Goal: Task Accomplishment & Management: Manage account settings

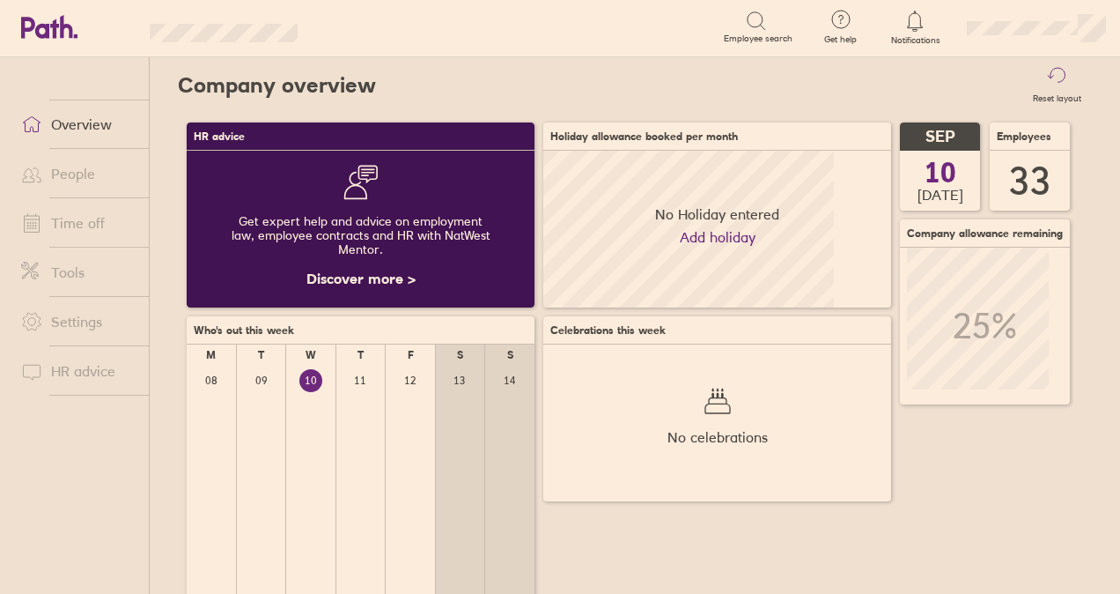
scroll to position [157, 347]
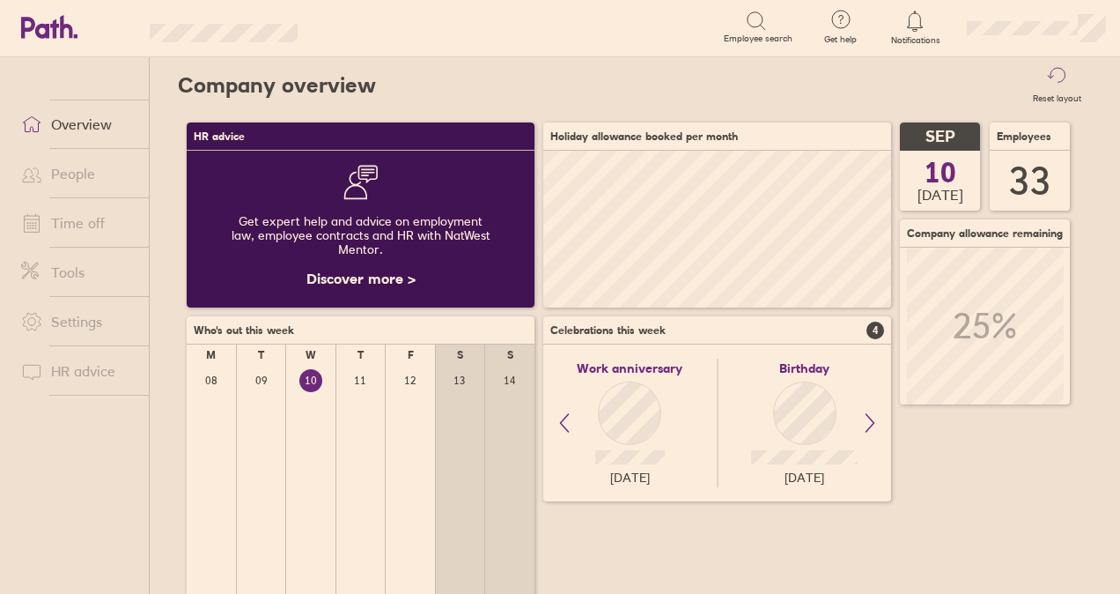
click at [107, 186] on link "People" at bounding box center [78, 173] width 142 height 35
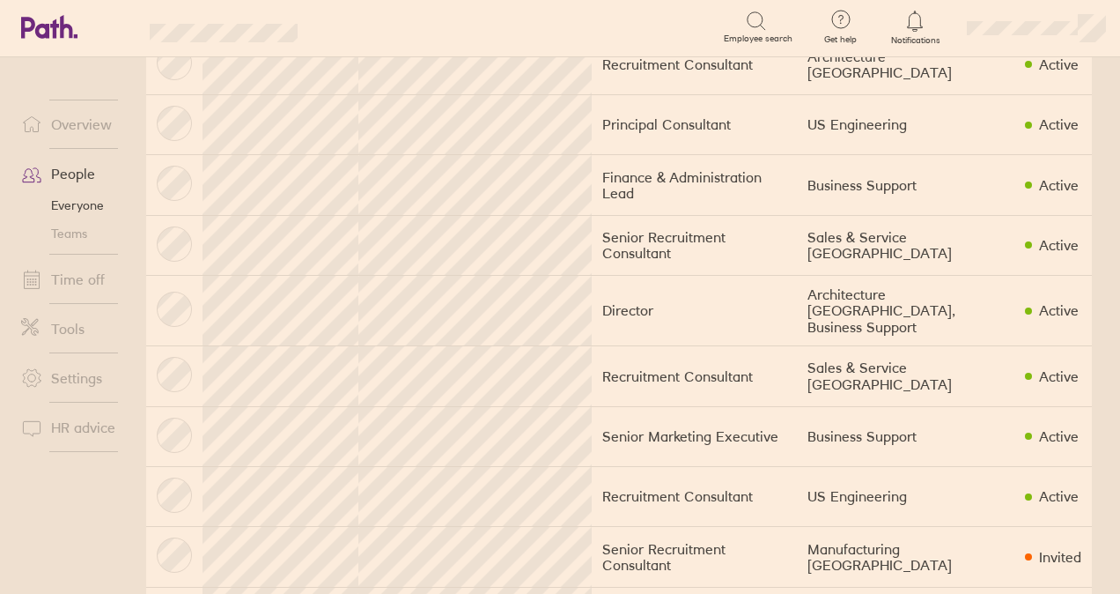
scroll to position [1497, 0]
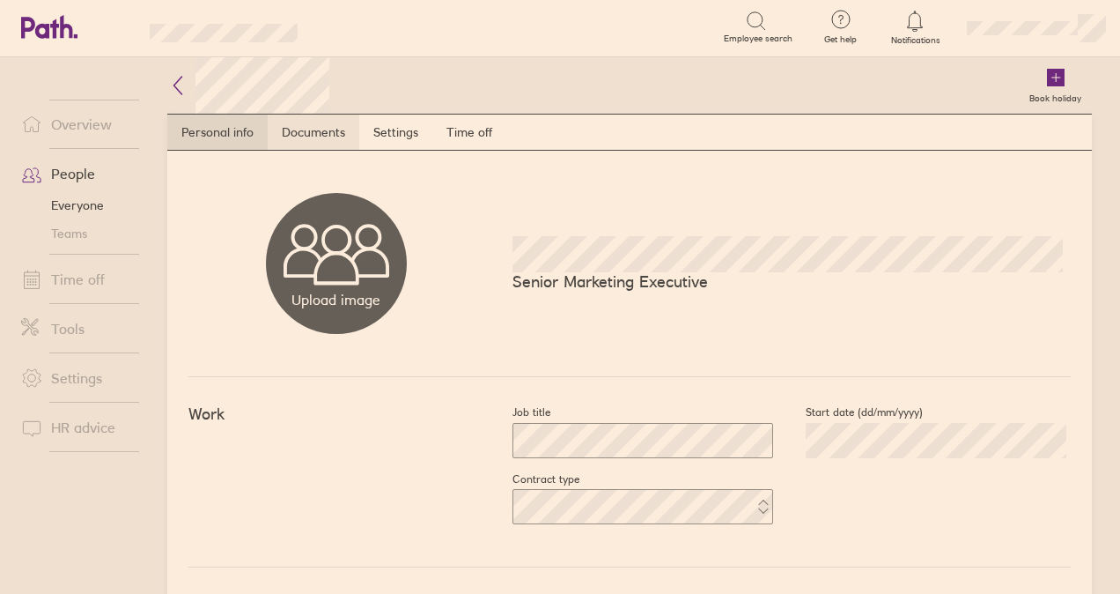
click at [320, 129] on link "Documents" at bounding box center [314, 132] width 92 height 35
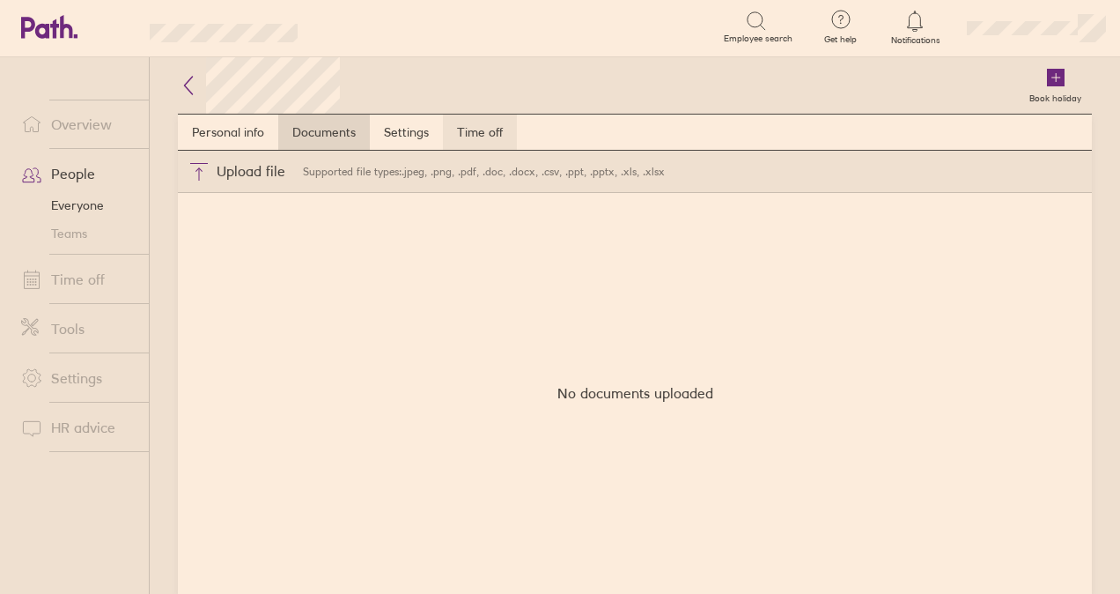
click at [504, 127] on link "Time off" at bounding box center [480, 132] width 74 height 35
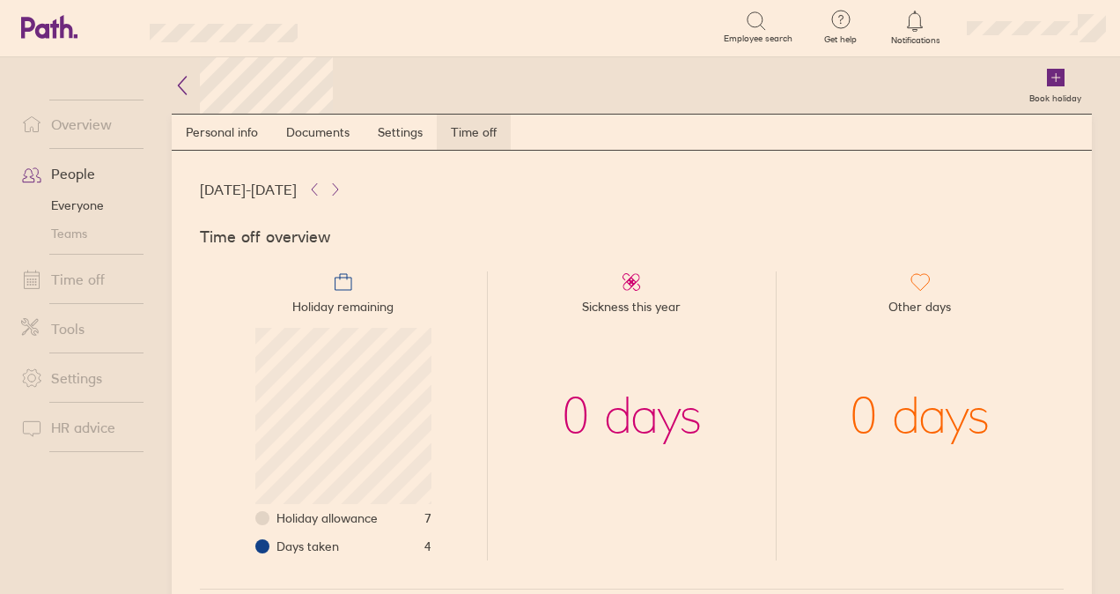
scroll to position [176, 176]
click at [394, 129] on link "Settings" at bounding box center [400, 132] width 73 height 35
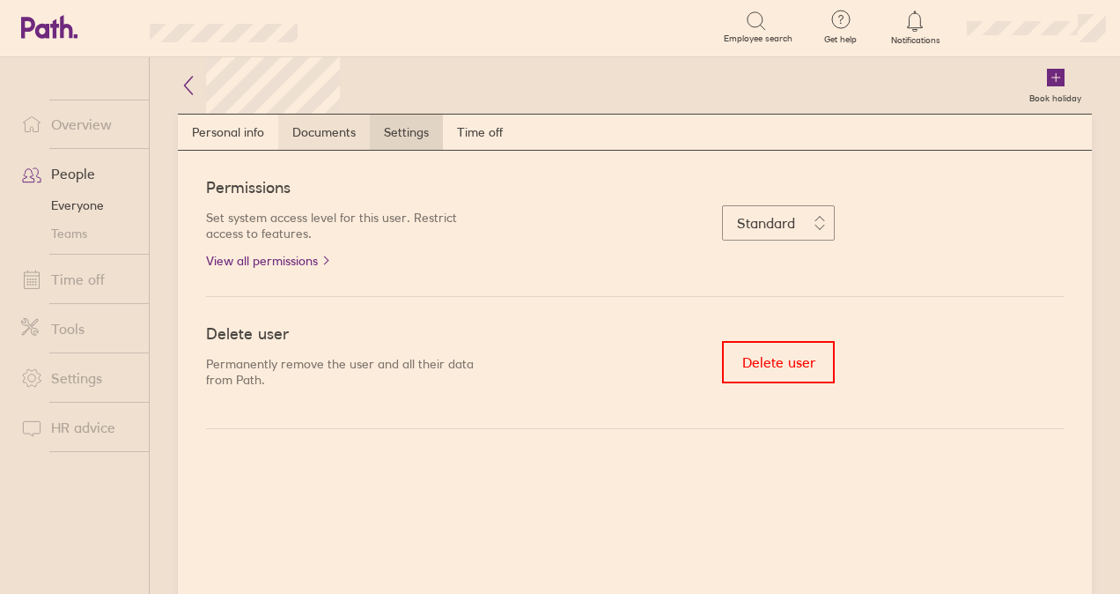
click at [314, 129] on link "Documents" at bounding box center [324, 132] width 92 height 35
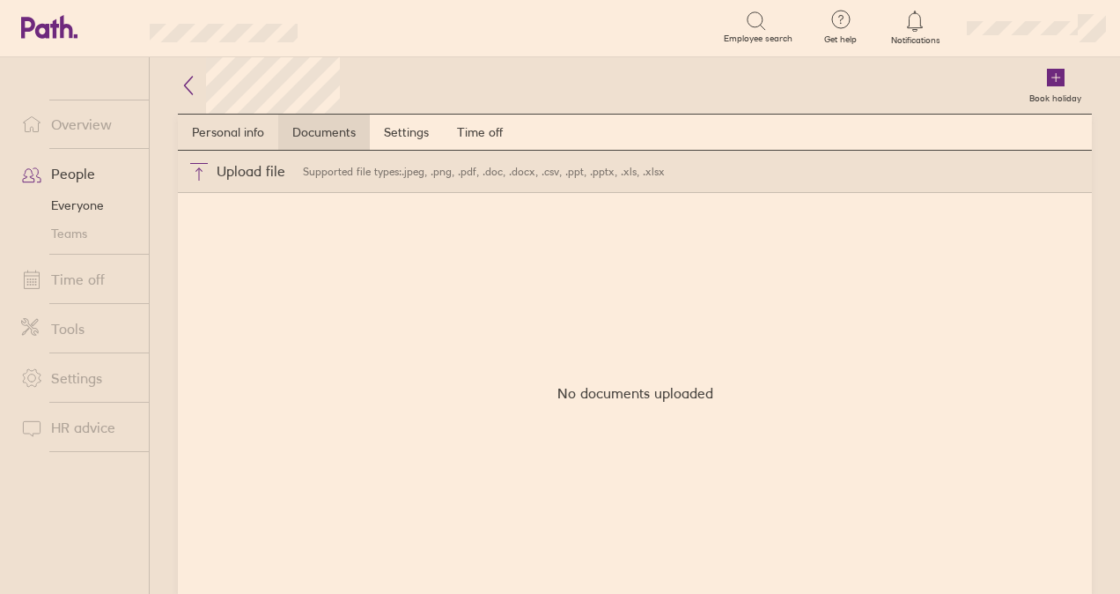
click at [250, 131] on link "Personal info" at bounding box center [228, 132] width 100 height 35
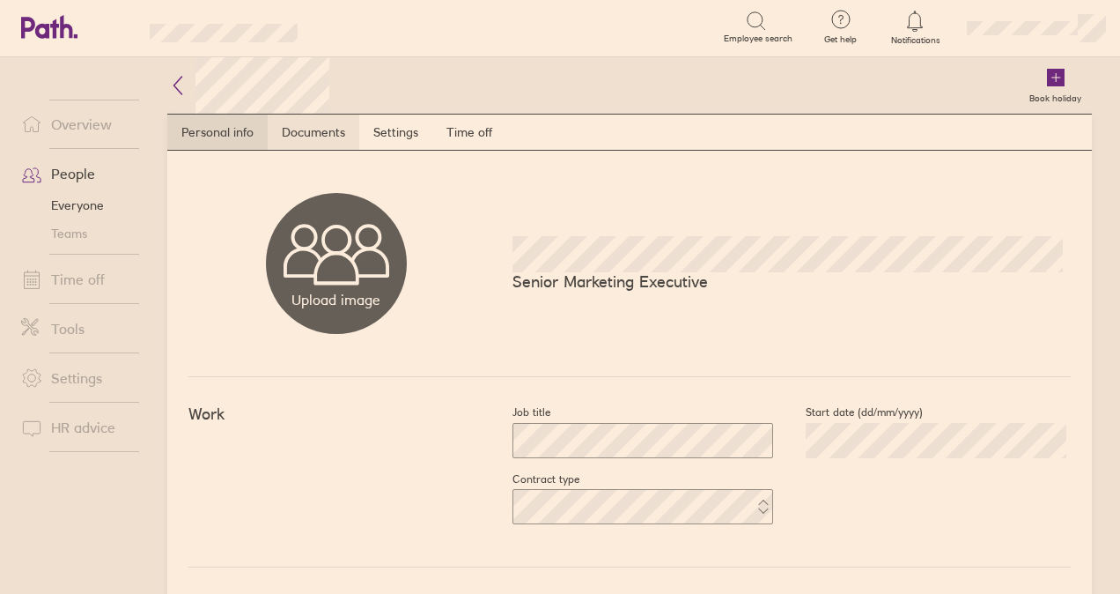
click at [345, 130] on link "Documents" at bounding box center [314, 132] width 92 height 35
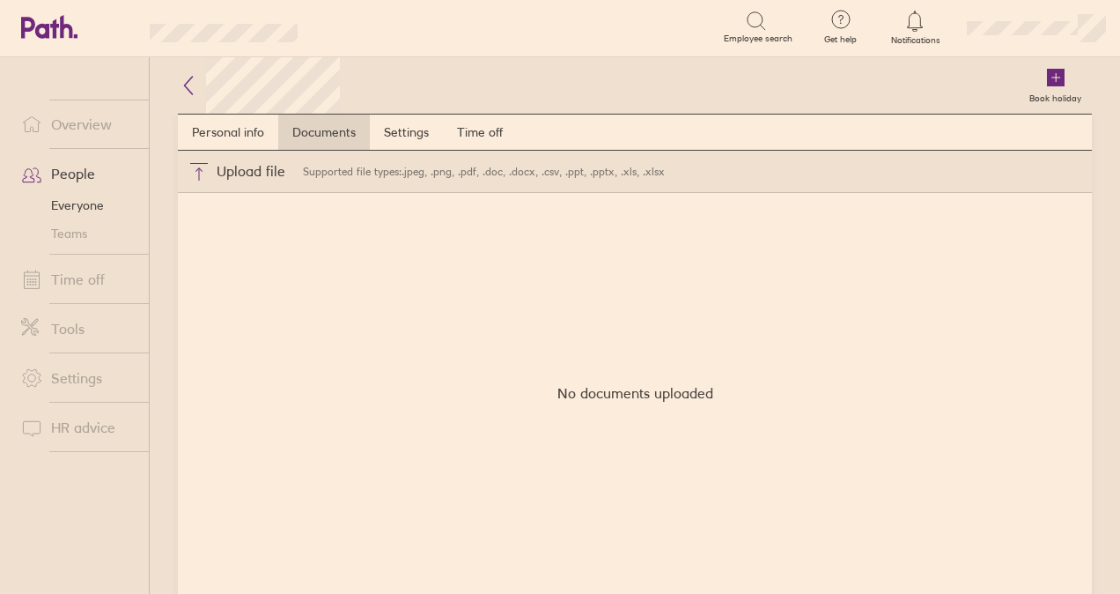
click at [778, 72] on div "Book holiday" at bounding box center [716, 85] width 752 height 56
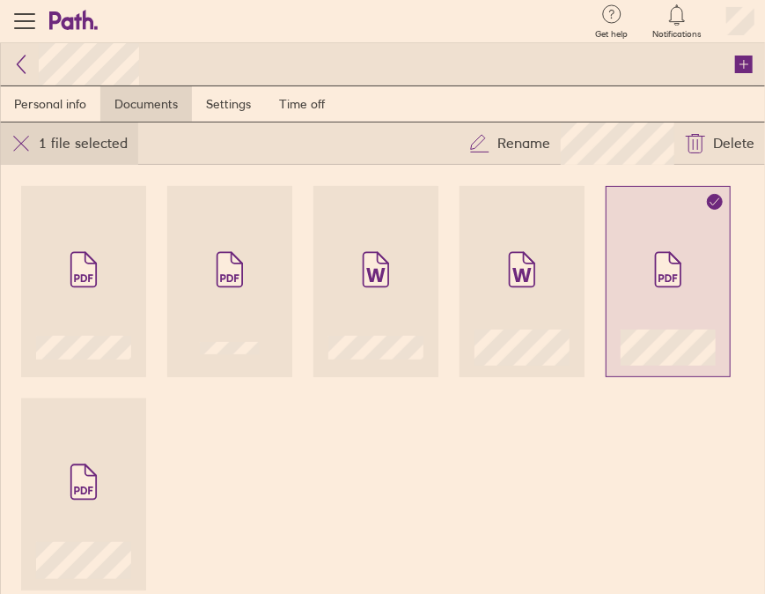
click at [4, 146] on button "1 file selected" at bounding box center [69, 143] width 138 height 42
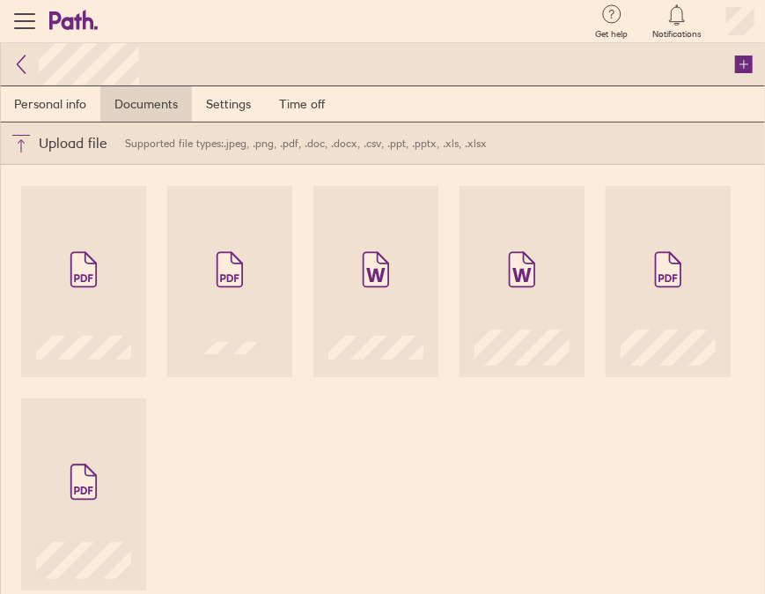
click at [24, 65] on icon at bounding box center [21, 64] width 21 height 21
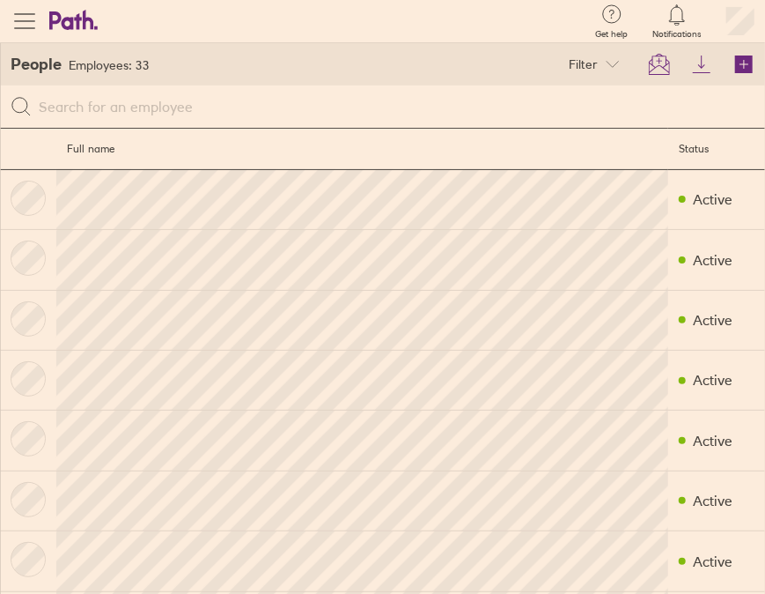
click at [7, 30] on button "button" at bounding box center [24, 21] width 49 height 42
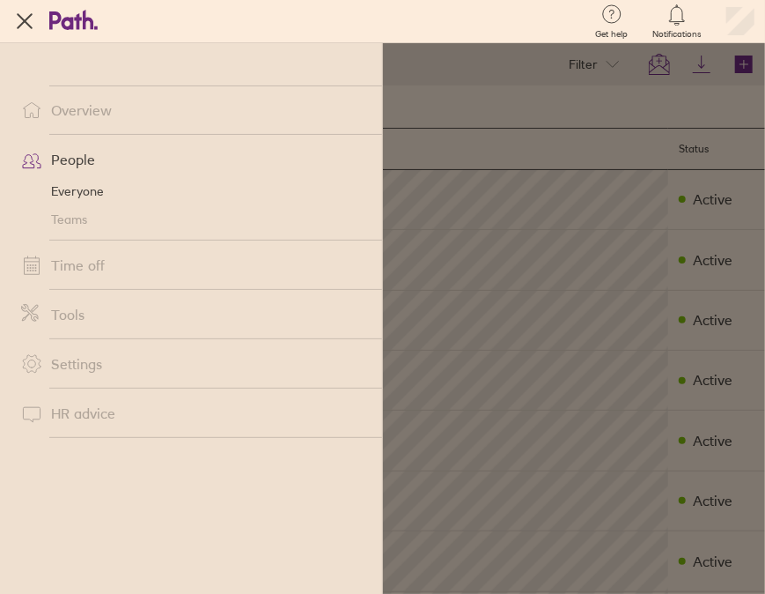
click at [87, 113] on link "Overview" at bounding box center [194, 109] width 375 height 35
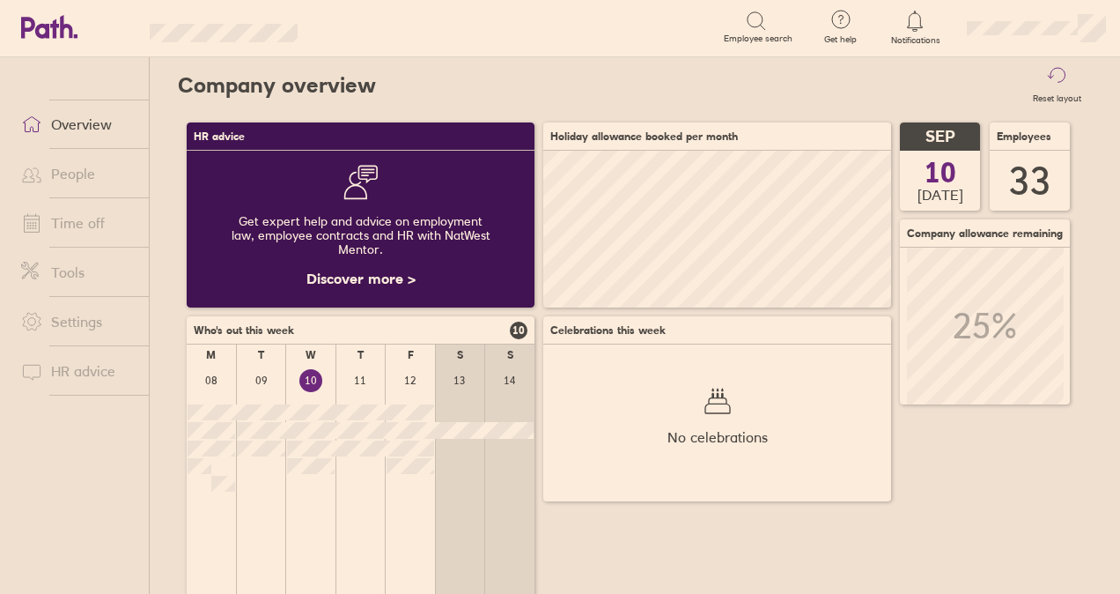
scroll to position [157, 347]
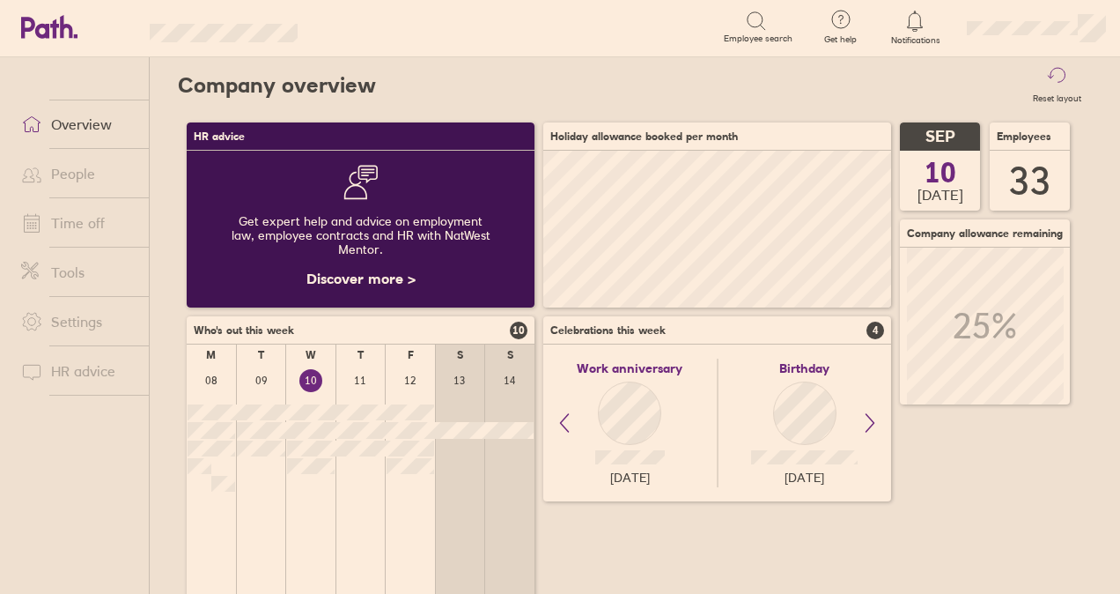
click at [84, 156] on link "People" at bounding box center [78, 173] width 142 height 35
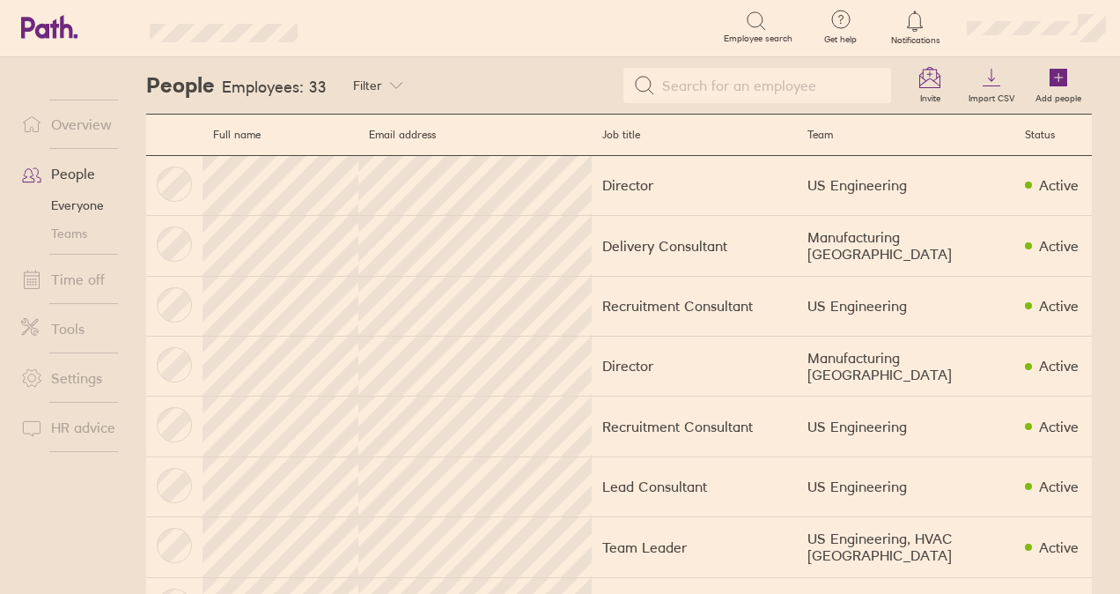
click at [83, 275] on link "Time off" at bounding box center [78, 279] width 142 height 35
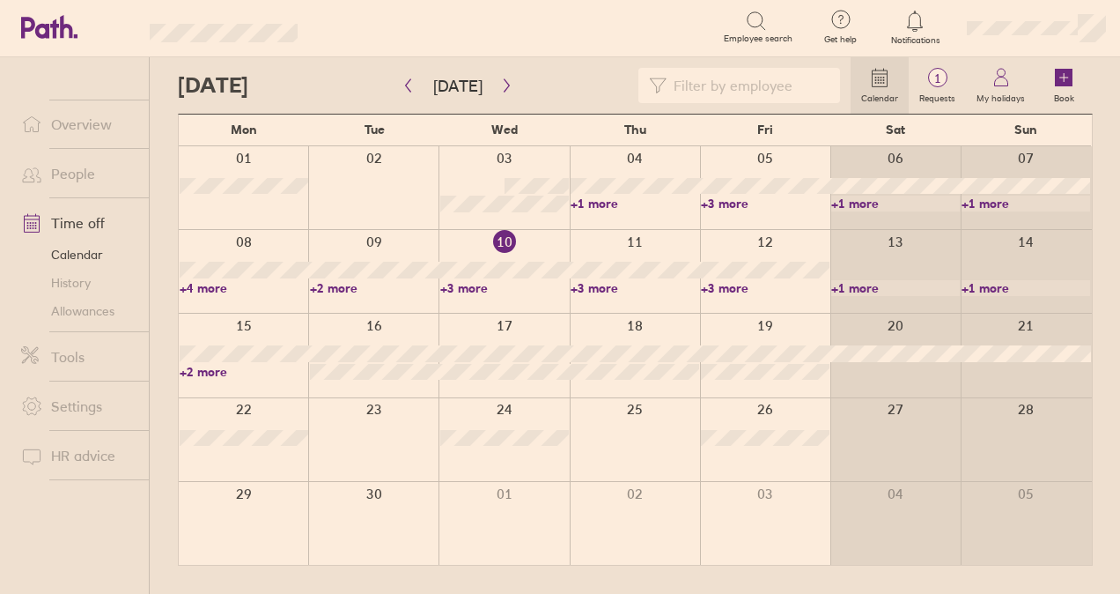
click at [96, 314] on link "Allowances" at bounding box center [78, 311] width 142 height 28
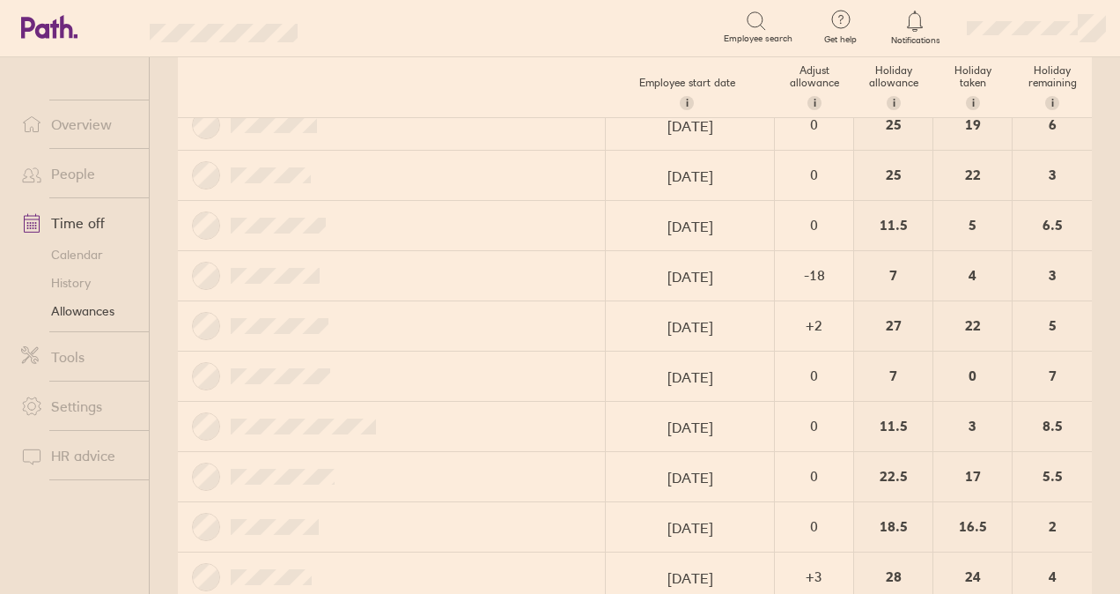
scroll to position [1145, 0]
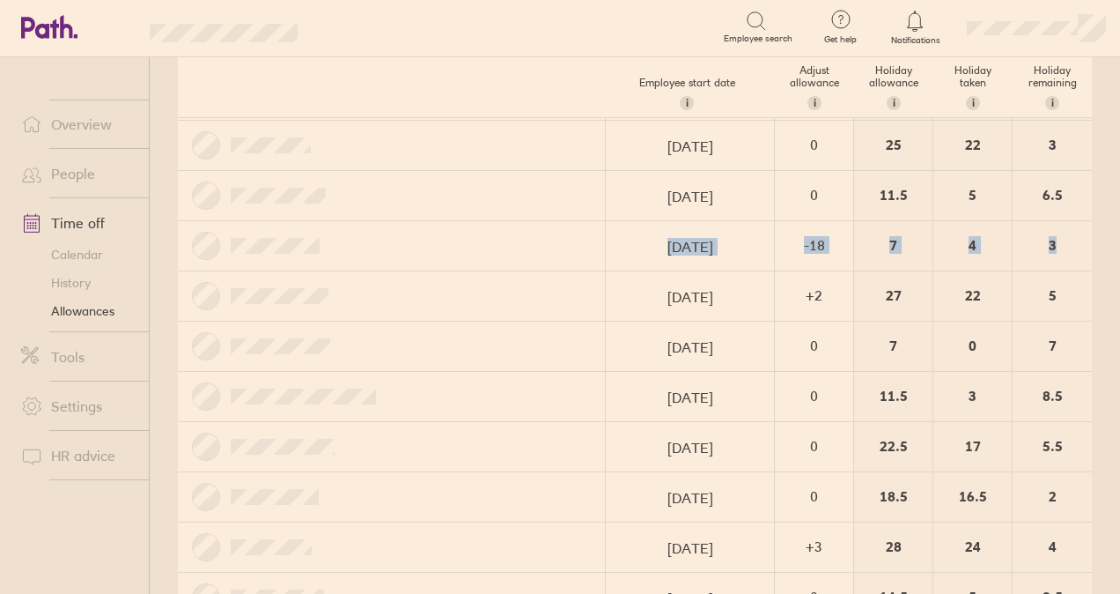
drag, startPoint x: 315, startPoint y: 227, endPoint x: 1123, endPoint y: 239, distance: 807.8
click at [1119, 239] on html "Search Employee search Get help FAQs Contact us Notifications My profile Sign o…" at bounding box center [560, 297] width 1120 height 594
click at [422, 253] on div at bounding box center [392, 245] width 428 height 49
click at [879, 230] on div "7" at bounding box center [893, 245] width 78 height 49
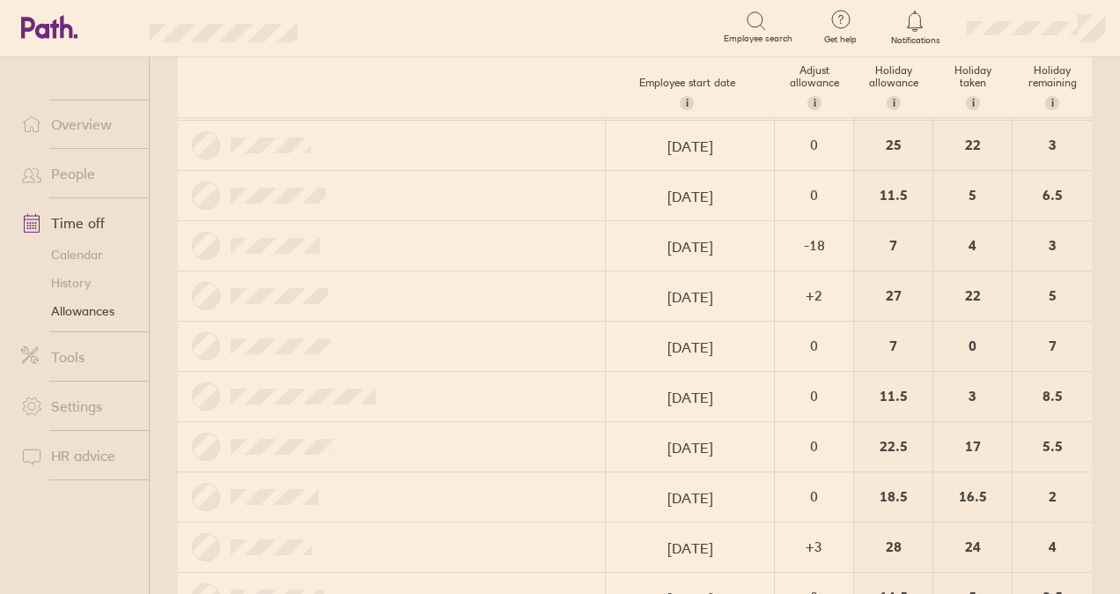
click at [879, 230] on div "7" at bounding box center [893, 245] width 78 height 49
click at [1020, 237] on div "3" at bounding box center [1052, 245] width 79 height 49
click at [1038, 233] on div "3" at bounding box center [1052, 245] width 79 height 49
click at [1037, 231] on div "3" at bounding box center [1052, 245] width 79 height 49
click at [1035, 231] on div "3" at bounding box center [1052, 245] width 79 height 49
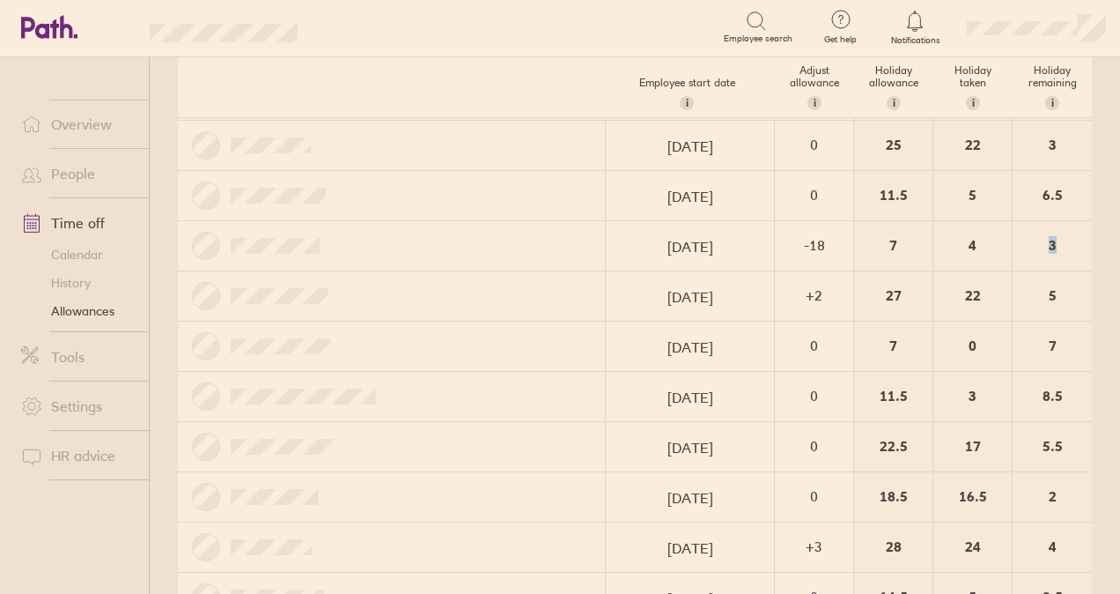
drag, startPoint x: 1035, startPoint y: 231, endPoint x: 1056, endPoint y: 228, distance: 21.3
click at [1056, 228] on div "3" at bounding box center [1052, 245] width 79 height 49
click at [1025, 257] on div "3" at bounding box center [1052, 245] width 79 height 49
click at [969, 240] on div "4" at bounding box center [973, 245] width 78 height 49
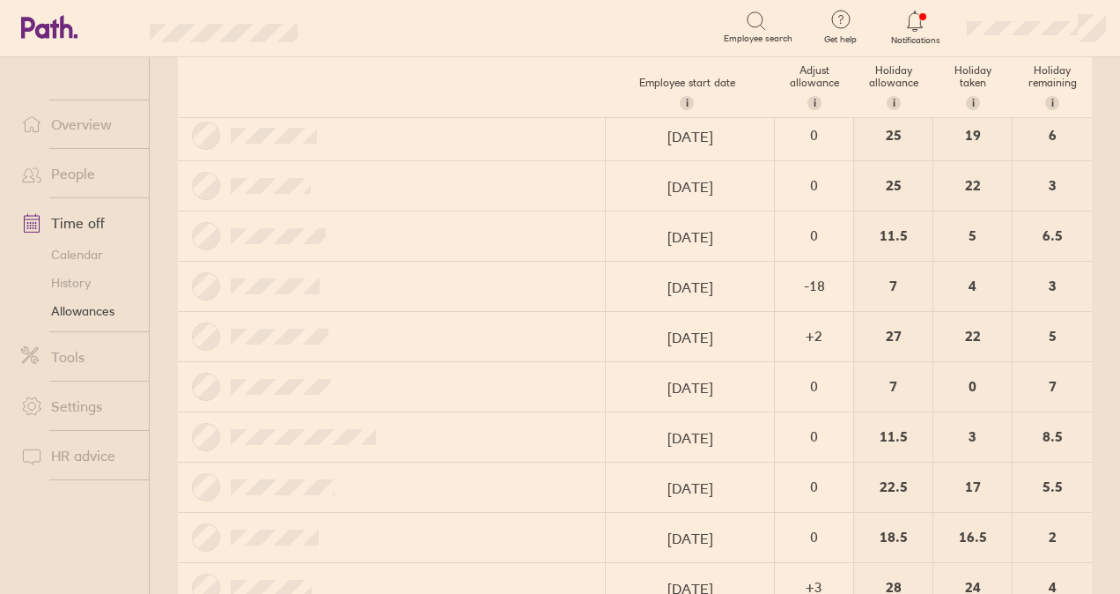
scroll to position [1057, 0]
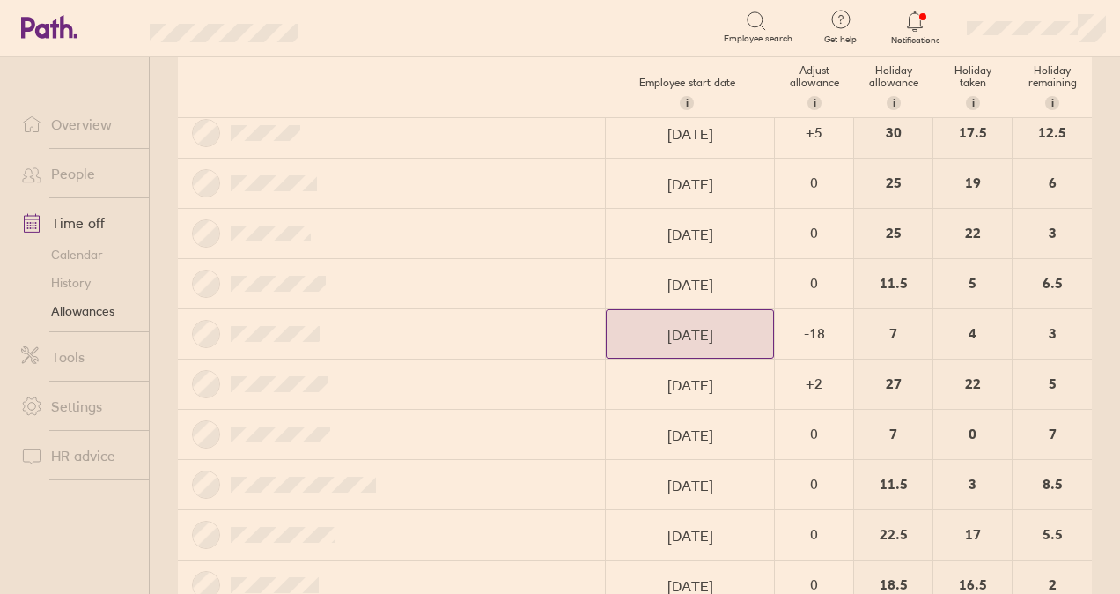
click at [669, 326] on input "01/09/2024" at bounding box center [690, 334] width 166 height 49
select select "August"
select select "2024"
select select "September"
select select "2024"
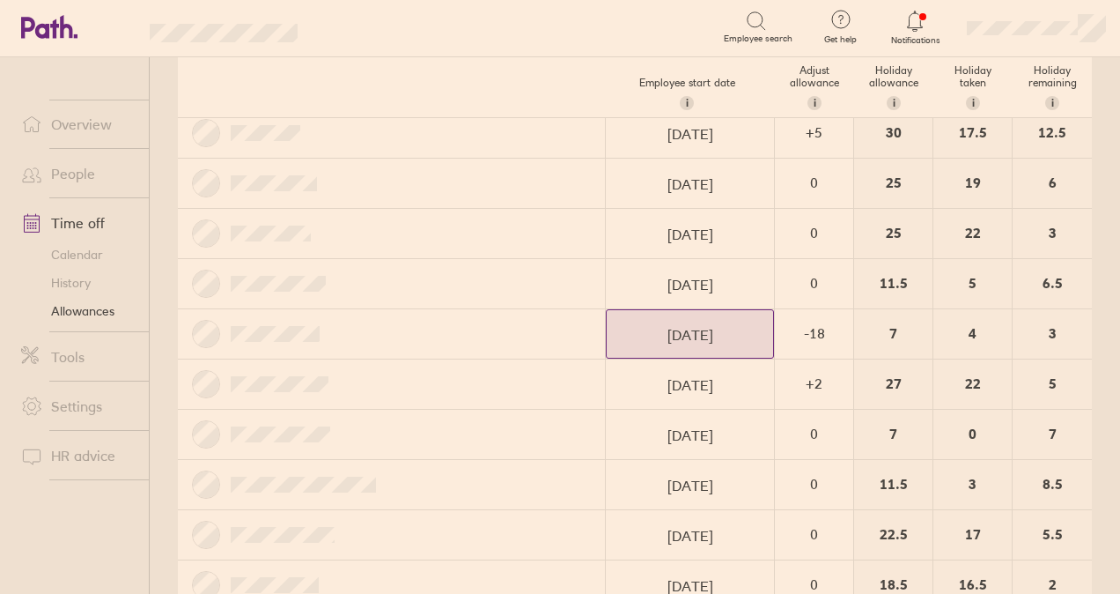
select select "October"
select select "2024"
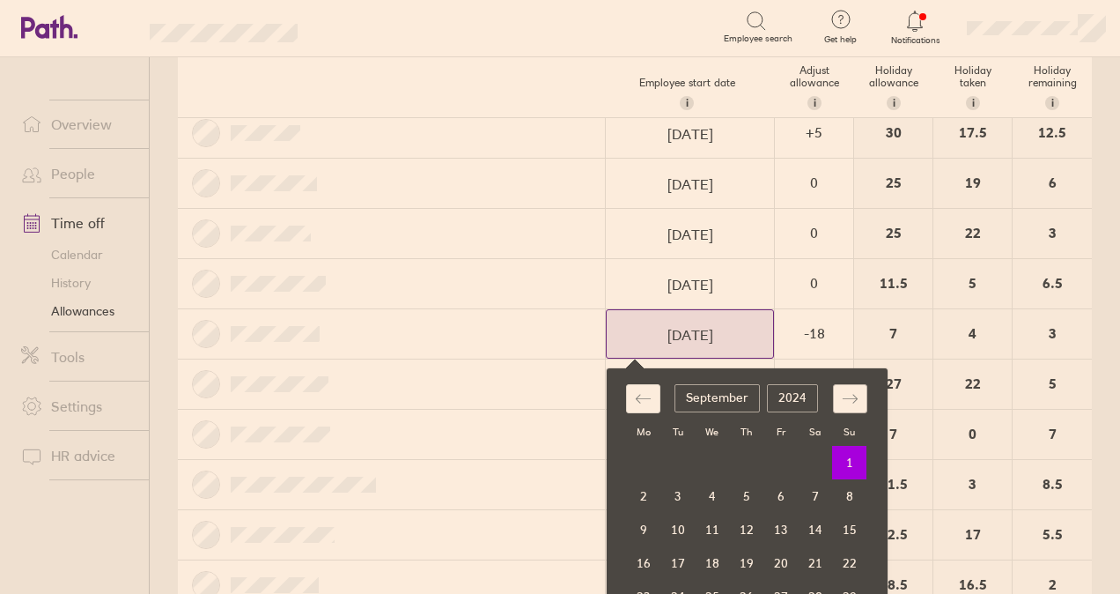
click at [842, 391] on icon "Move forward to switch to the next month." at bounding box center [850, 398] width 17 height 17
select select "November"
select select "2024"
click at [773, 387] on select "1975 1976 1977 1978 1979 1980 1981 1982 1983 1984 1985 1986 1987 1988 1989 1990…" at bounding box center [792, 398] width 51 height 28
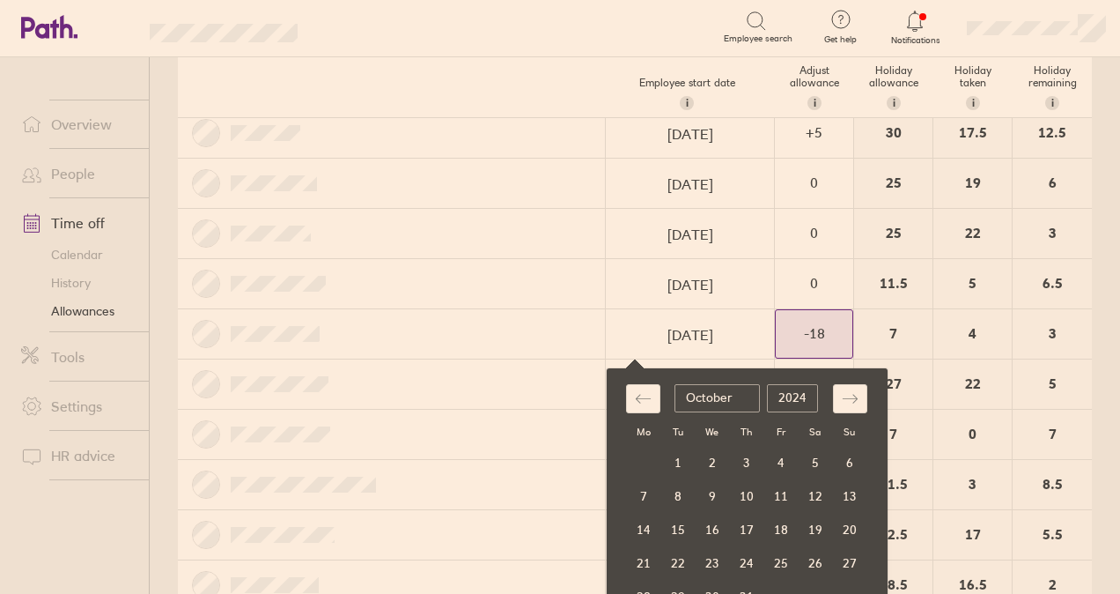
select select "September"
select select "2025"
select select "October"
select select "2025"
select select "November"
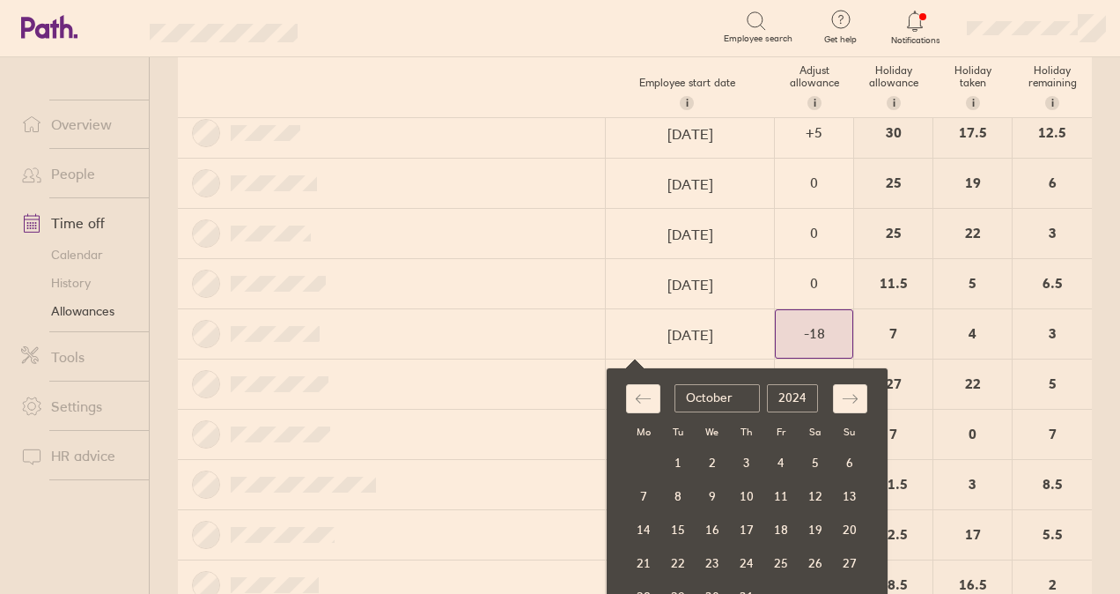
select select "2025"
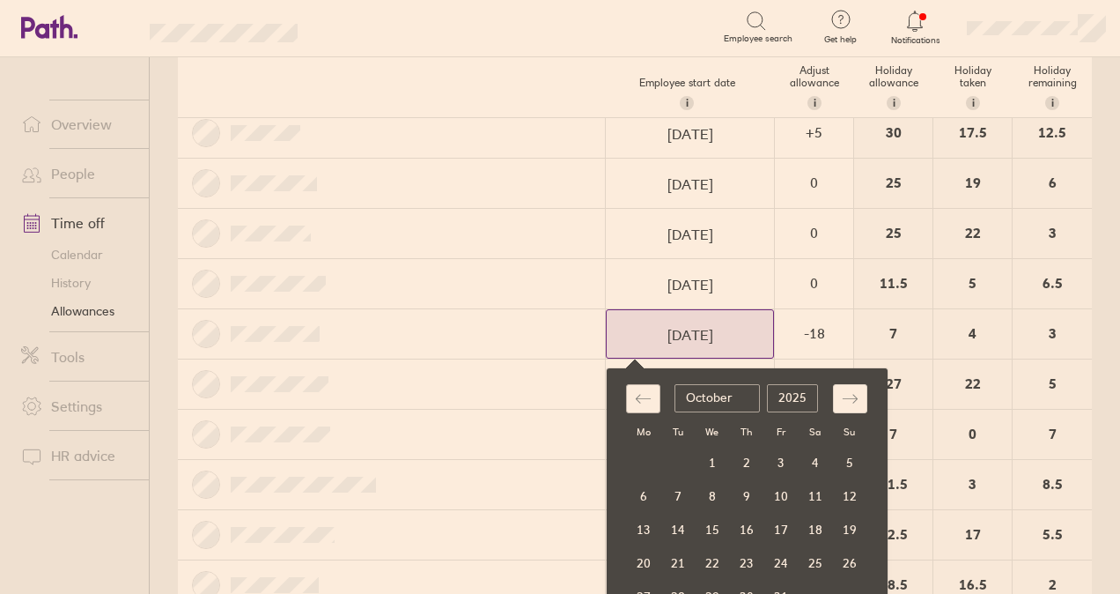
click at [635, 390] on icon "Move backward to switch to the previous month." at bounding box center [643, 398] width 17 height 17
select select "August"
select select "2025"
click at [635, 390] on icon "Move backward to switch to the previous month." at bounding box center [643, 398] width 17 height 17
select select "July"
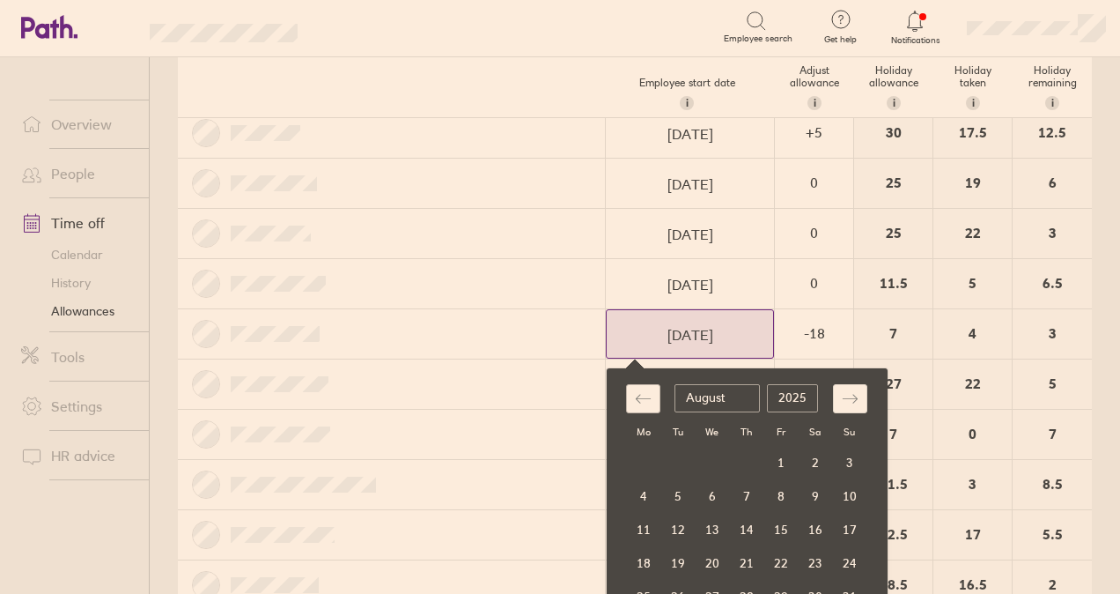
select select "2025"
click at [766, 450] on td "1" at bounding box center [781, 462] width 34 height 33
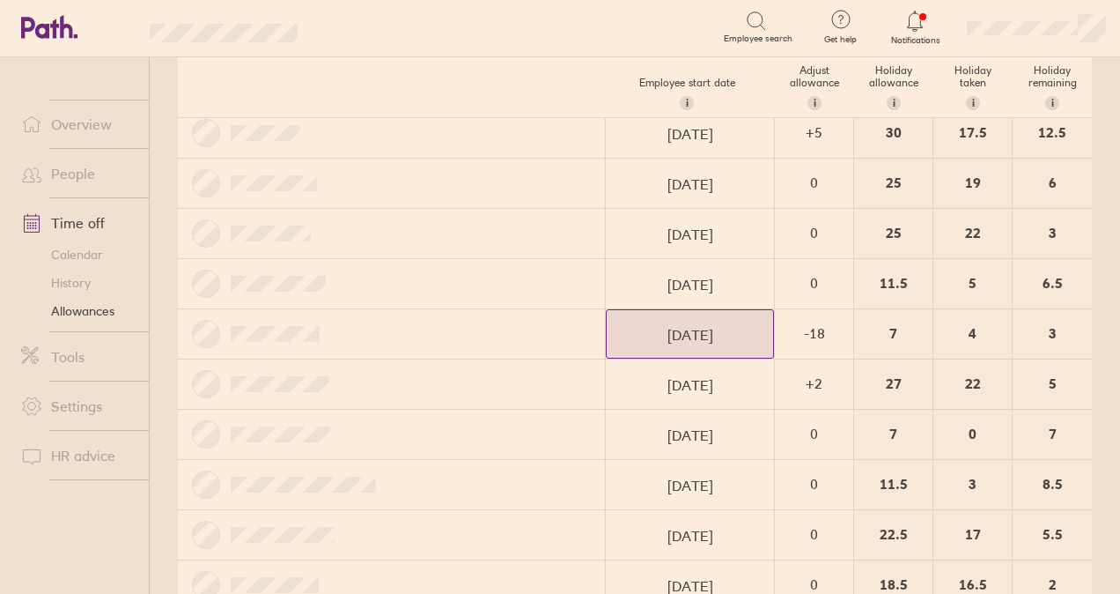
type input "01/08/2025"
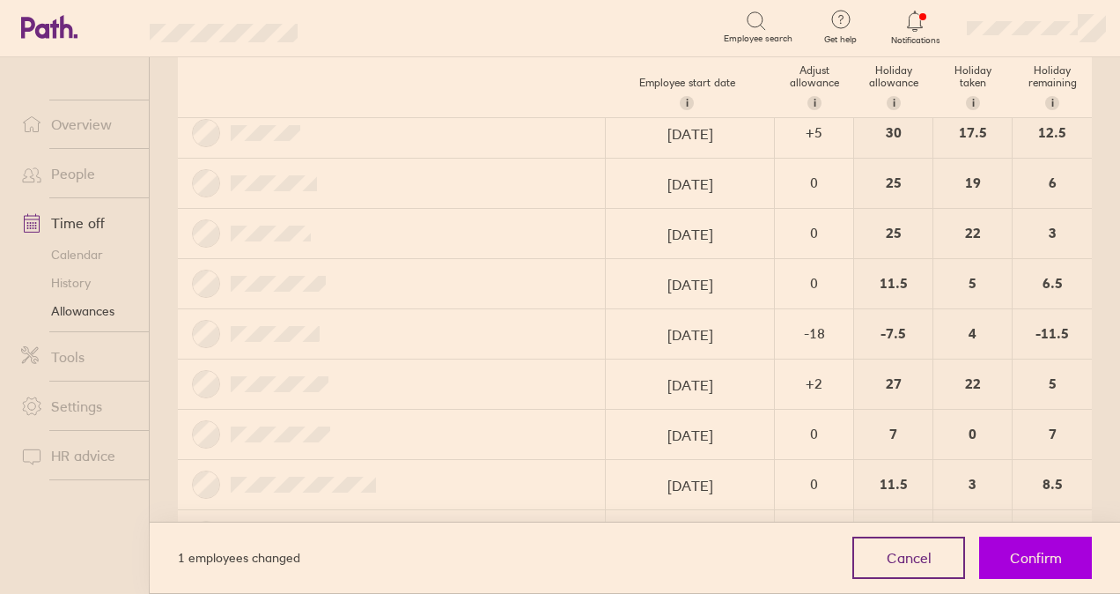
click at [1039, 564] on span "Confirm" at bounding box center [1036, 558] width 52 height 16
click at [1065, 550] on button "Confirm" at bounding box center [1035, 557] width 113 height 42
click at [1051, 564] on span "Confirm" at bounding box center [1036, 558] width 52 height 16
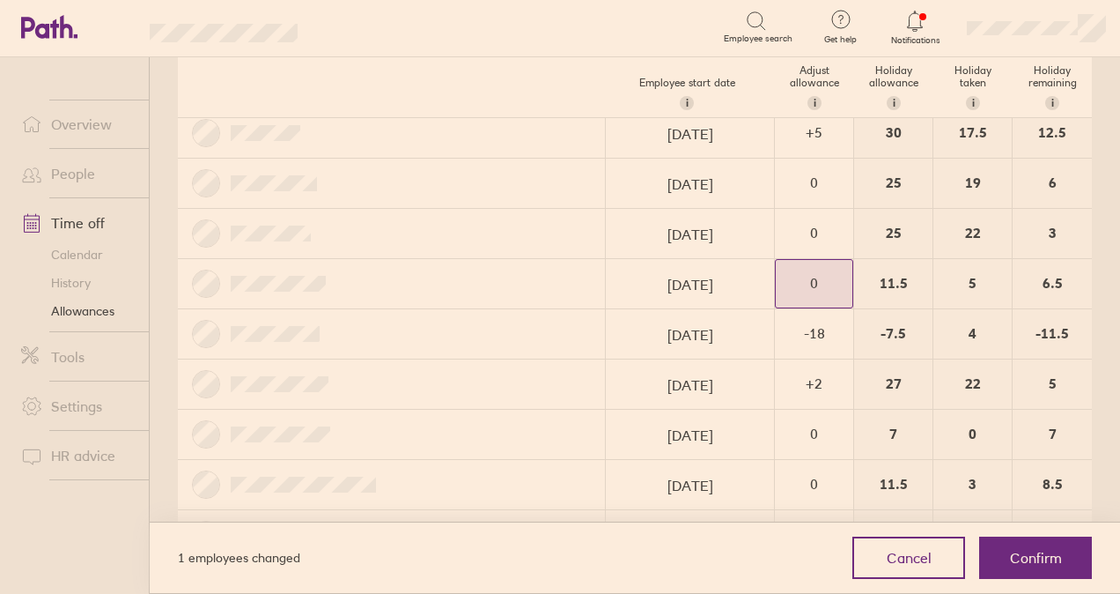
click at [776, 299] on div "0" at bounding box center [814, 284] width 77 height 48
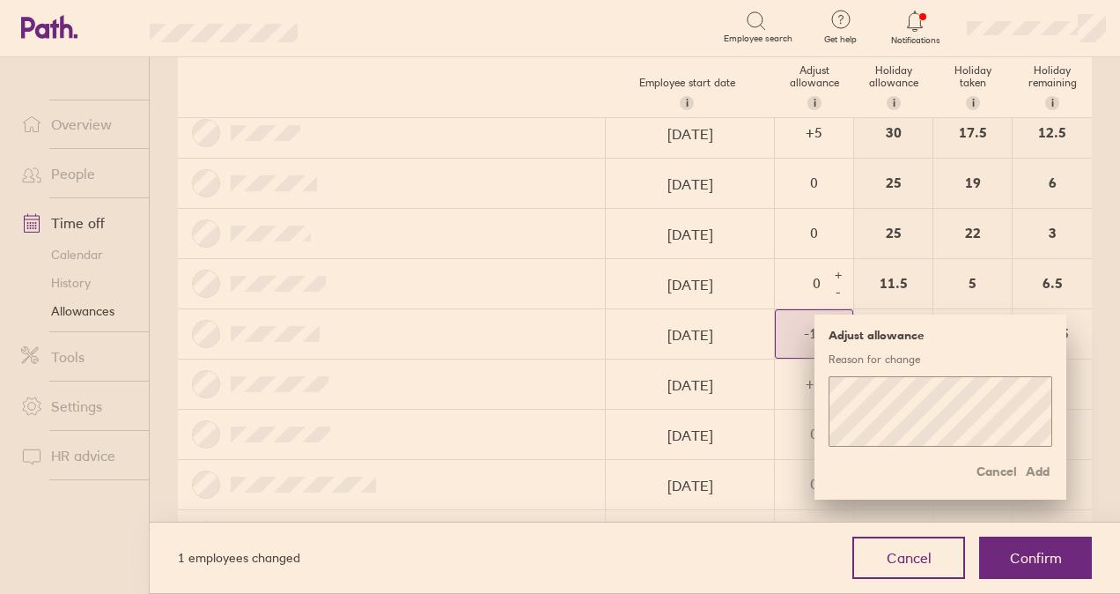
click at [782, 325] on div "-18" at bounding box center [814, 333] width 77 height 16
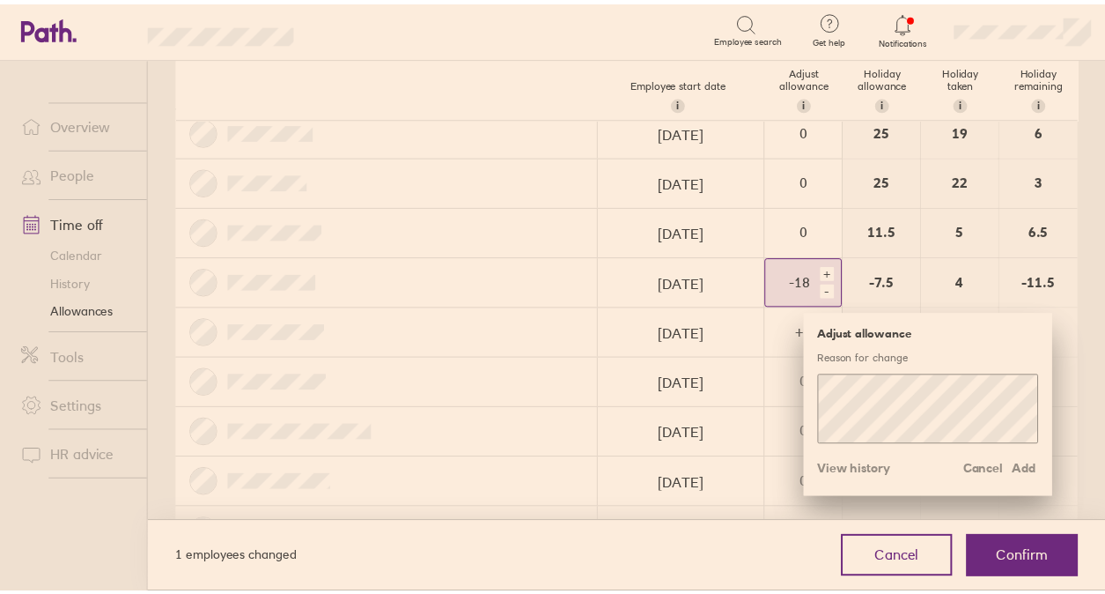
scroll to position [1145, 0]
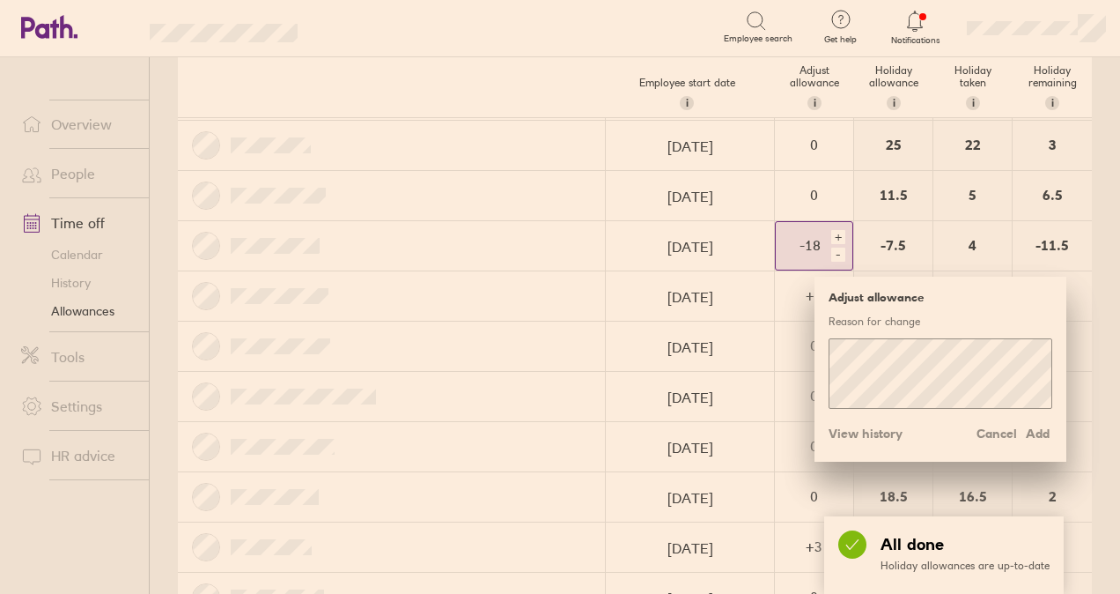
click at [831, 230] on div "+" at bounding box center [838, 237] width 14 height 14
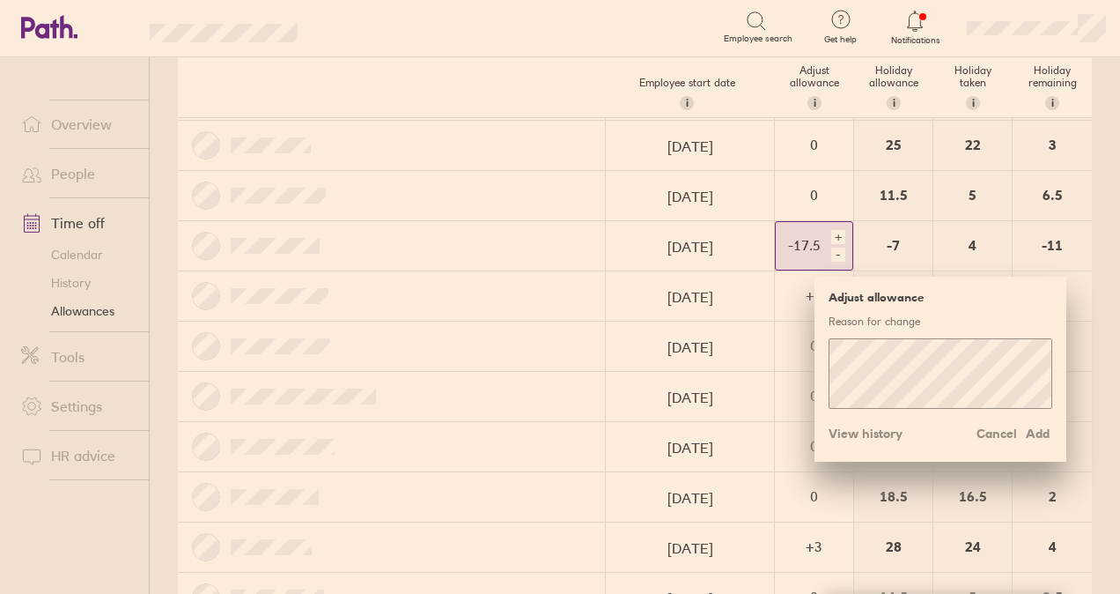
click at [831, 230] on div "+" at bounding box center [838, 237] width 14 height 14
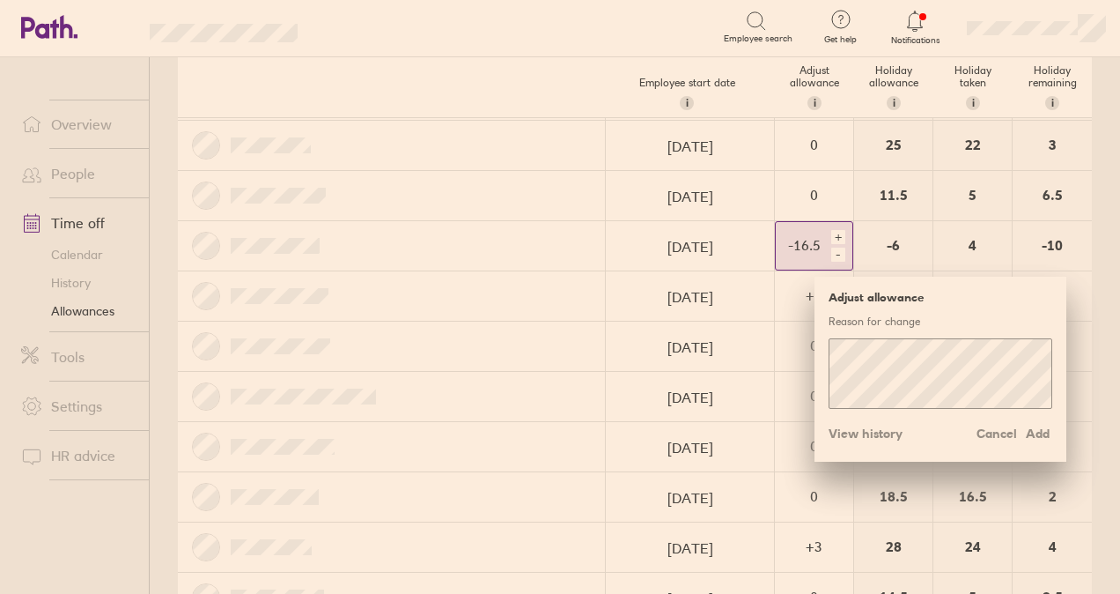
click at [831, 230] on div "+" at bounding box center [838, 237] width 14 height 14
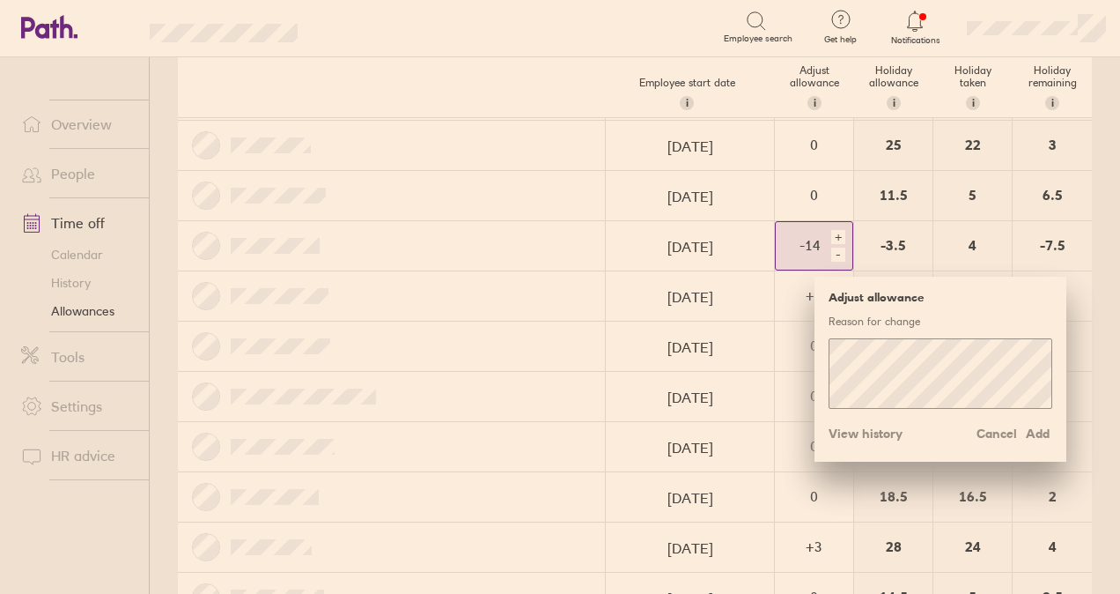
click at [831, 230] on div "+" at bounding box center [838, 237] width 14 height 14
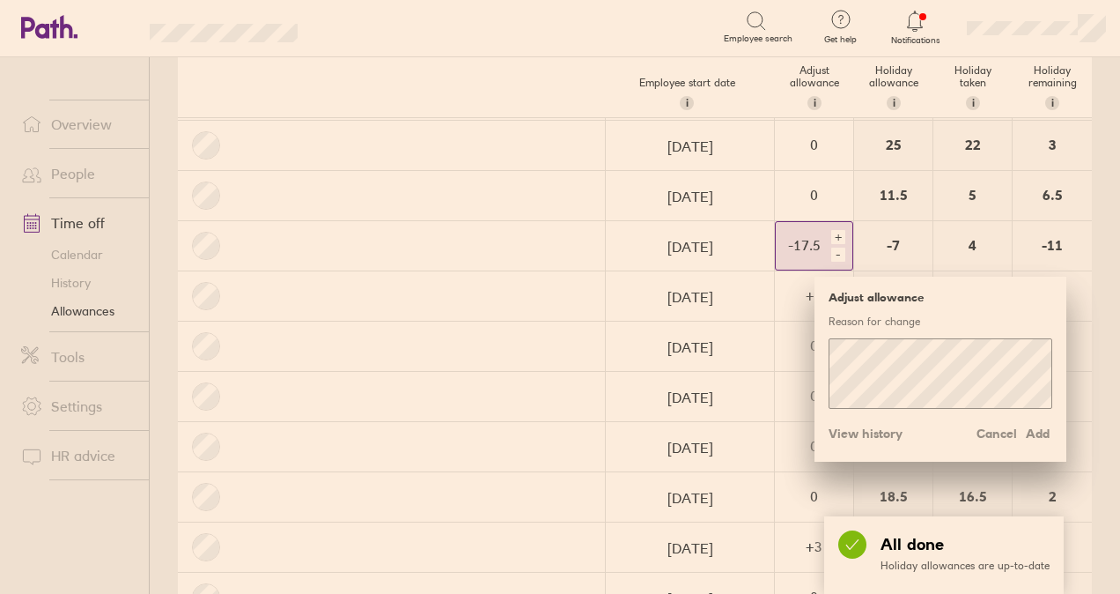
click at [831, 230] on div "+" at bounding box center [838, 237] width 14 height 14
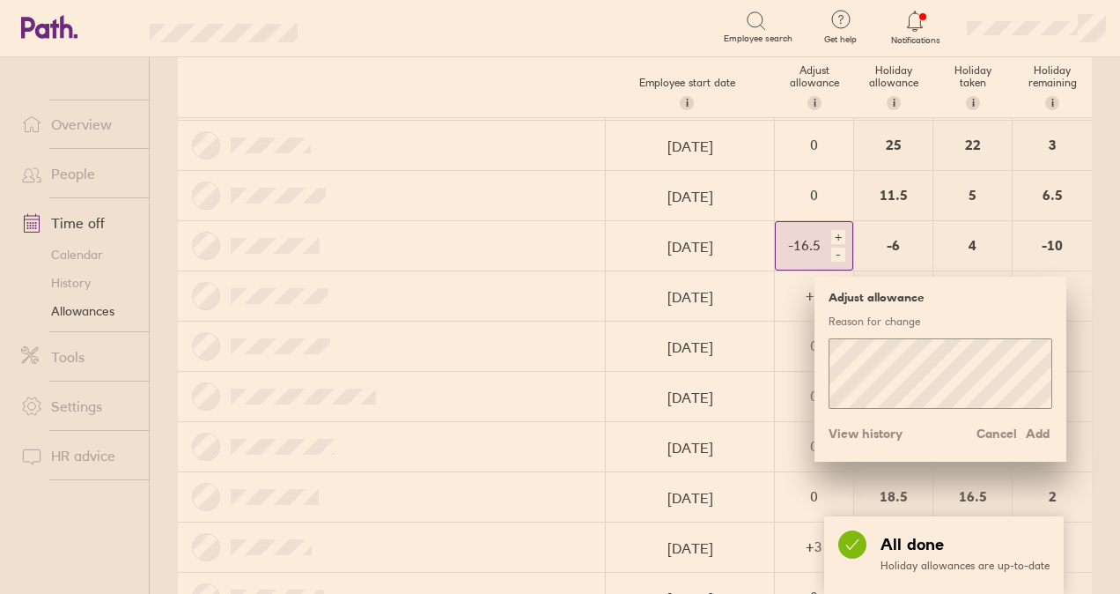
click at [831, 230] on div "+" at bounding box center [838, 237] width 14 height 14
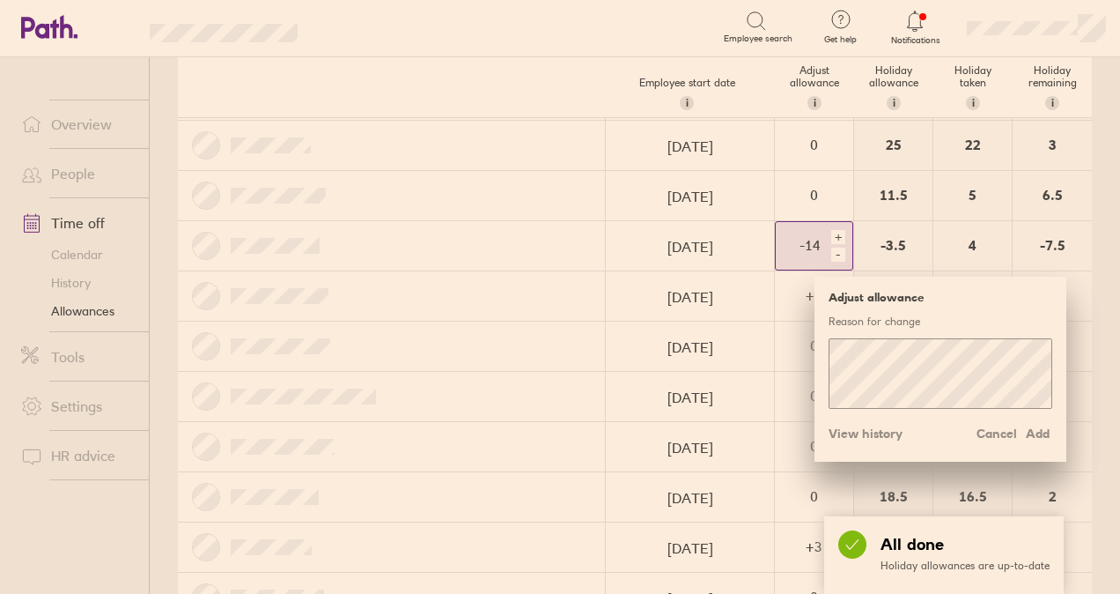
click at [831, 230] on div "+" at bounding box center [838, 237] width 14 height 14
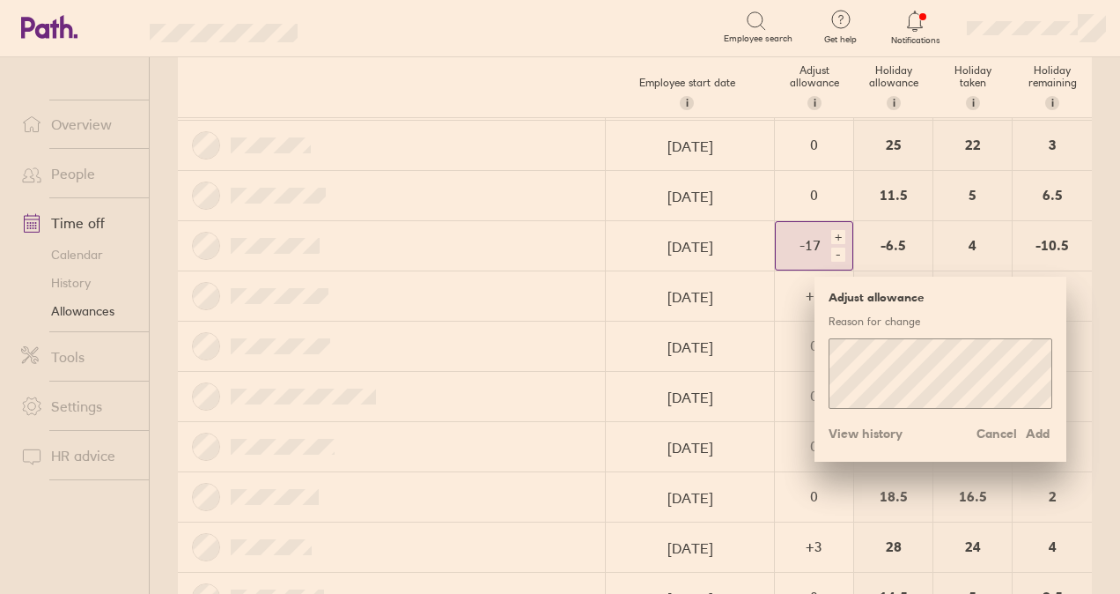
click at [831, 230] on div "+" at bounding box center [838, 237] width 14 height 14
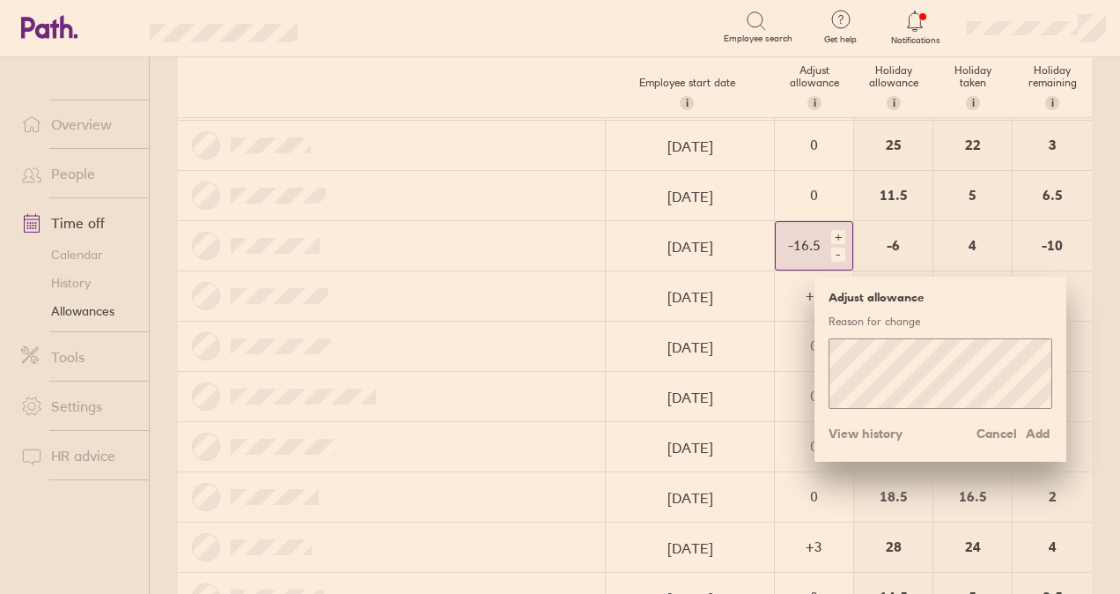
click at [831, 230] on div "+" at bounding box center [838, 237] width 14 height 14
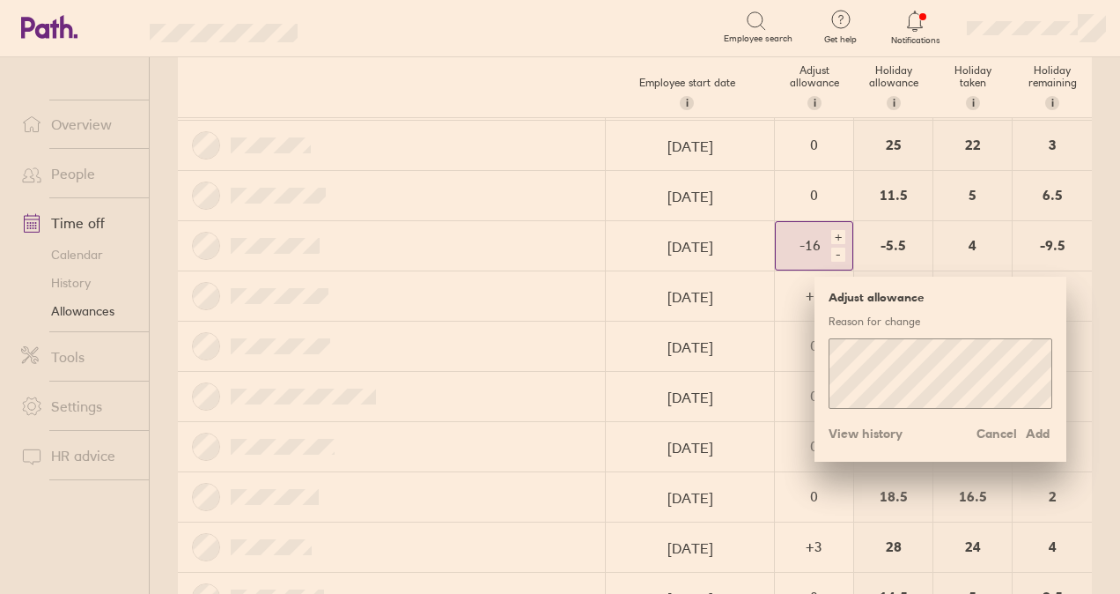
click at [831, 230] on div "+" at bounding box center [838, 237] width 14 height 14
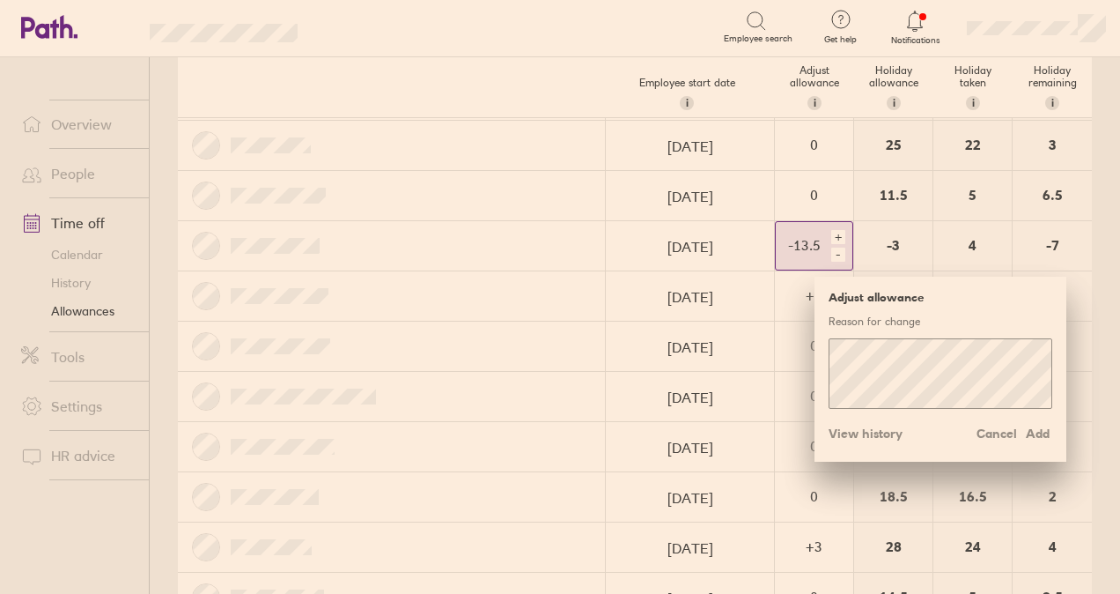
click at [831, 230] on div "+" at bounding box center [838, 237] width 14 height 14
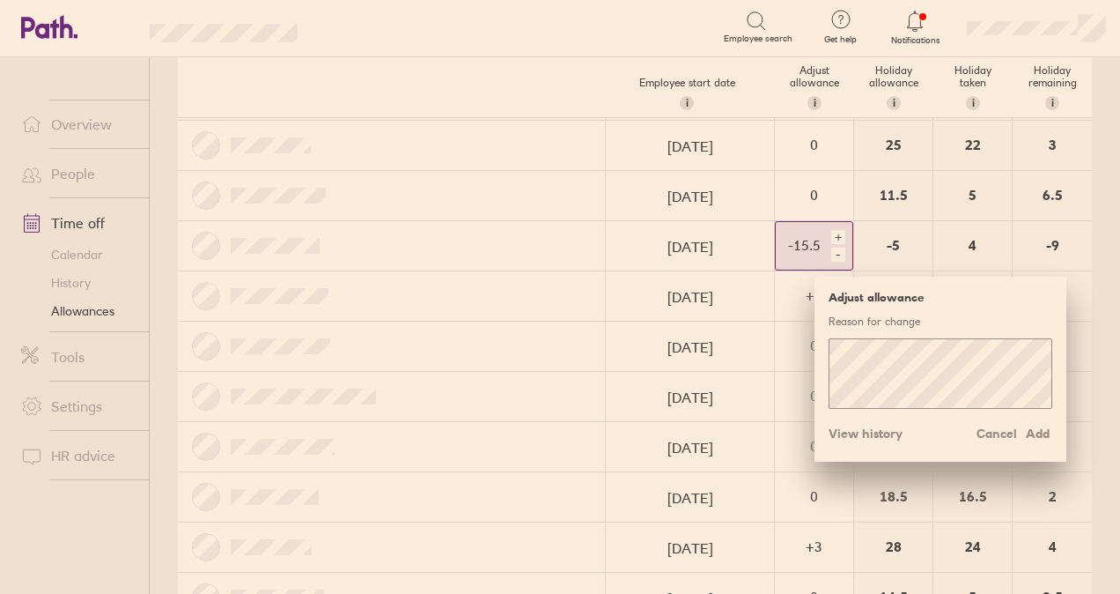
click at [831, 230] on div "+" at bounding box center [838, 237] width 14 height 14
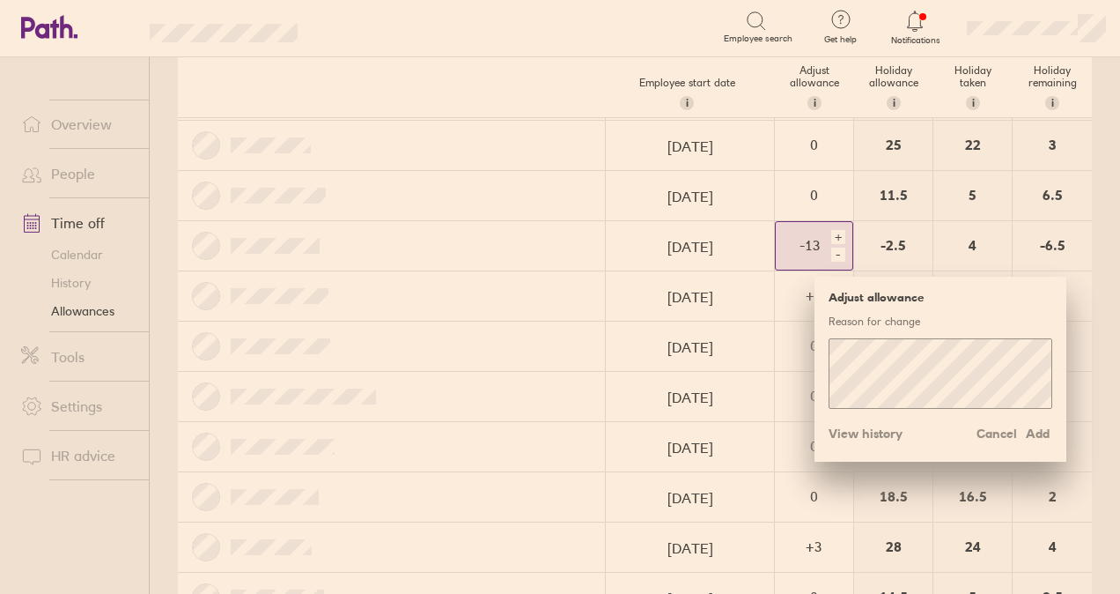
click at [831, 230] on div "+" at bounding box center [838, 237] width 14 height 14
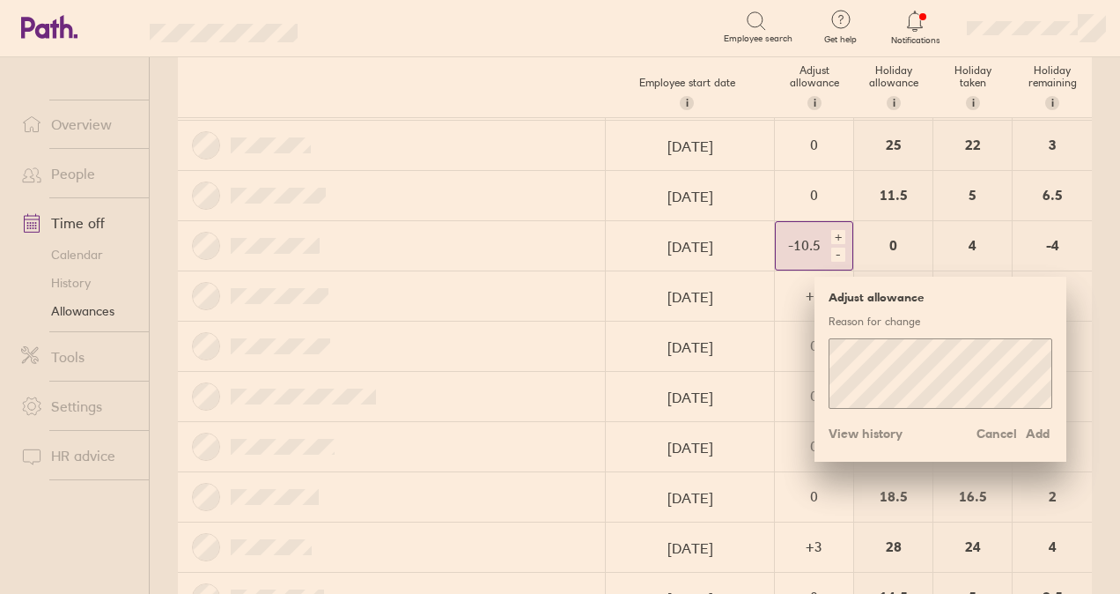
click at [831, 230] on div "+" at bounding box center [838, 237] width 14 height 14
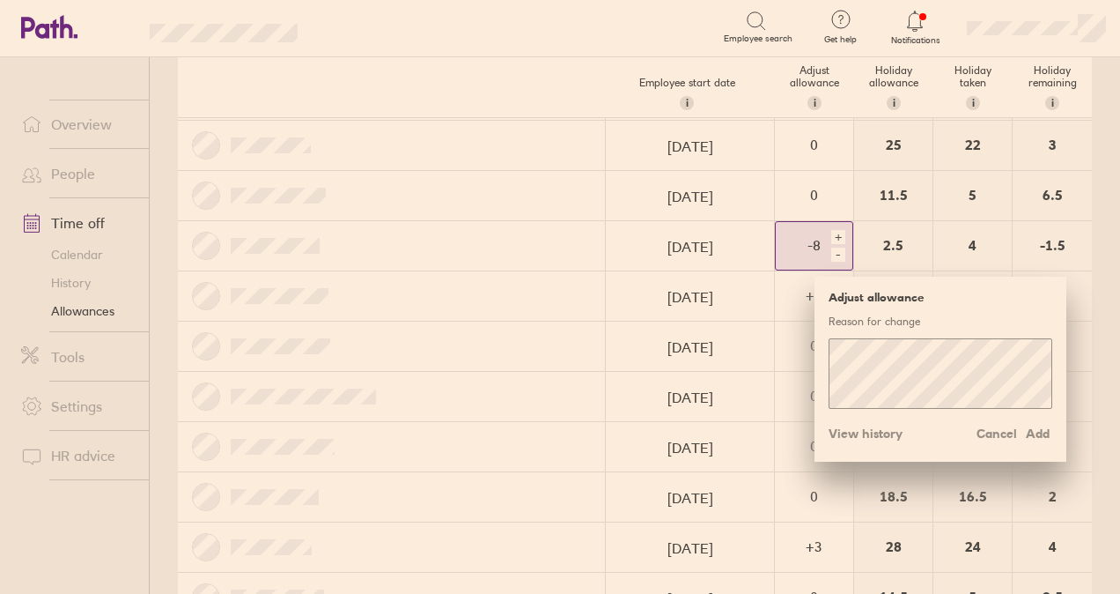
click at [831, 230] on div "+" at bounding box center [838, 237] width 14 height 14
click at [831, 231] on div "+" at bounding box center [838, 237] width 14 height 14
click at [831, 232] on div "+" at bounding box center [838, 237] width 14 height 14
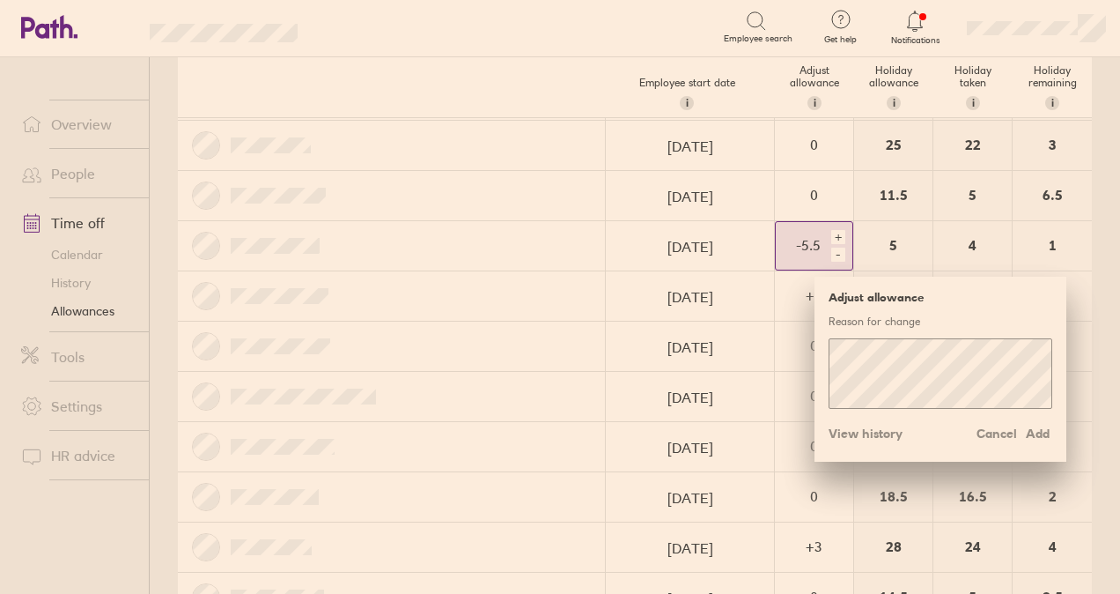
click at [831, 230] on div "+" at bounding box center [838, 237] width 14 height 14
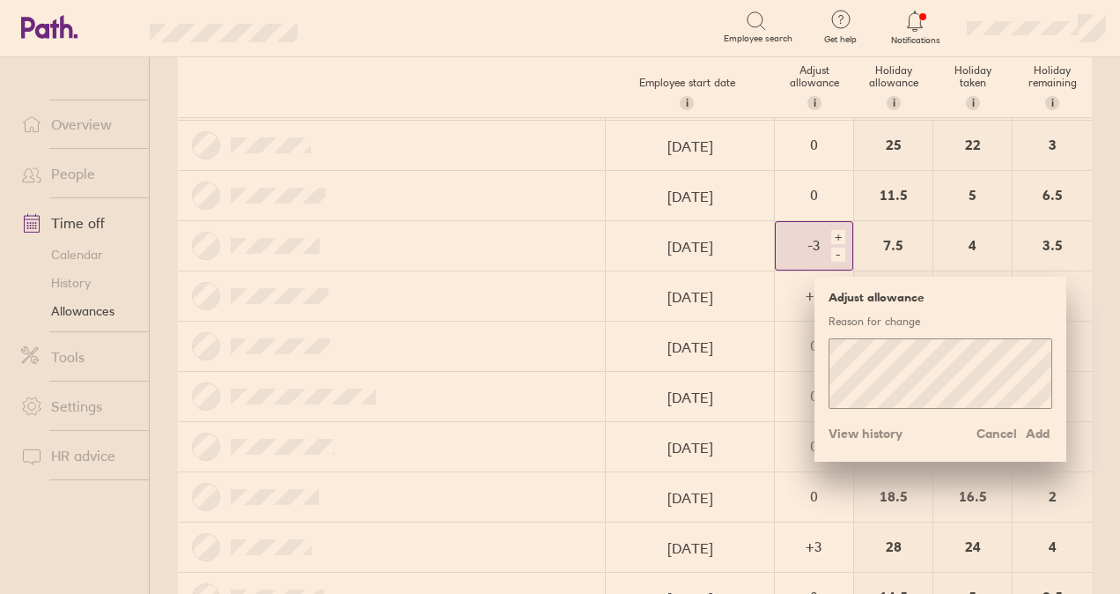
click at [831, 230] on div "+" at bounding box center [838, 237] width 14 height 14
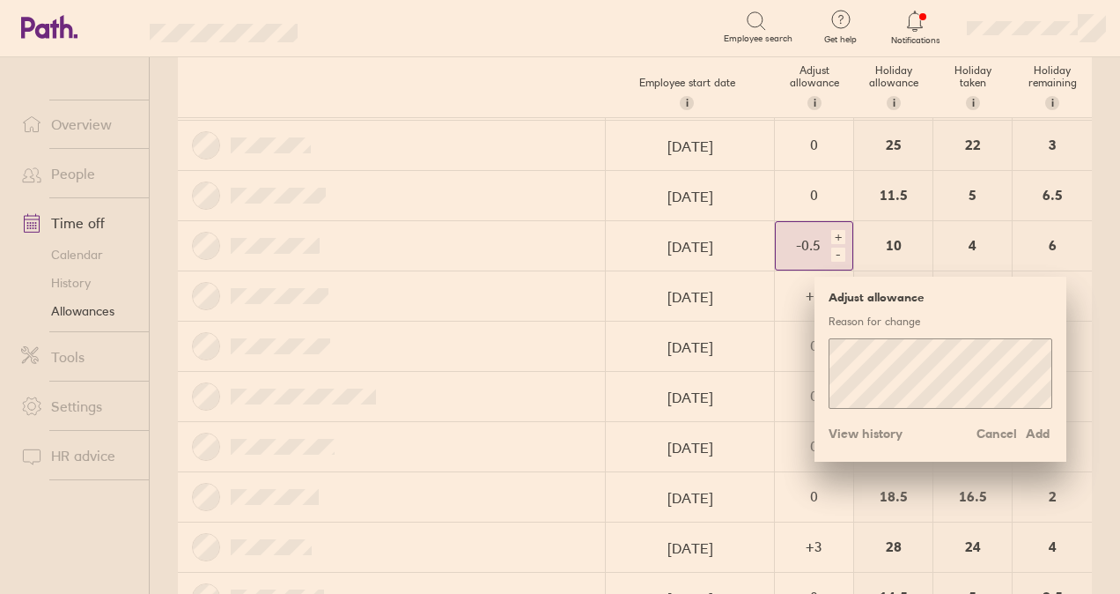
click at [831, 230] on div "+" at bounding box center [838, 237] width 14 height 14
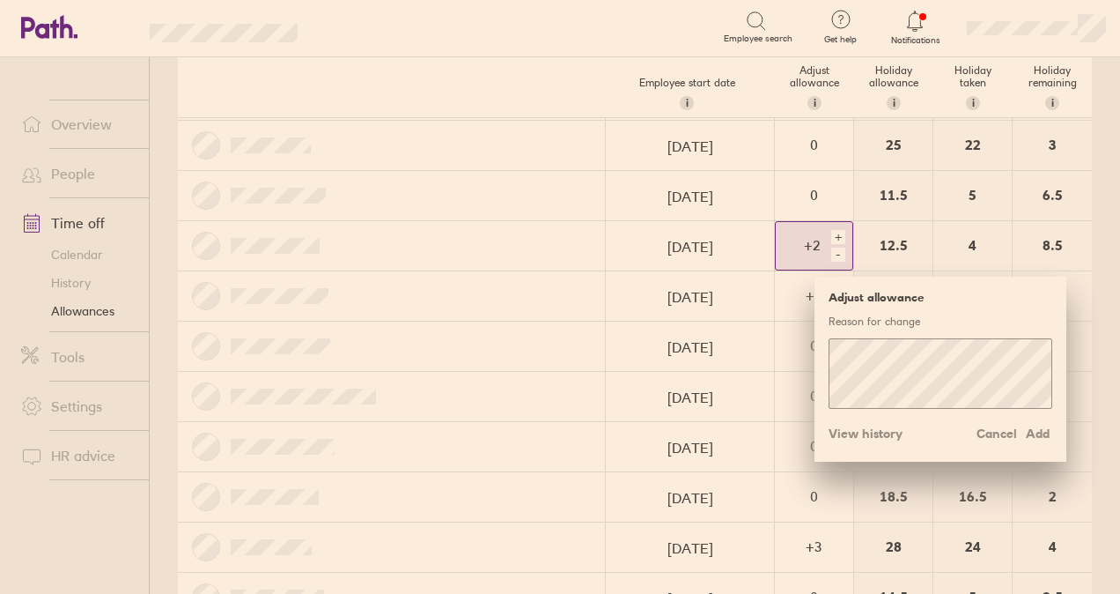
click at [831, 230] on div "+" at bounding box center [838, 237] width 14 height 14
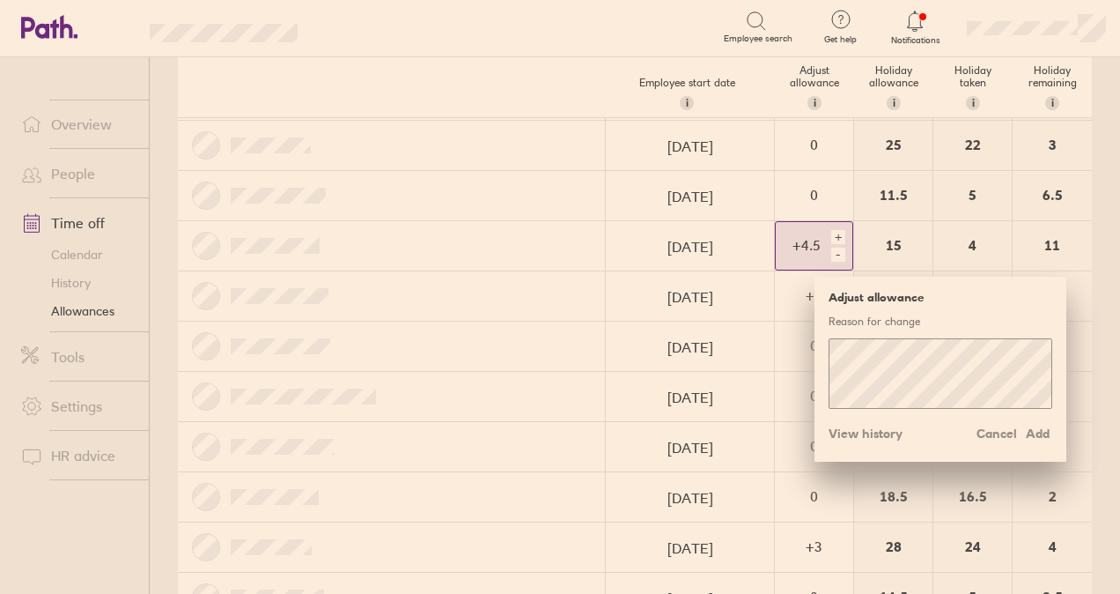
click at [831, 230] on div "+" at bounding box center [838, 237] width 14 height 14
click at [831, 248] on div "-" at bounding box center [838, 255] width 14 height 14
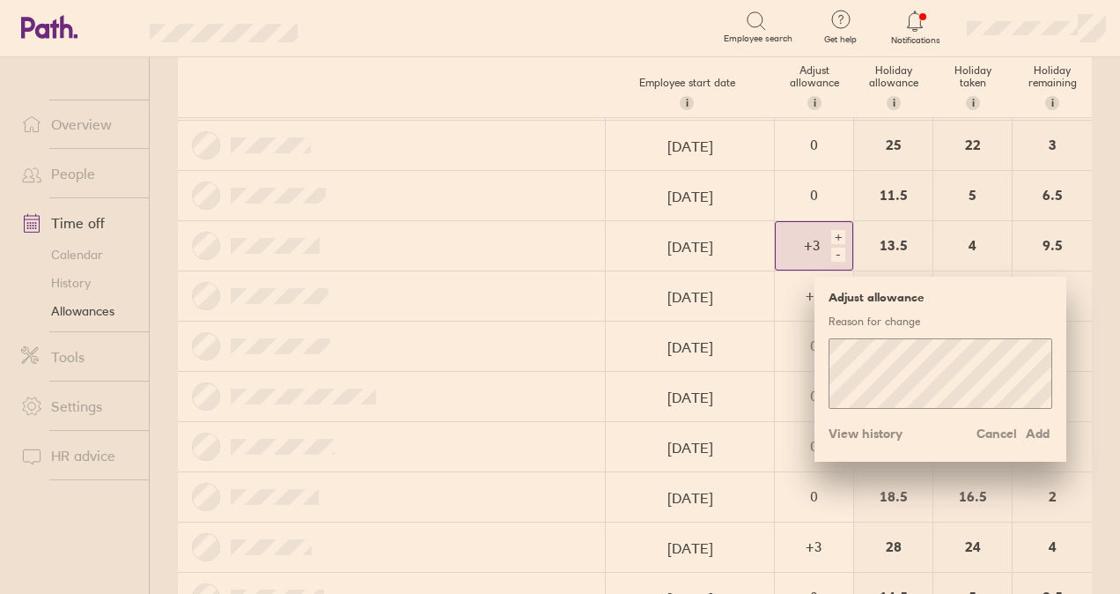
click at [831, 250] on div "-" at bounding box center [838, 255] width 14 height 14
click at [831, 251] on div "-" at bounding box center [838, 255] width 14 height 14
click at [831, 252] on div "-" at bounding box center [838, 255] width 14 height 14
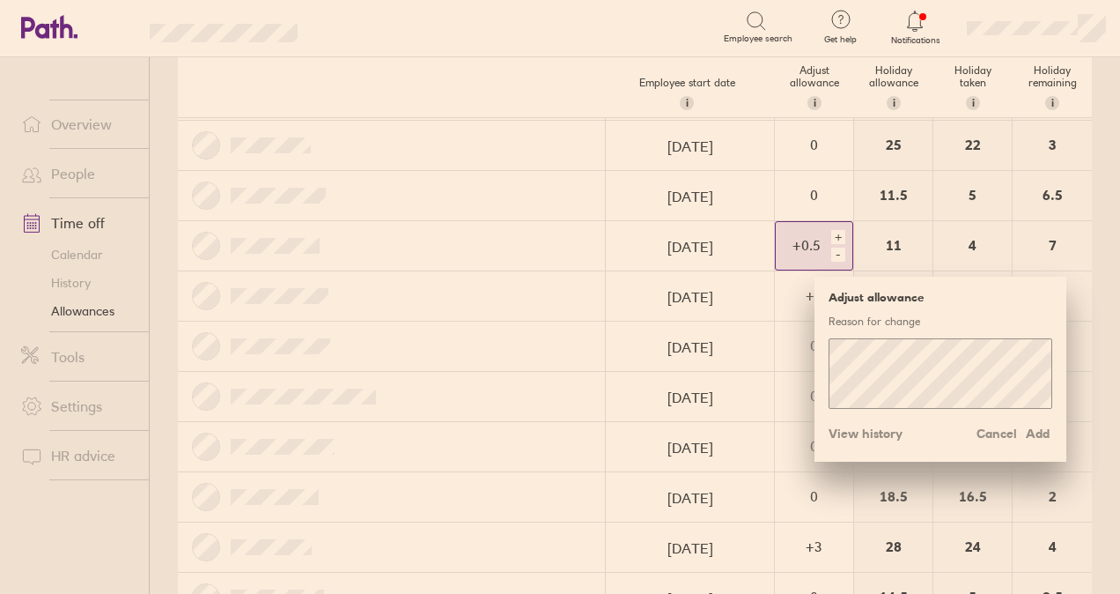
click at [831, 252] on div "-" at bounding box center [838, 255] width 14 height 14
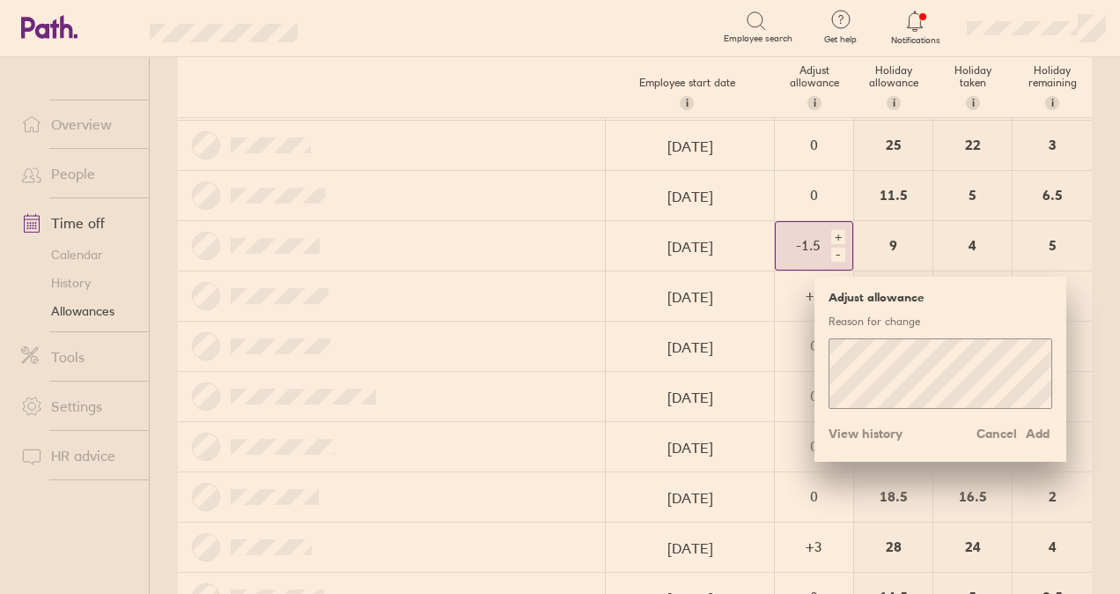
click at [831, 252] on div "-" at bounding box center [838, 255] width 14 height 14
click at [831, 250] on div "-" at bounding box center [838, 255] width 14 height 14
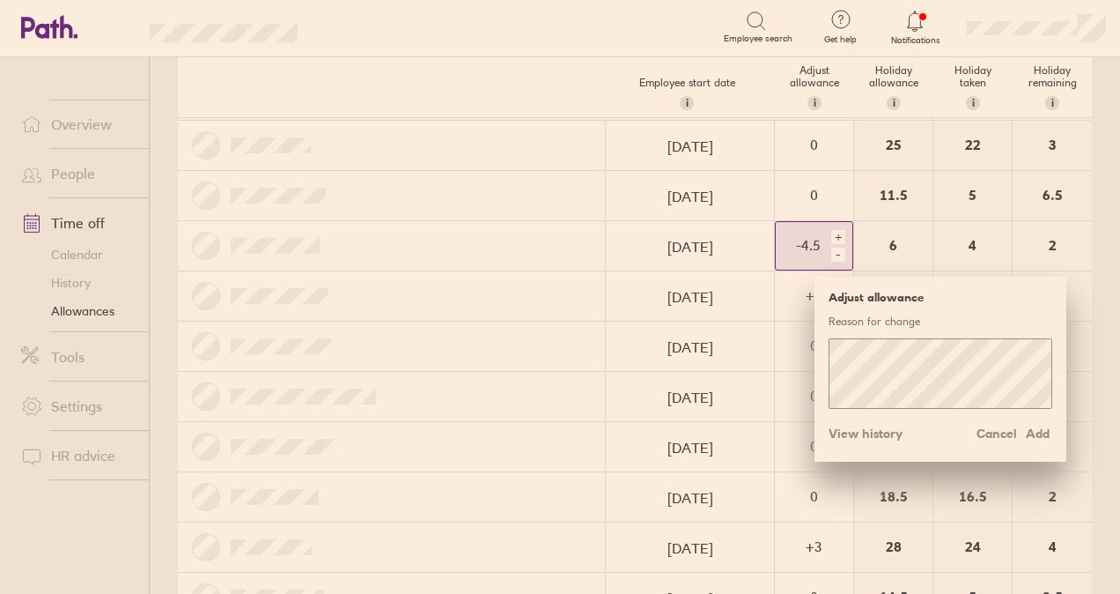
click at [831, 250] on div "-" at bounding box center [838, 255] width 14 height 14
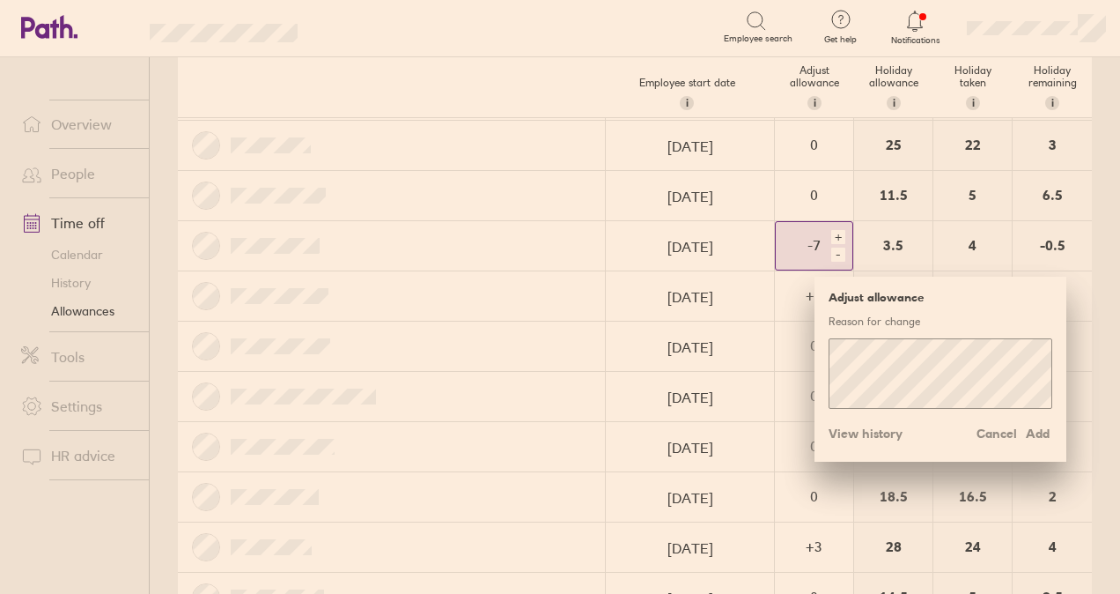
click at [831, 250] on div "-" at bounding box center [838, 255] width 14 height 14
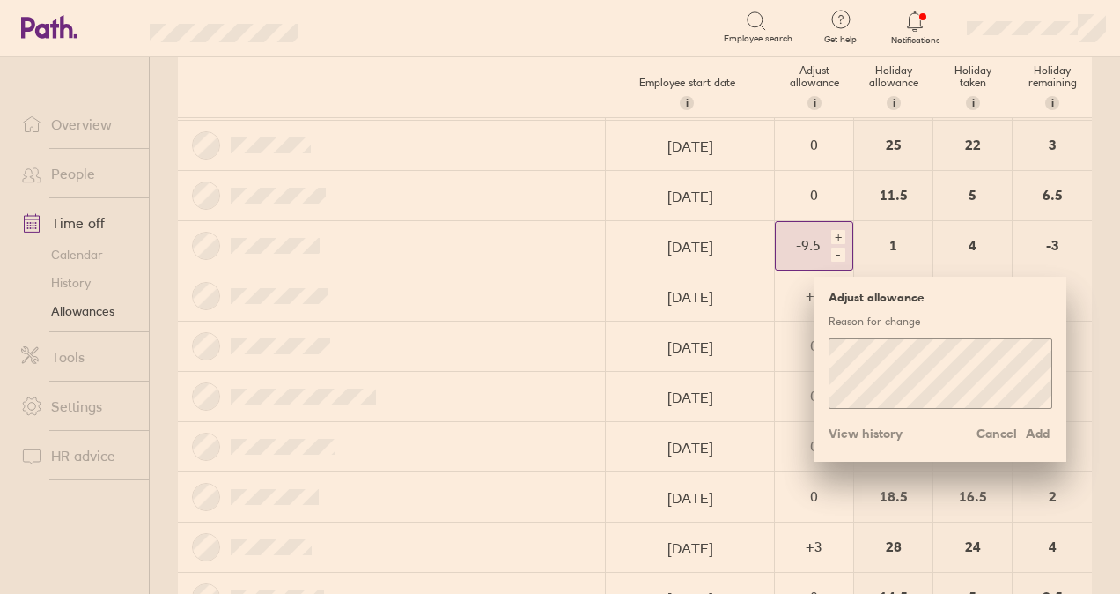
click at [831, 250] on div "-" at bounding box center [838, 255] width 14 height 14
click at [831, 230] on div "+" at bounding box center [838, 237] width 14 height 14
click at [831, 231] on div "+" at bounding box center [838, 237] width 14 height 14
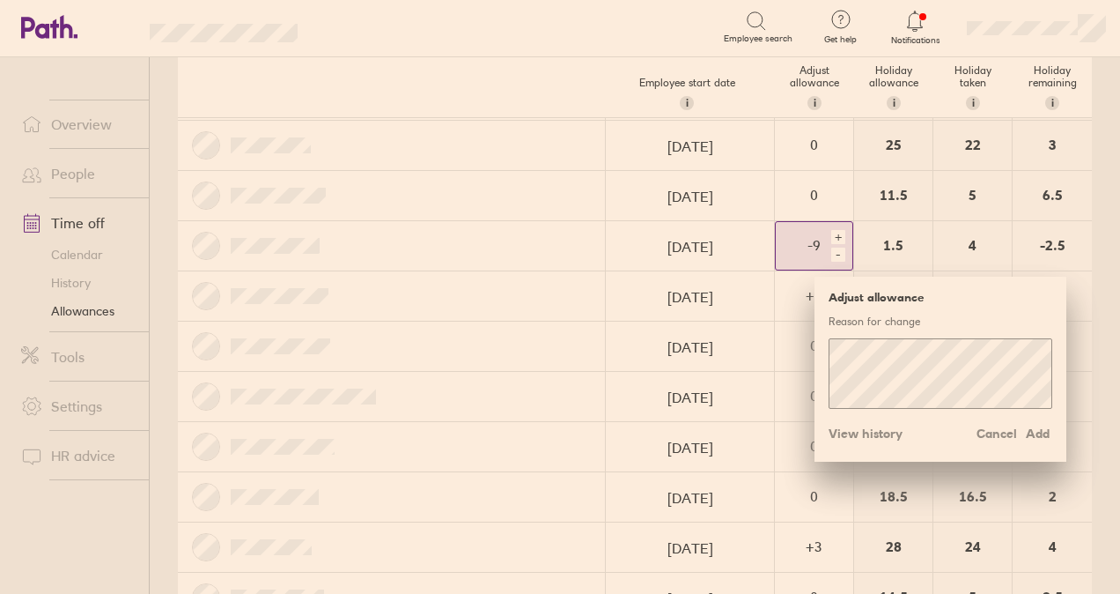
click at [831, 231] on div "+" at bounding box center [838, 237] width 14 height 14
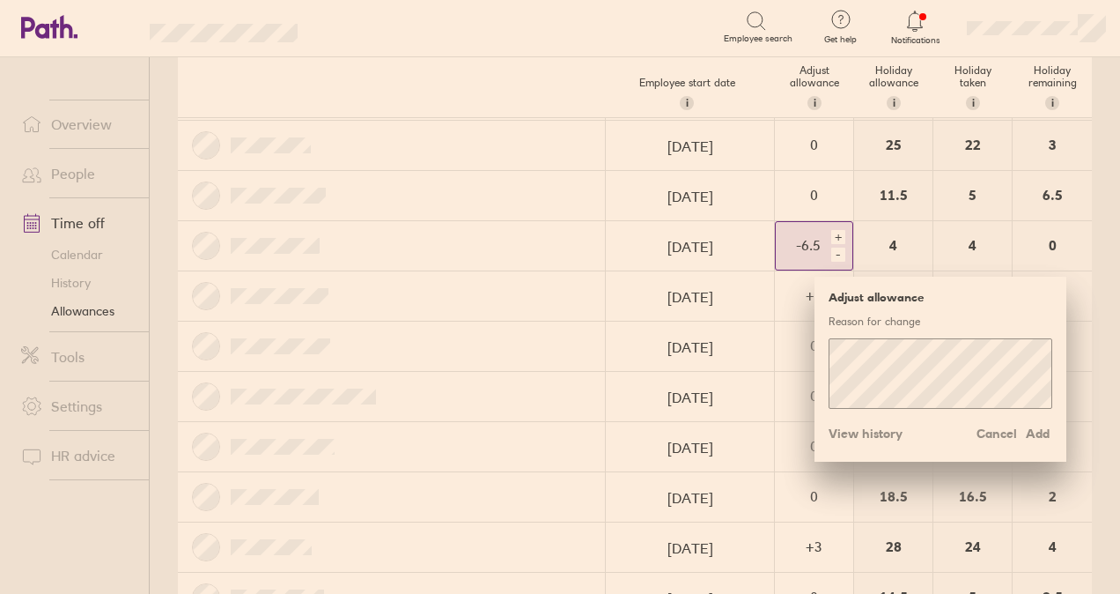
click at [831, 231] on div "+" at bounding box center [838, 237] width 14 height 14
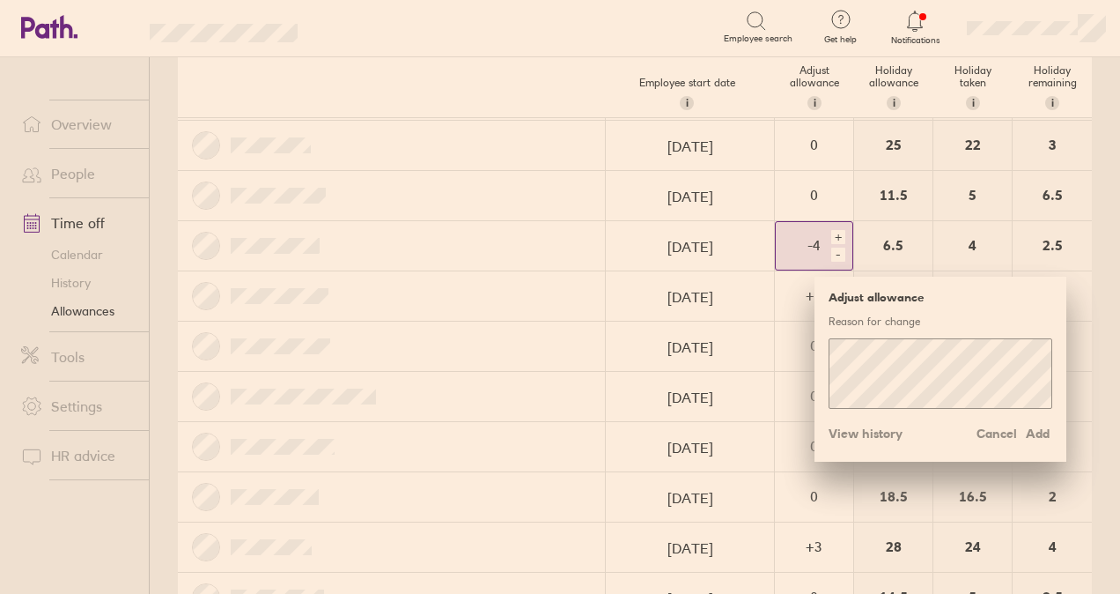
click at [831, 231] on div "+" at bounding box center [838, 237] width 14 height 14
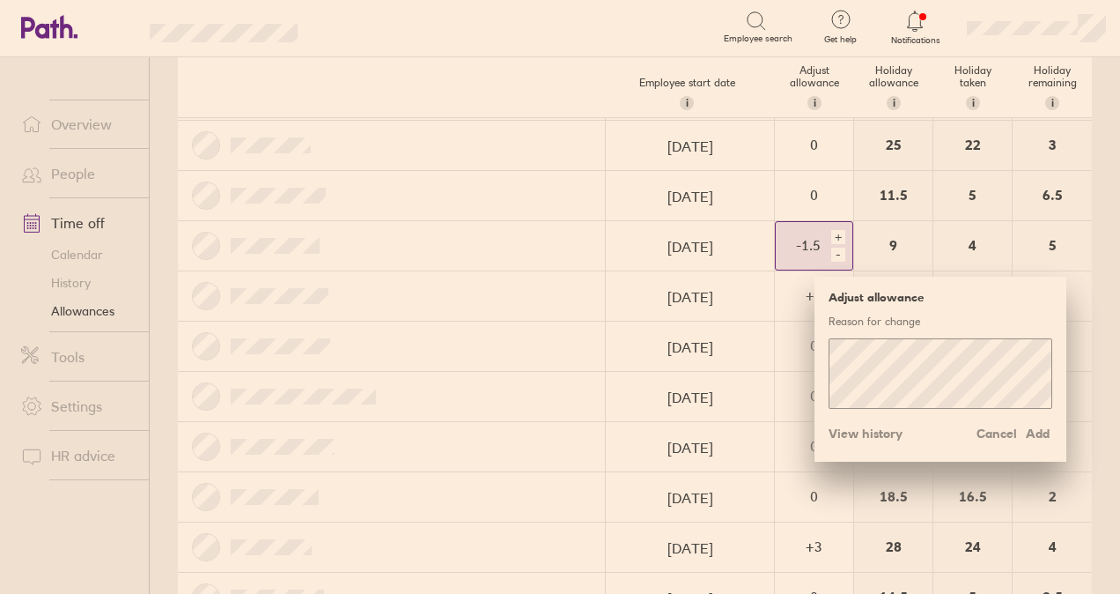
click at [831, 231] on div "+" at bounding box center [838, 237] width 14 height 14
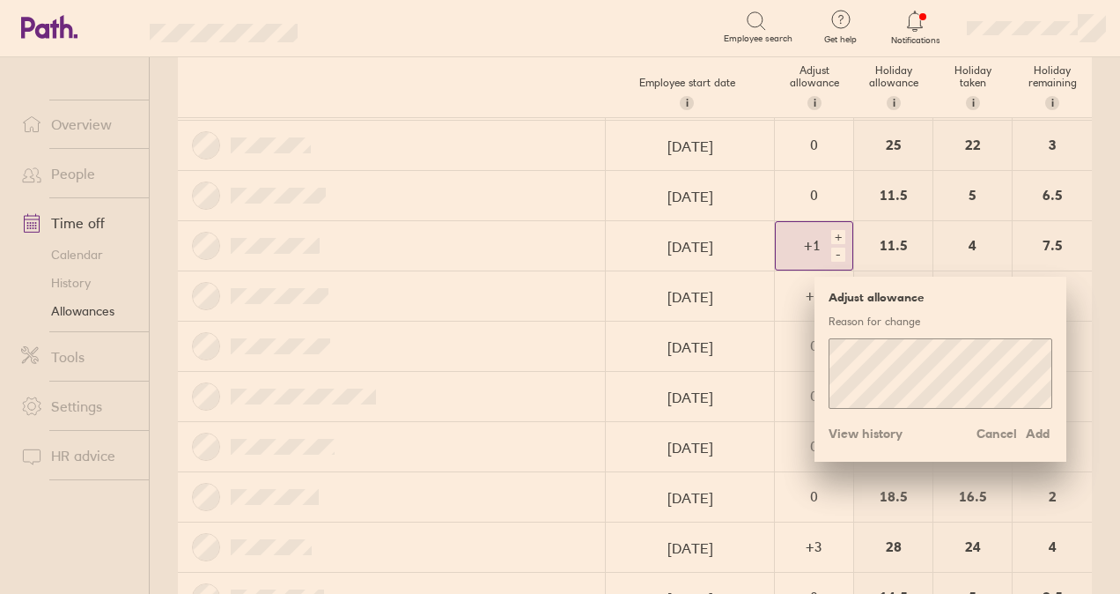
click at [831, 230] on div "+" at bounding box center [838, 237] width 14 height 14
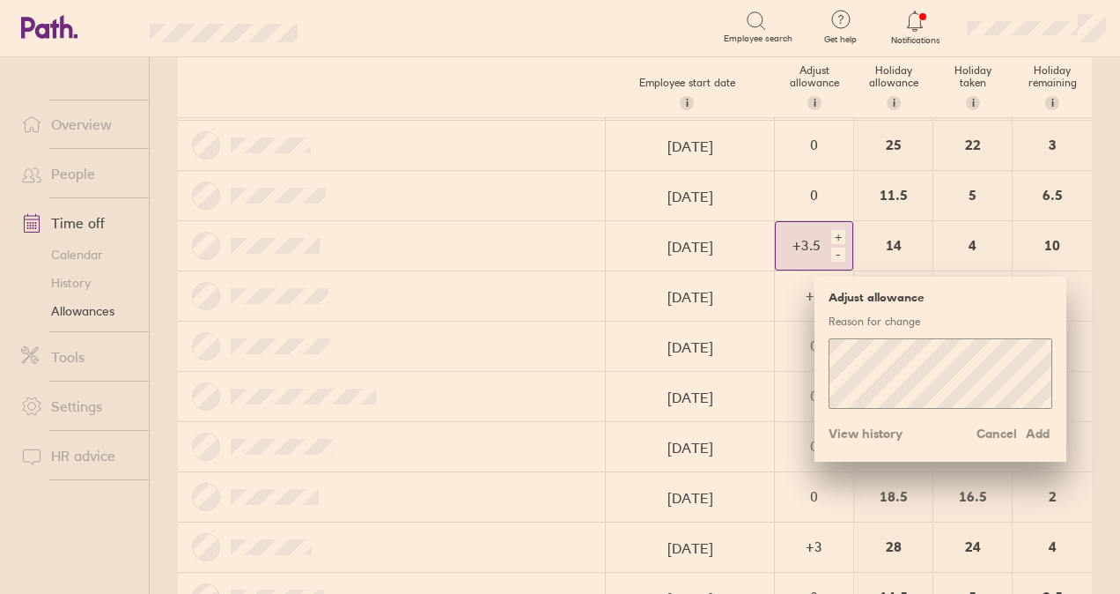
click at [831, 248] on div "-" at bounding box center [838, 255] width 14 height 14
click at [1024, 425] on span "Add" at bounding box center [1038, 433] width 28 height 28
click at [1030, 425] on span "Add" at bounding box center [1038, 433] width 28 height 28
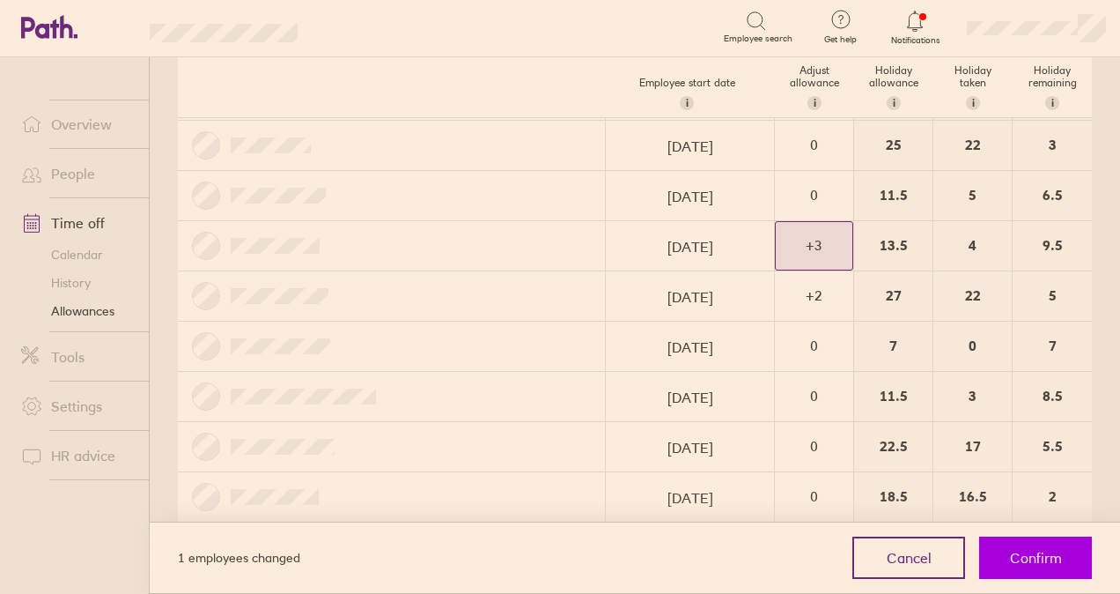
click at [1060, 569] on button "Confirm" at bounding box center [1035, 557] width 113 height 42
click at [1043, 559] on span "Confirm" at bounding box center [1036, 558] width 52 height 16
click at [504, 241] on div at bounding box center [392, 245] width 428 height 49
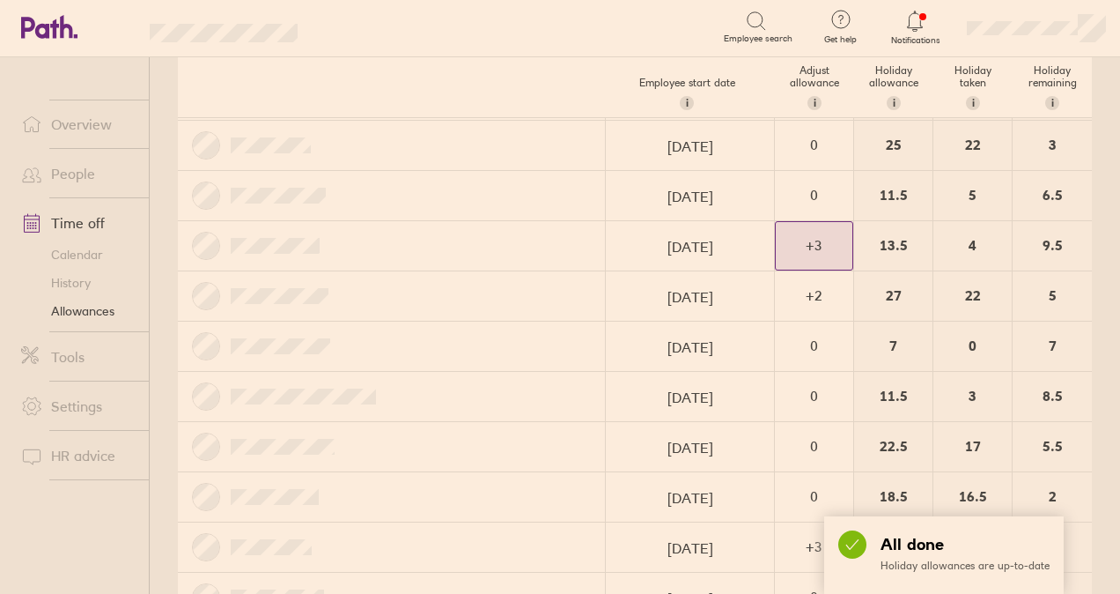
click at [84, 253] on link "Calendar" at bounding box center [78, 254] width 142 height 28
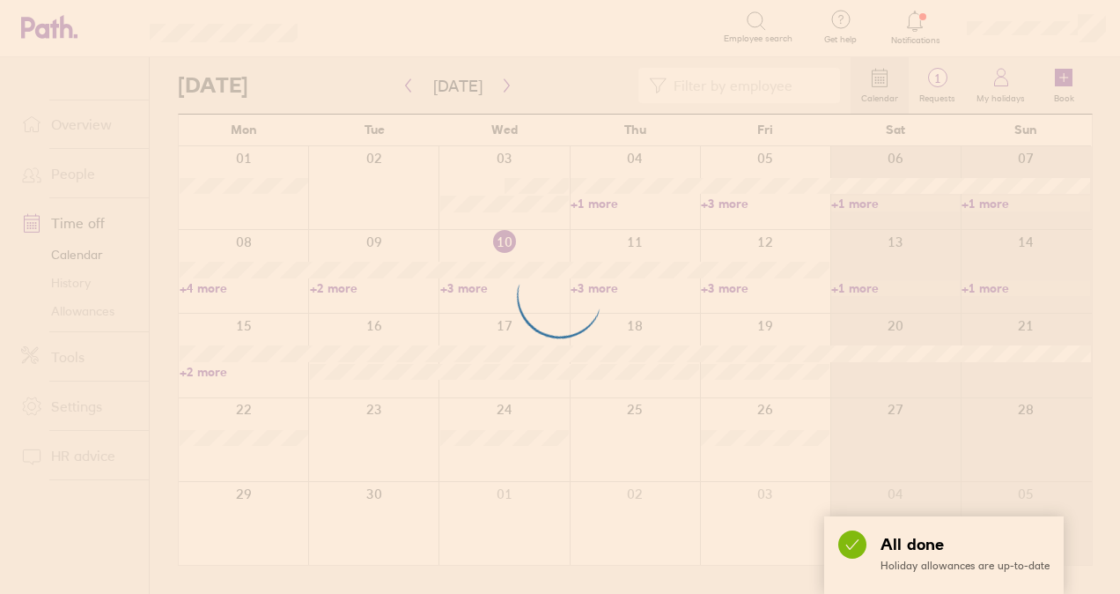
click at [504, 82] on div at bounding box center [560, 297] width 1120 height 594
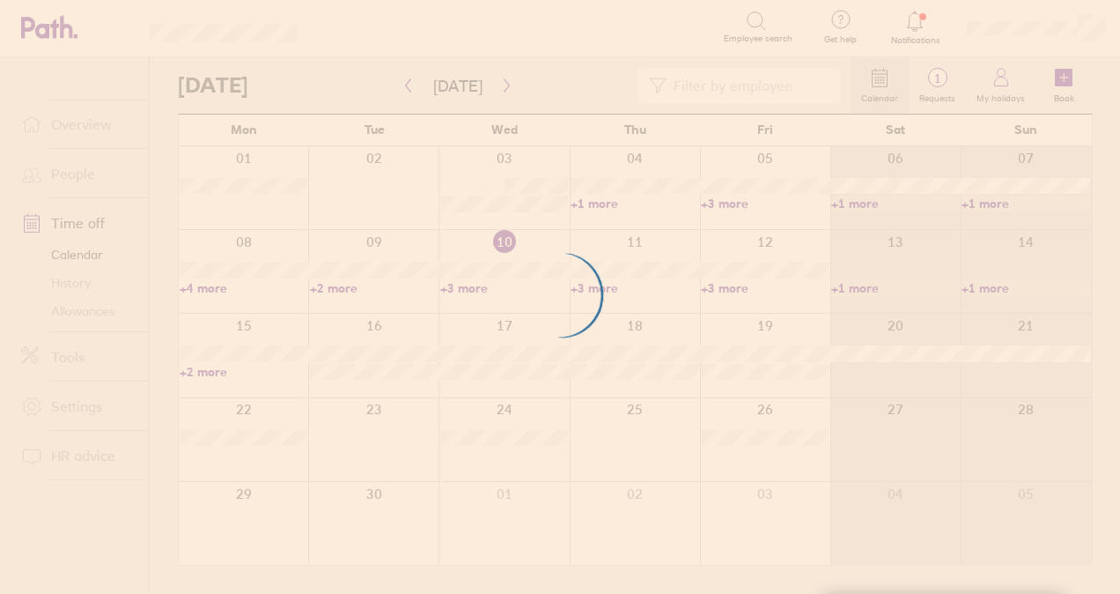
click at [504, 82] on div at bounding box center [560, 297] width 1120 height 594
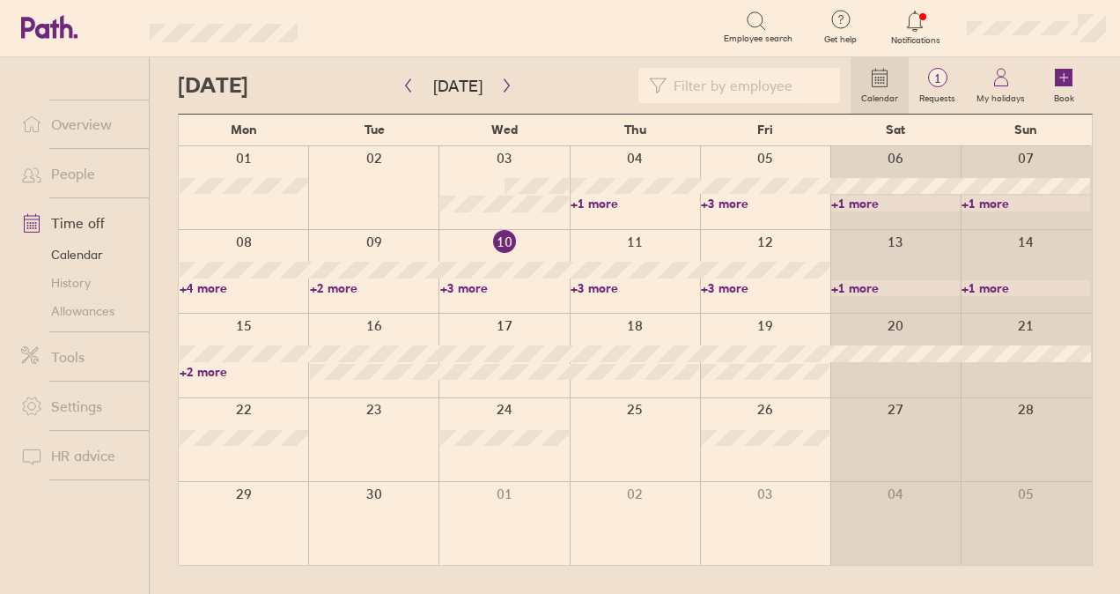
click at [521, 92] on div at bounding box center [514, 85] width 673 height 35
click at [509, 86] on button "button" at bounding box center [507, 85] width 22 height 29
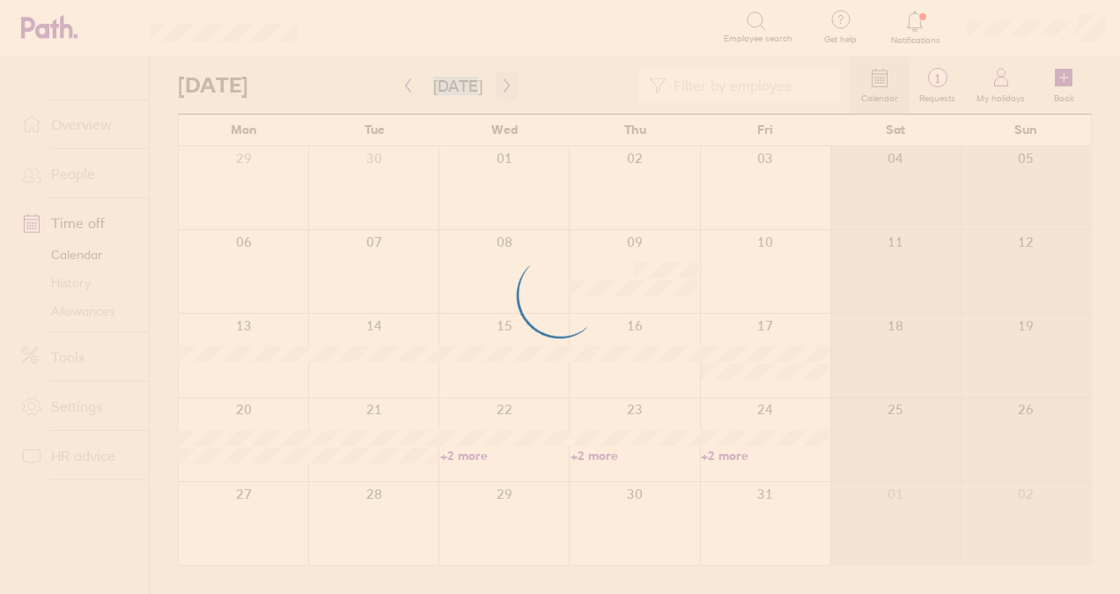
click at [508, 85] on div at bounding box center [560, 297] width 1120 height 594
click at [502, 85] on div at bounding box center [560, 297] width 1120 height 594
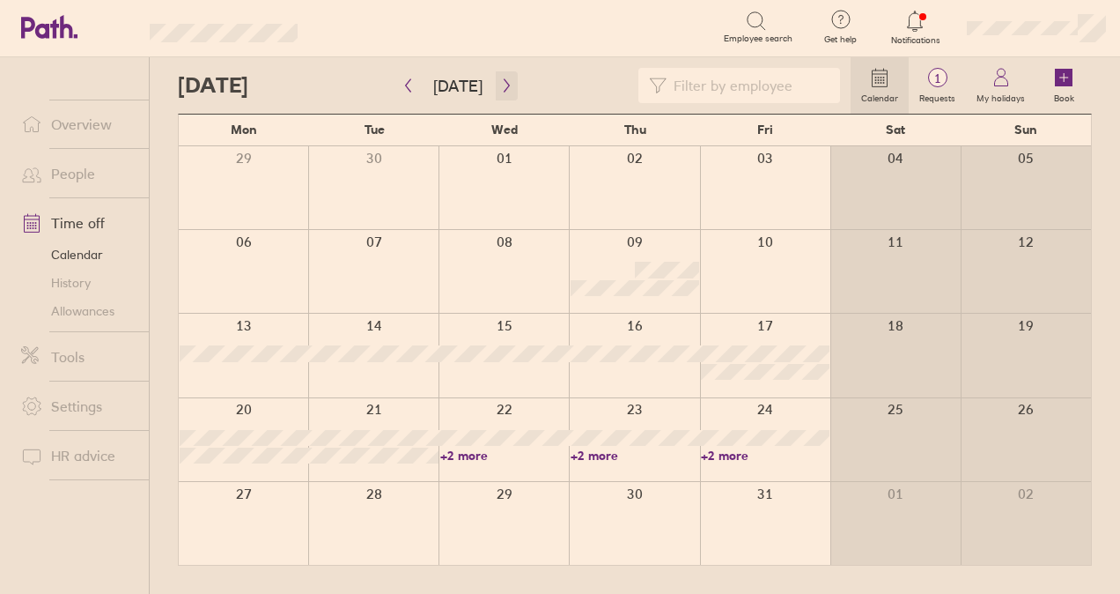
click at [502, 85] on icon "button" at bounding box center [506, 85] width 13 height 14
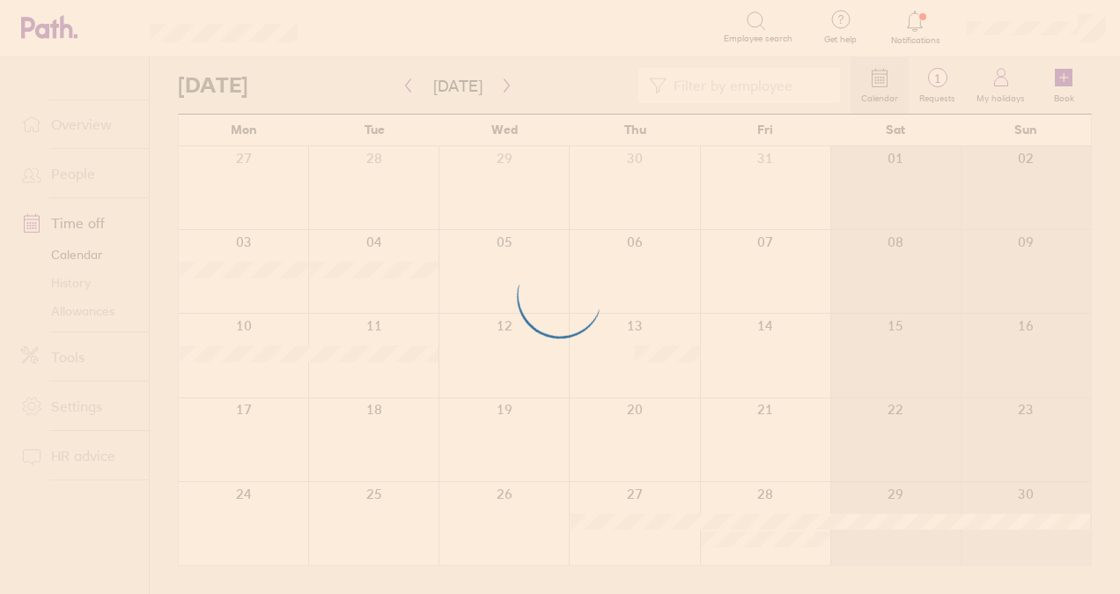
click at [504, 90] on div at bounding box center [560, 297] width 1120 height 594
click at [489, 81] on div at bounding box center [560, 297] width 1120 height 594
click at [501, 84] on div at bounding box center [560, 297] width 1120 height 594
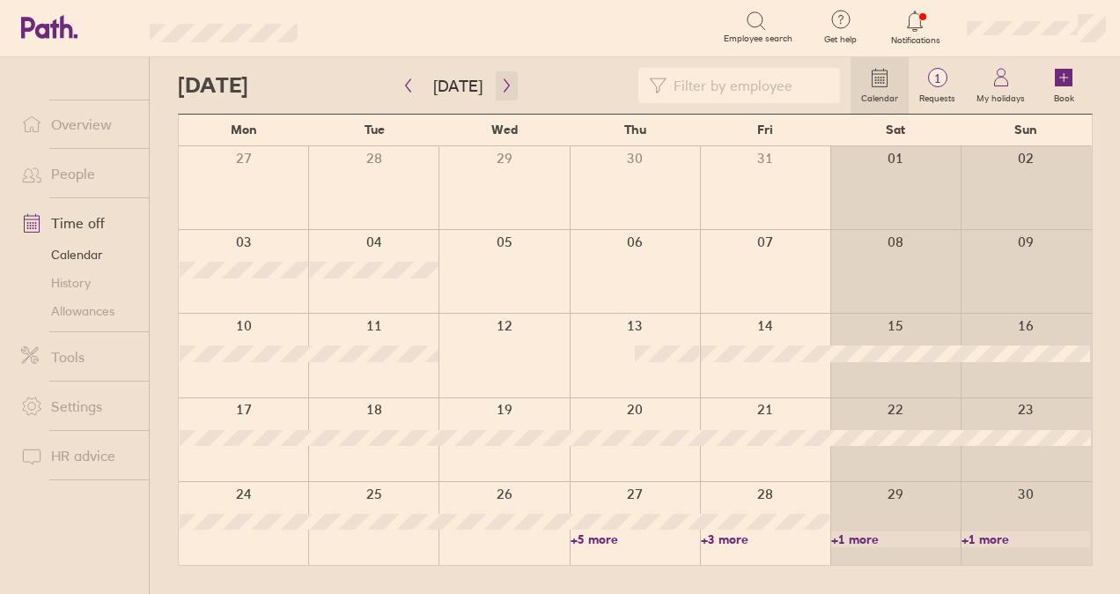
click at [504, 84] on icon "button" at bounding box center [506, 85] width 5 height 13
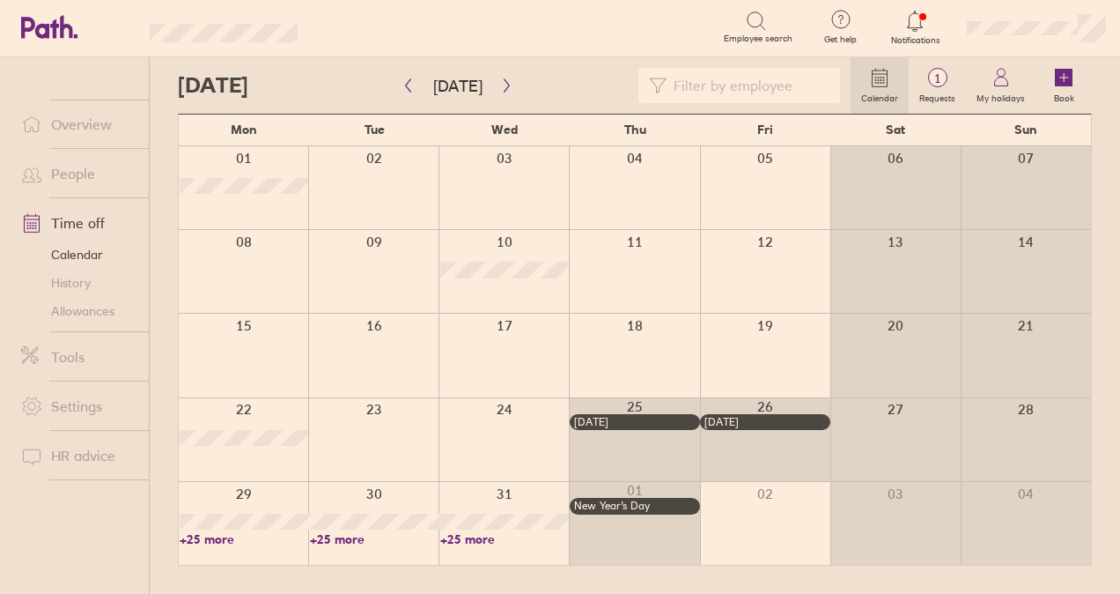
click at [218, 540] on link "+25 more" at bounding box center [244, 539] width 129 height 16
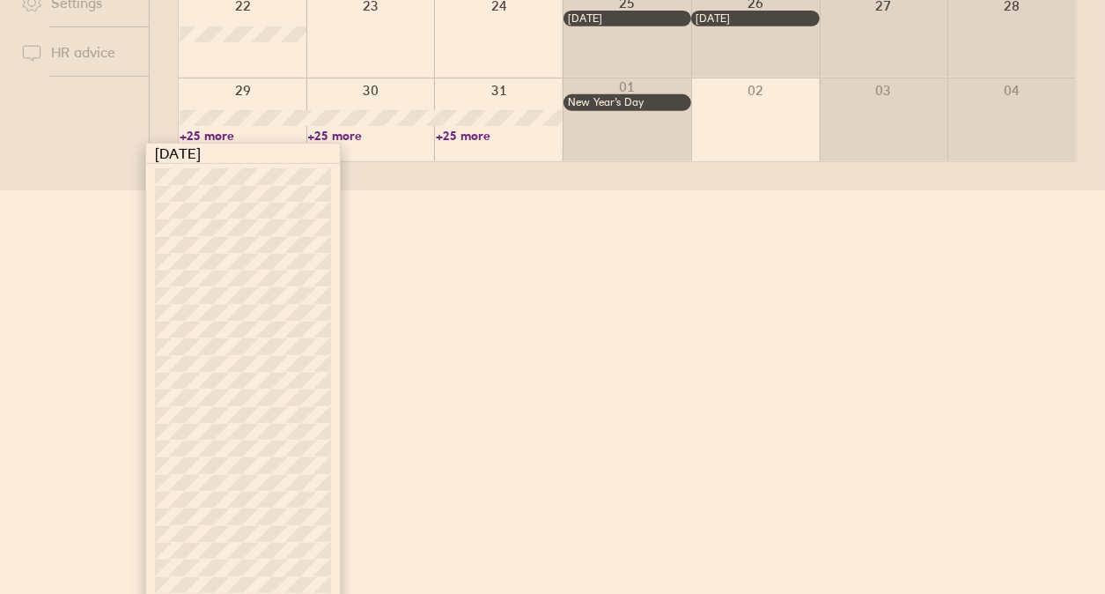
scroll to position [430, 0]
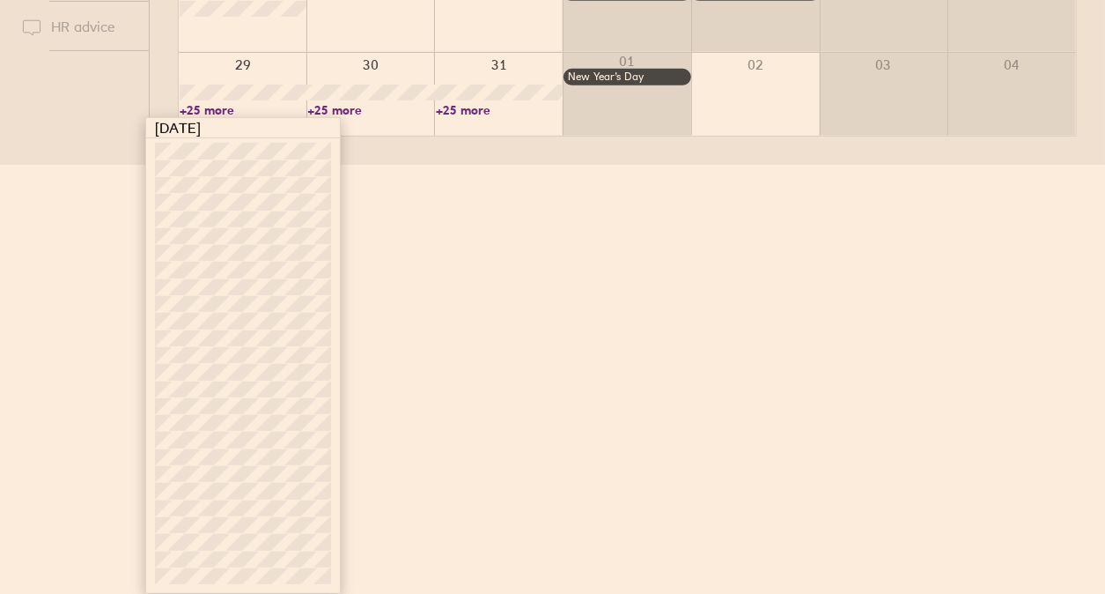
drag, startPoint x: 419, startPoint y: 410, endPoint x: 403, endPoint y: 356, distance: 56.3
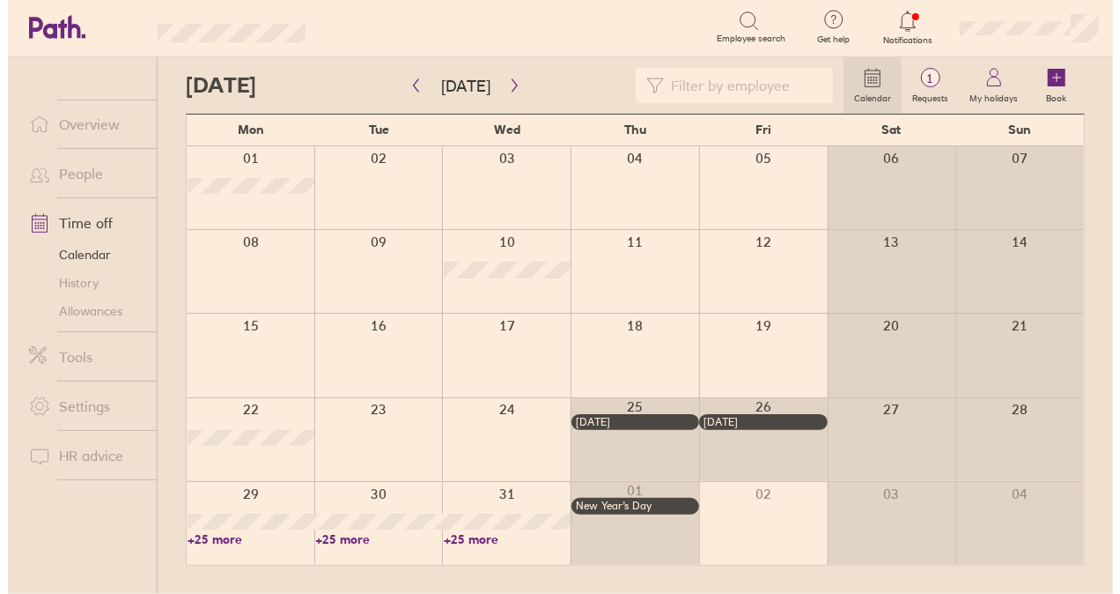
scroll to position [0, 0]
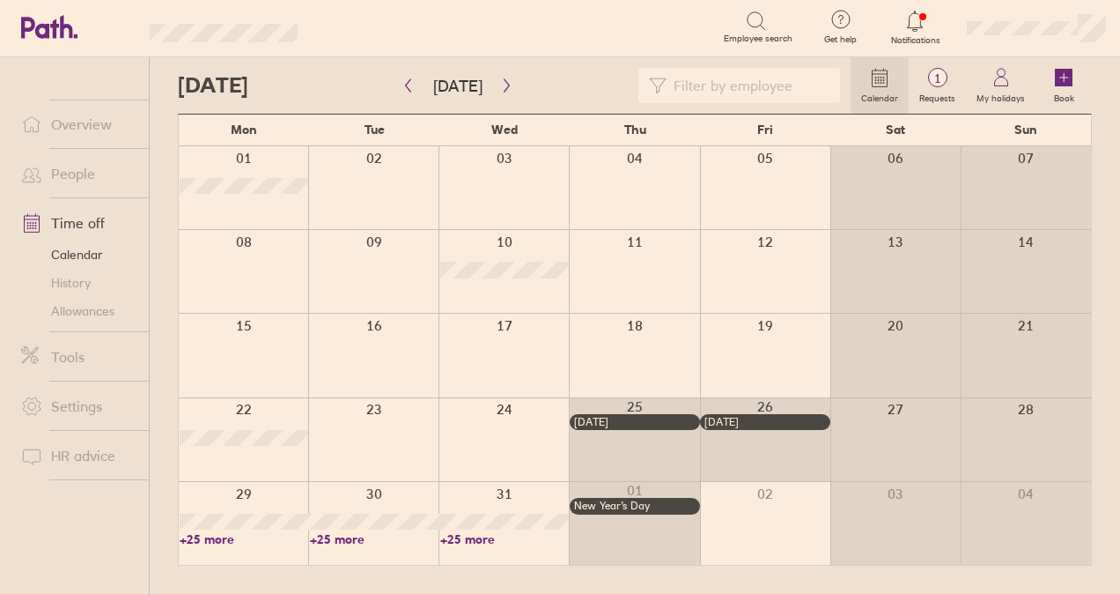
click at [254, 491] on div at bounding box center [243, 523] width 129 height 83
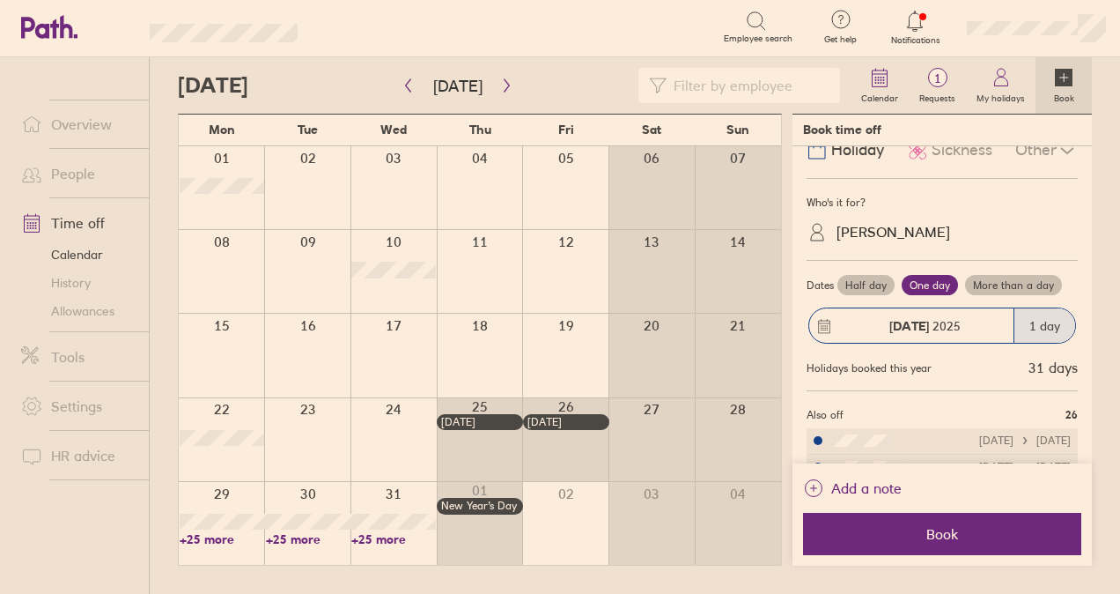
scroll to position [88, 0]
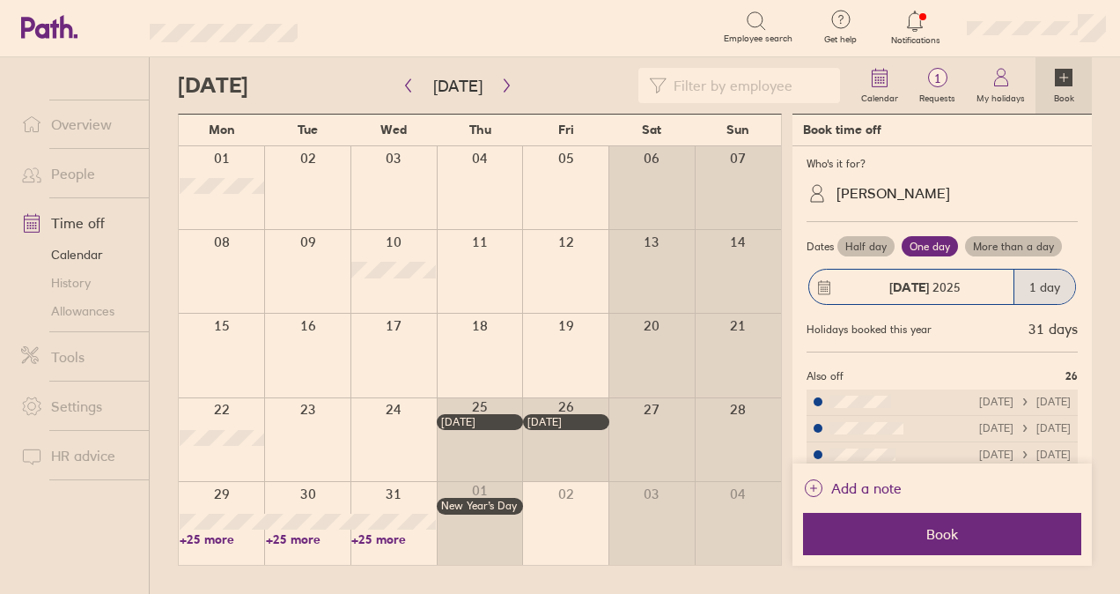
click at [907, 203] on div "Robbie Sturgess" at bounding box center [953, 193] width 250 height 27
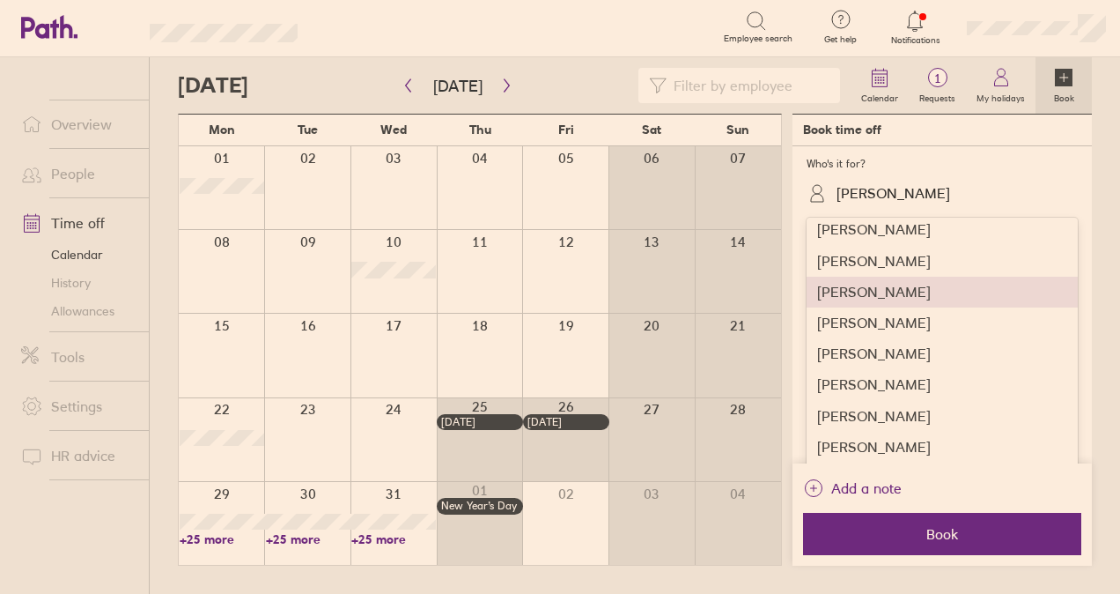
scroll to position [528, 0]
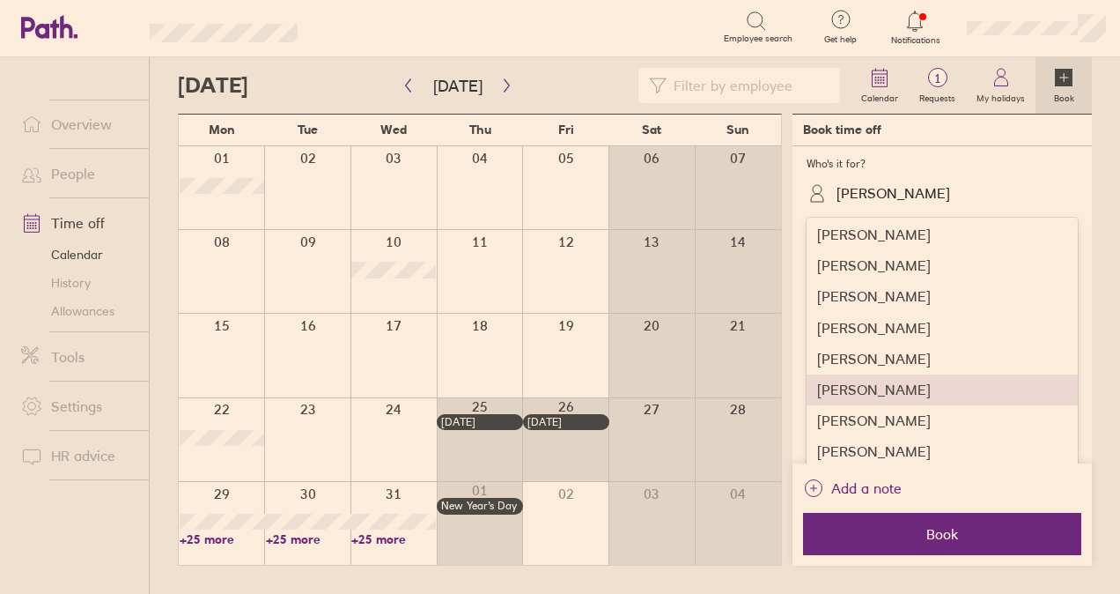
click at [893, 383] on div "Matthew Hart" at bounding box center [942, 389] width 271 height 31
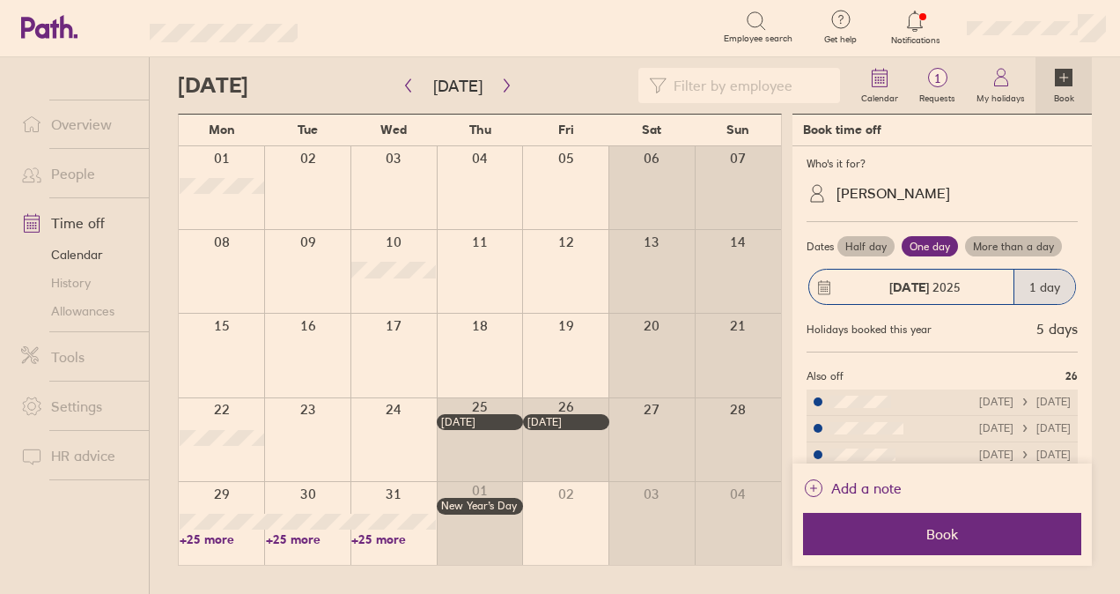
click at [879, 202] on div "Matthew Hart" at bounding box center [953, 193] width 250 height 27
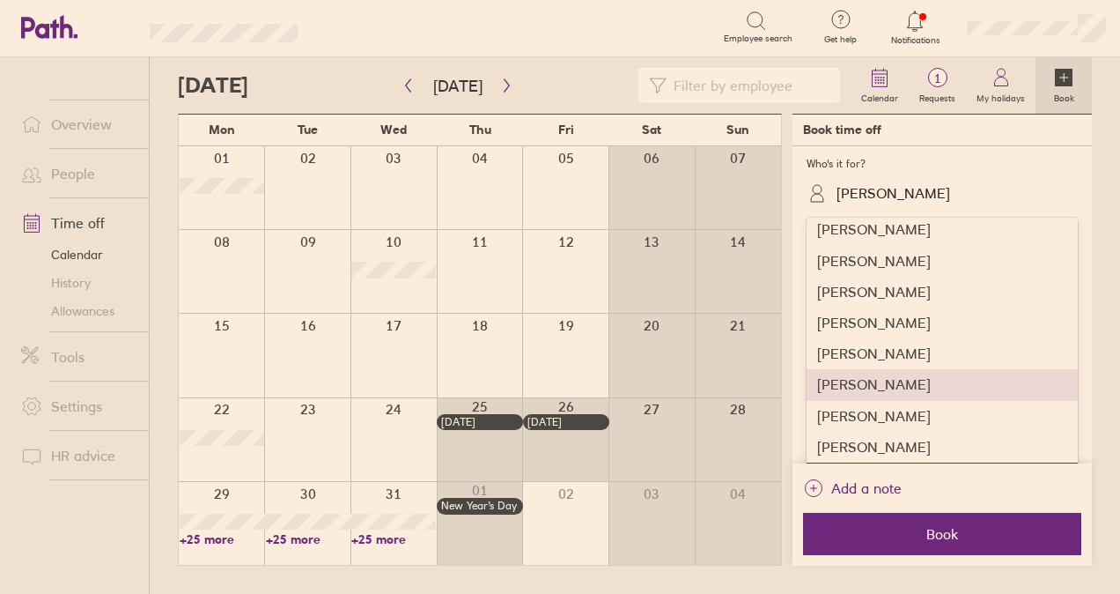
scroll to position [617, 0]
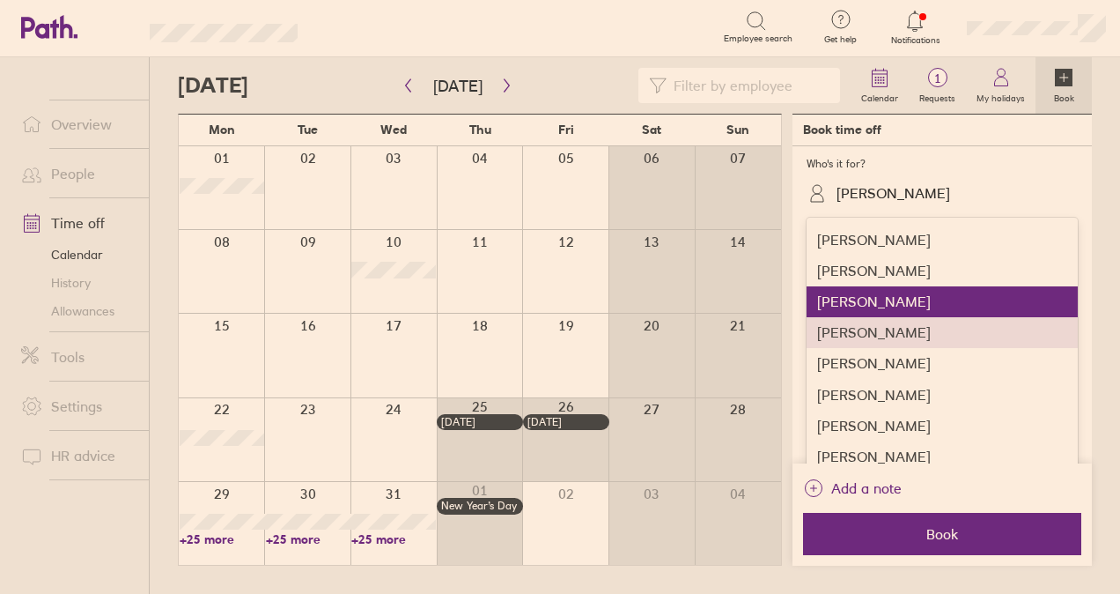
click at [890, 339] on div "Megan Grant" at bounding box center [942, 332] width 271 height 31
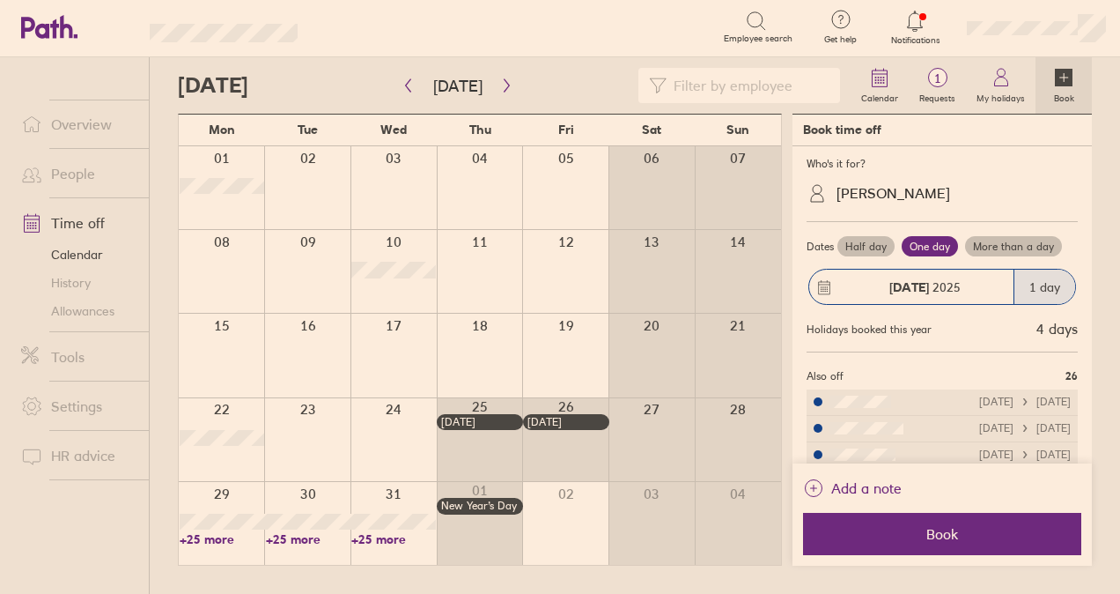
click at [1001, 241] on label "More than a day" at bounding box center [1013, 246] width 97 height 21
click at [0, 0] on input "More than a day" at bounding box center [0, 0] width 0 height 0
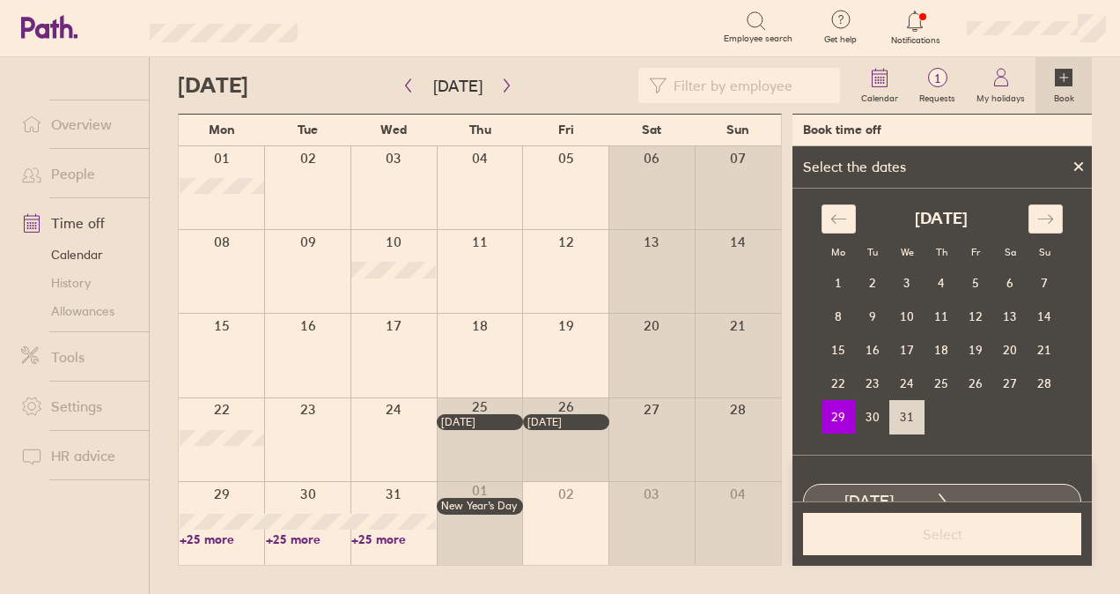
click at [893, 412] on td "31" at bounding box center [907, 416] width 34 height 33
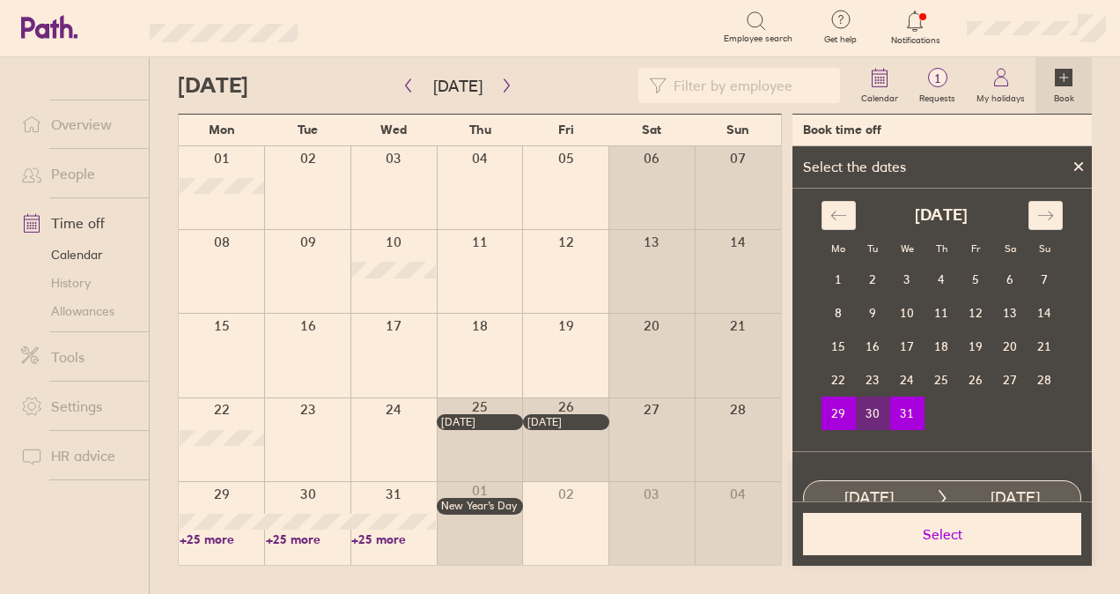
scroll to position [0, 0]
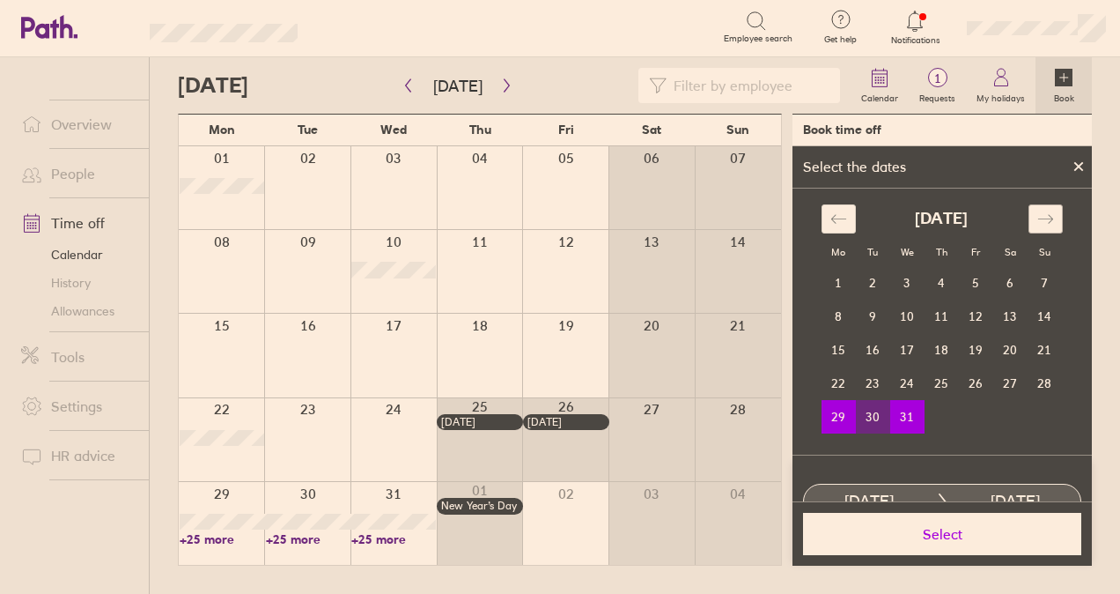
click at [1048, 222] on div "Move forward to switch to the next month." at bounding box center [1046, 218] width 34 height 29
click at [935, 277] on td "1" at bounding box center [942, 283] width 34 height 33
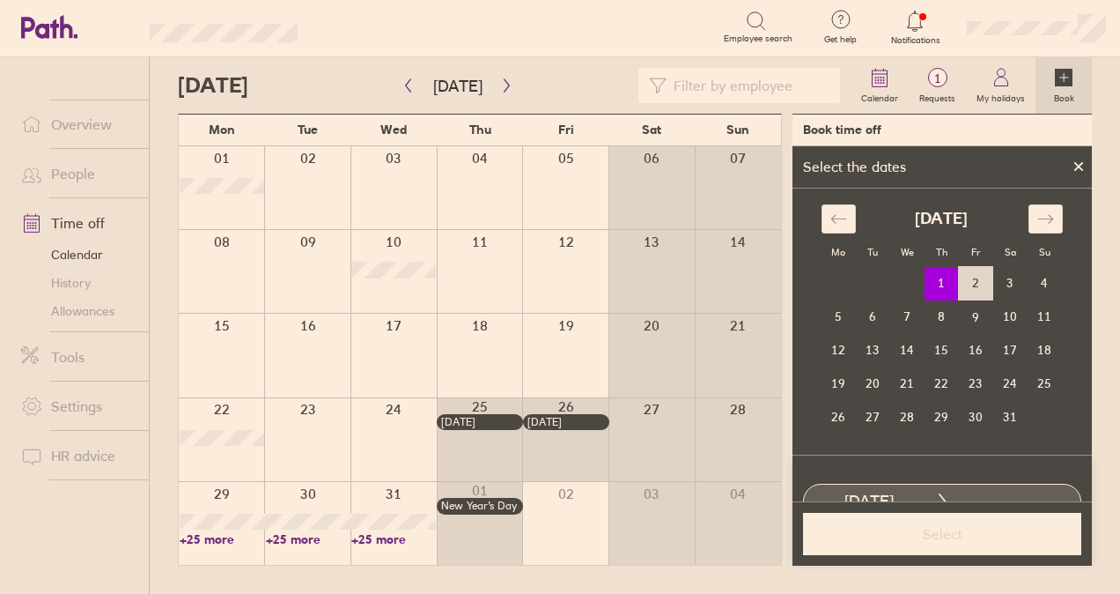
click at [962, 285] on td "2" at bounding box center [976, 283] width 34 height 33
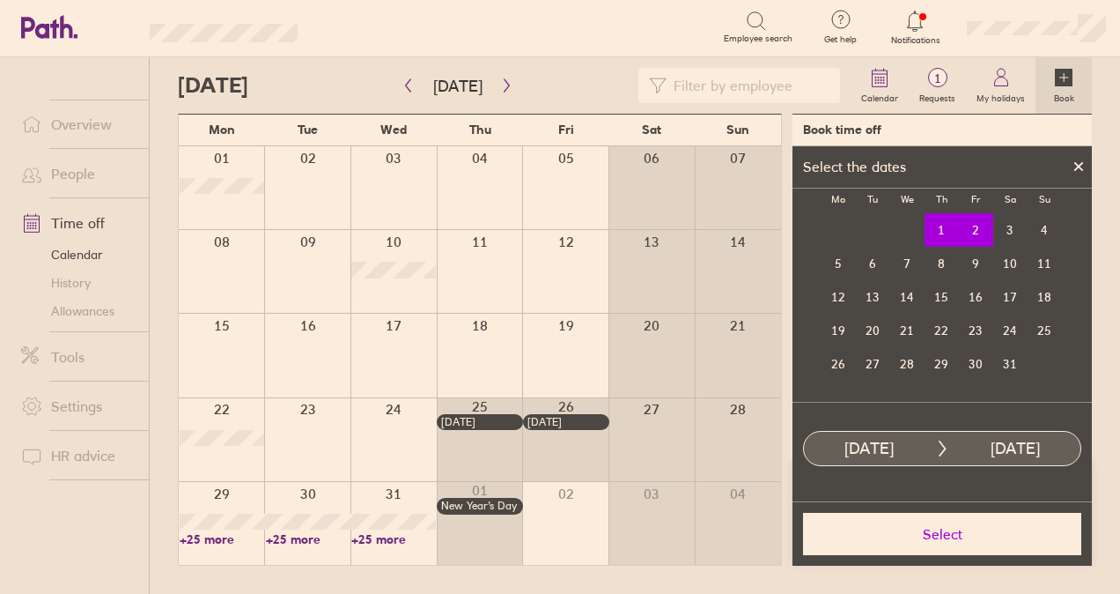
scroll to position [94, 0]
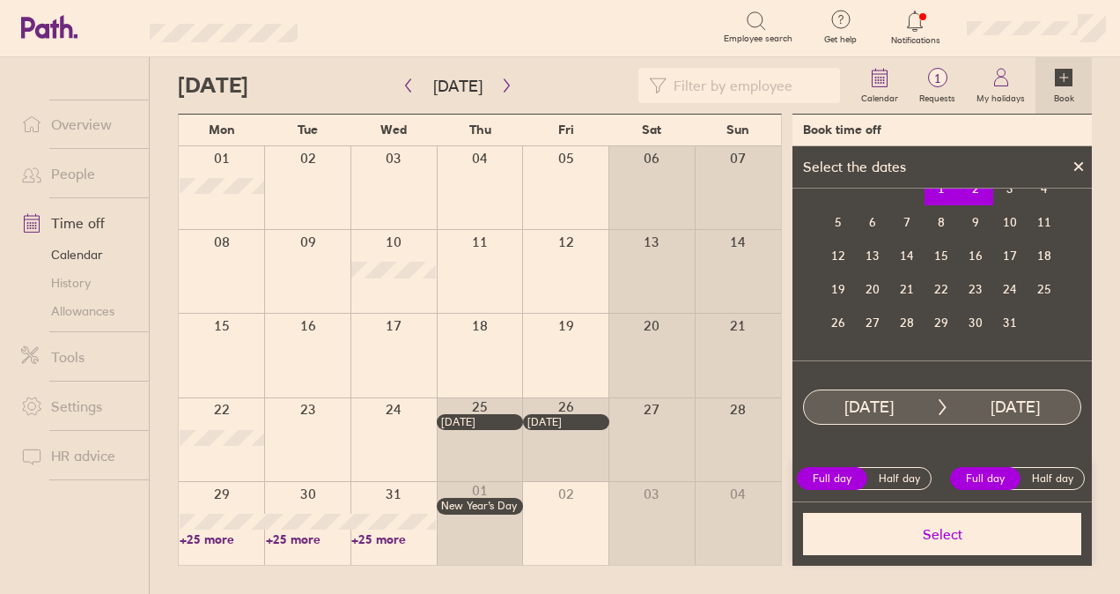
click at [912, 534] on span "Select" at bounding box center [943, 534] width 254 height 16
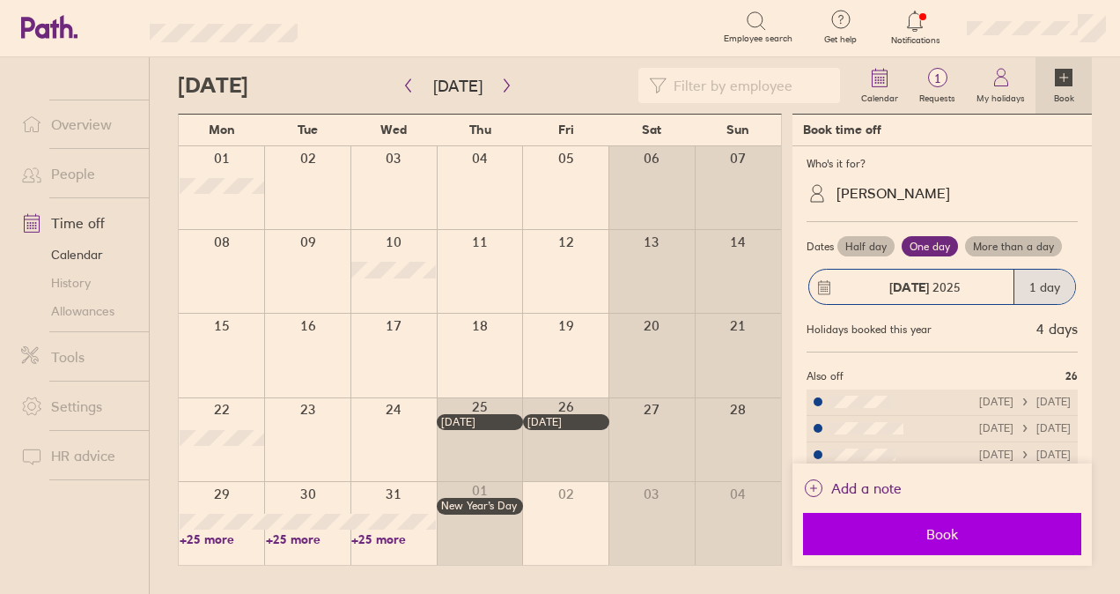
click at [910, 530] on span "Book" at bounding box center [943, 534] width 254 height 16
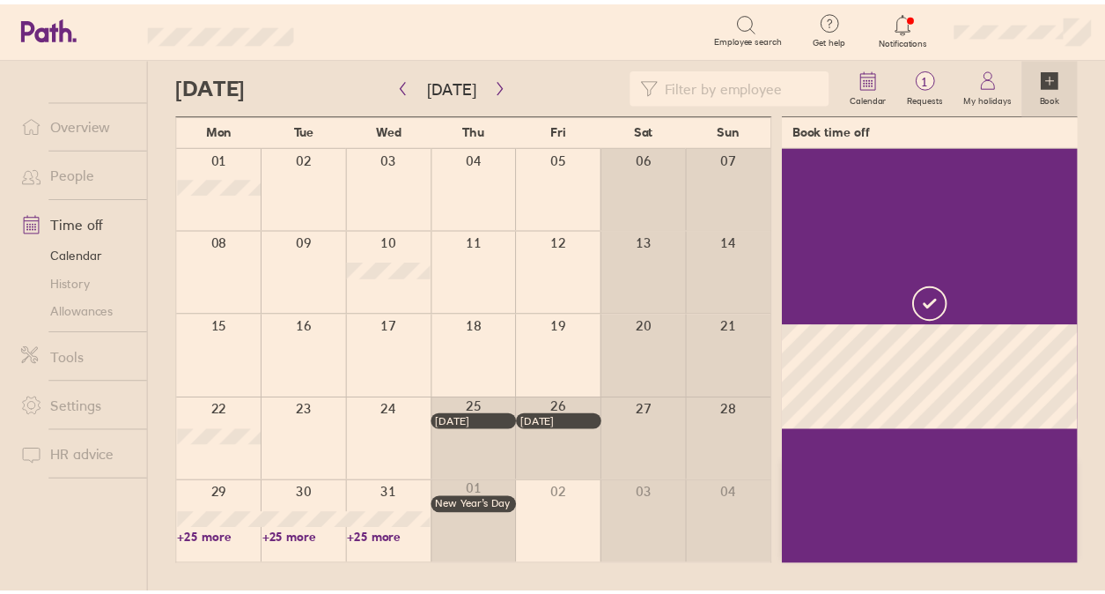
scroll to position [0, 0]
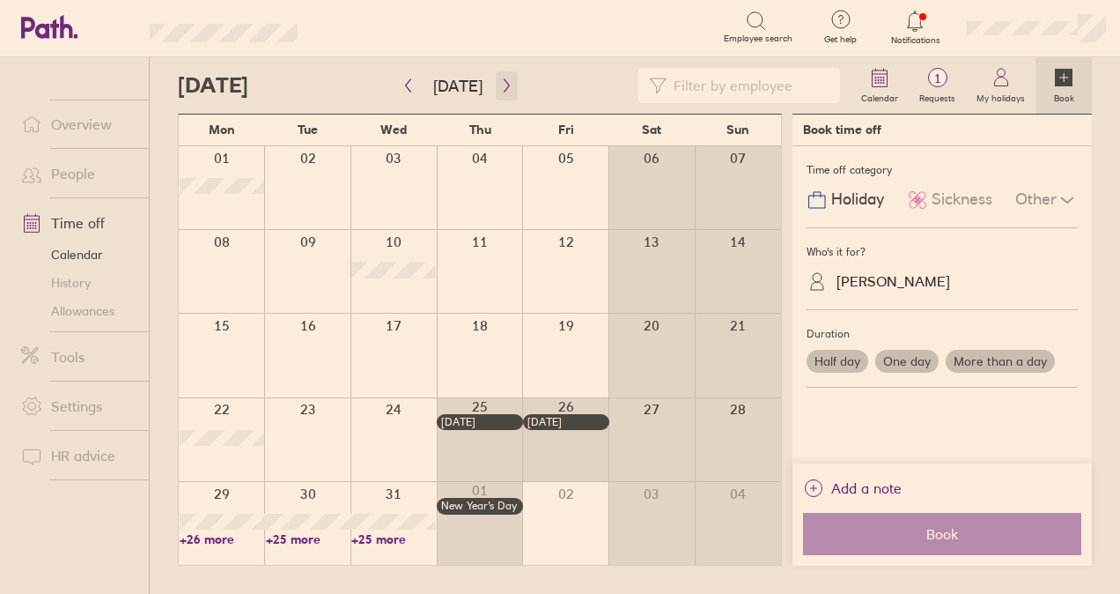
click at [509, 92] on button "button" at bounding box center [507, 85] width 22 height 29
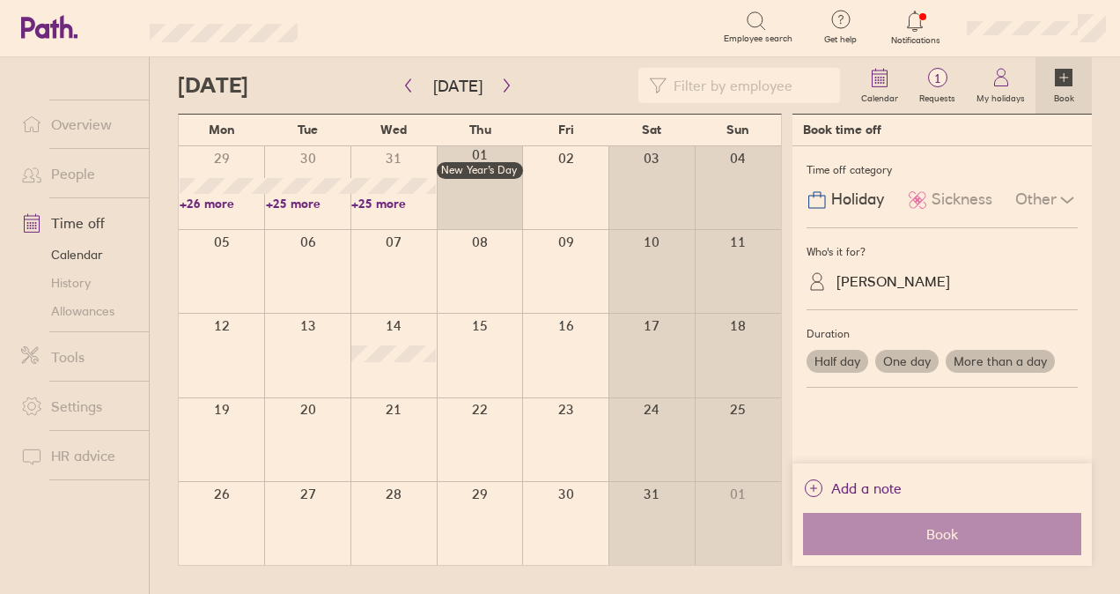
click at [398, 198] on link "+25 more" at bounding box center [393, 204] width 85 height 16
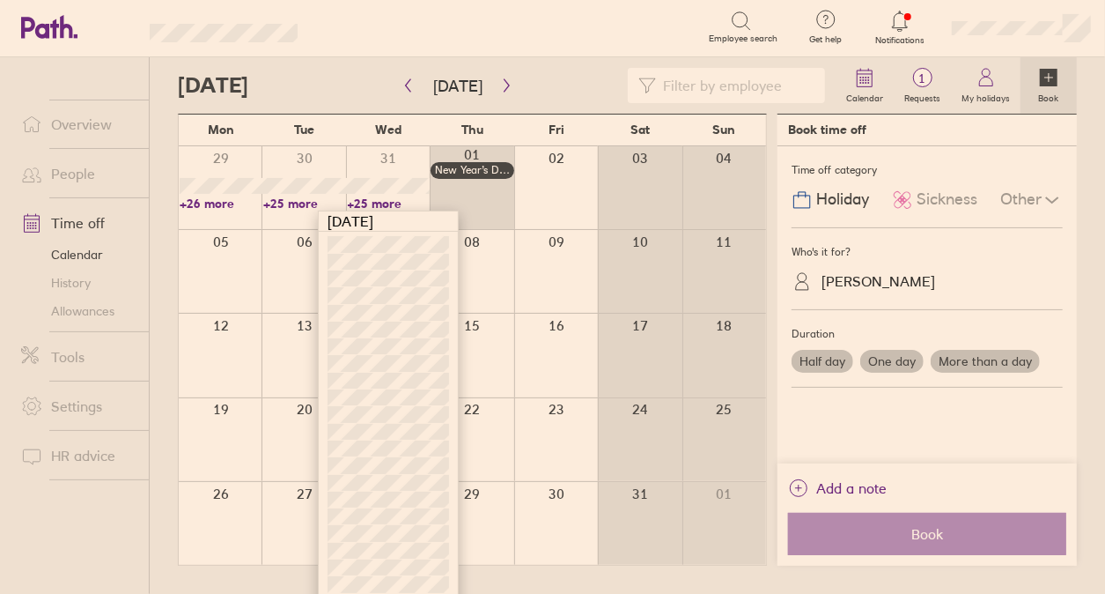
click at [206, 201] on link "+26 more" at bounding box center [221, 204] width 82 height 16
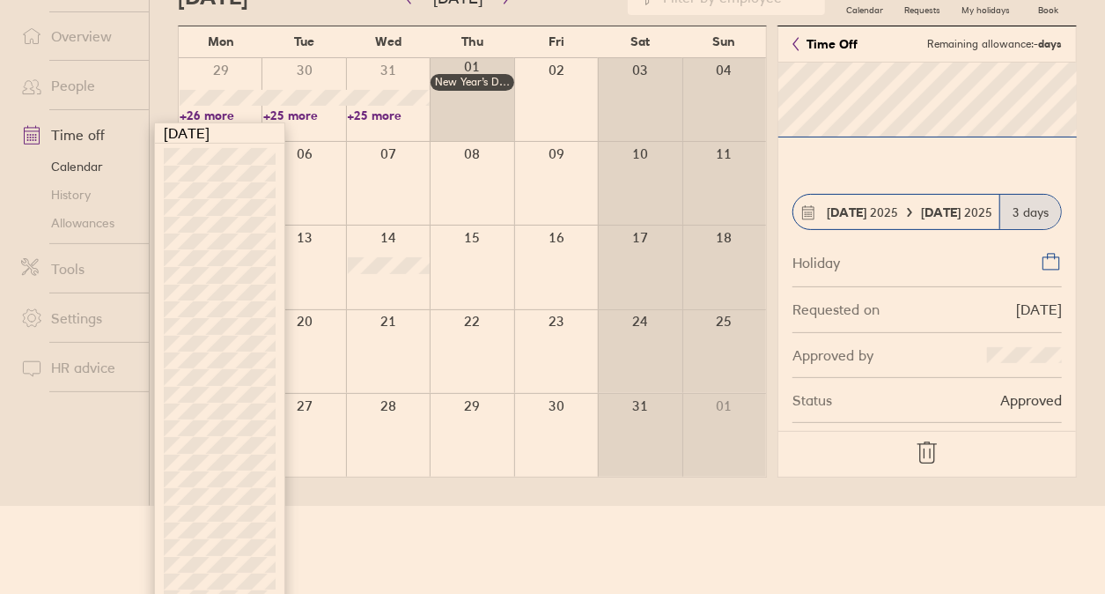
scroll to position [112, 0]
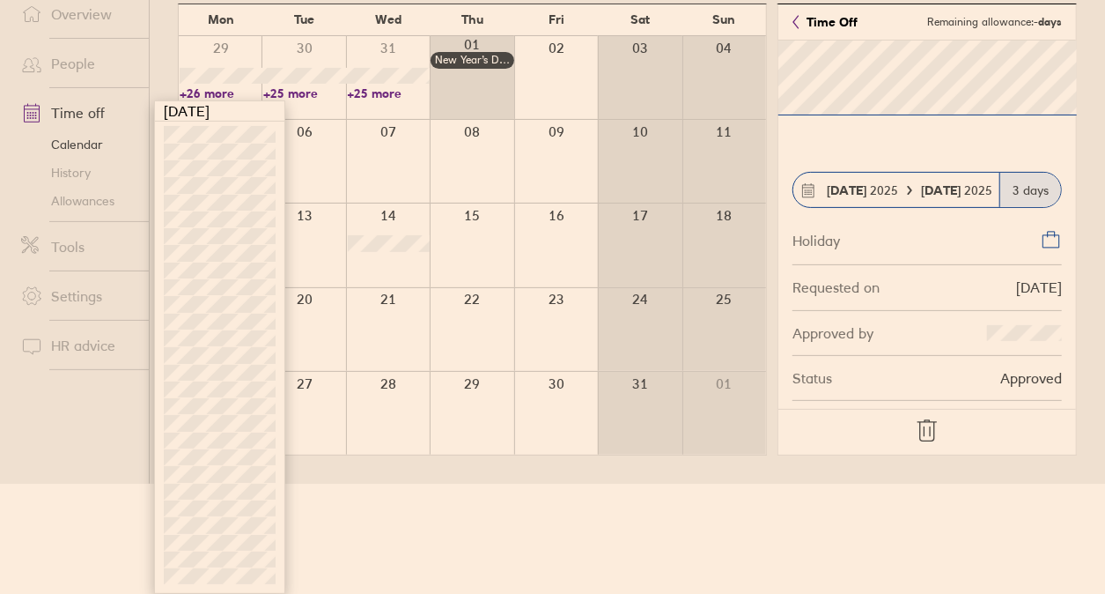
click at [294, 94] on link "+25 more" at bounding box center [304, 93] width 82 height 16
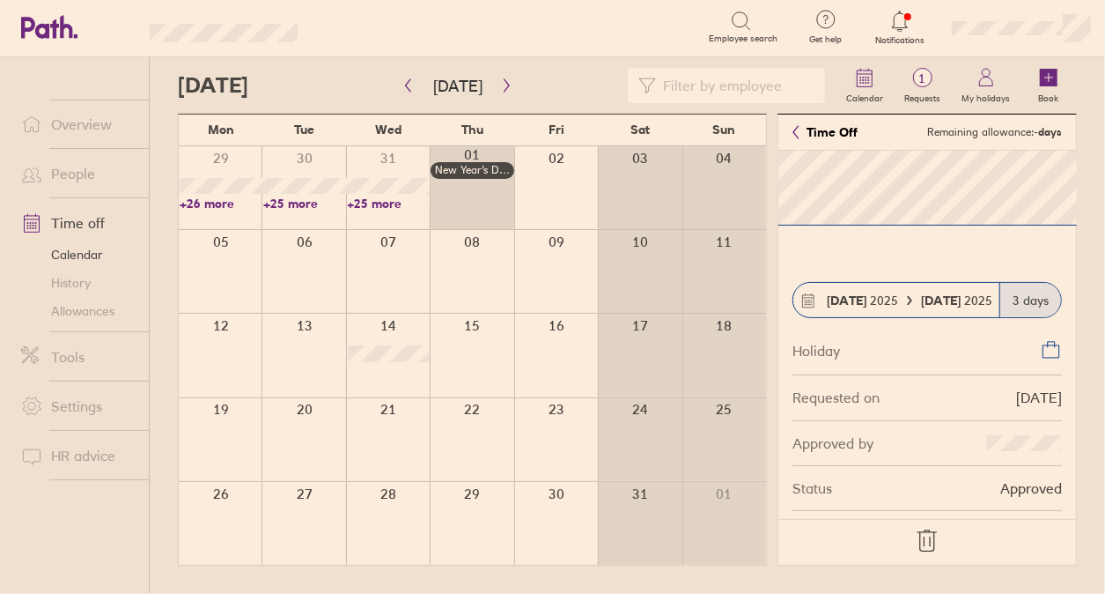
scroll to position [0, 0]
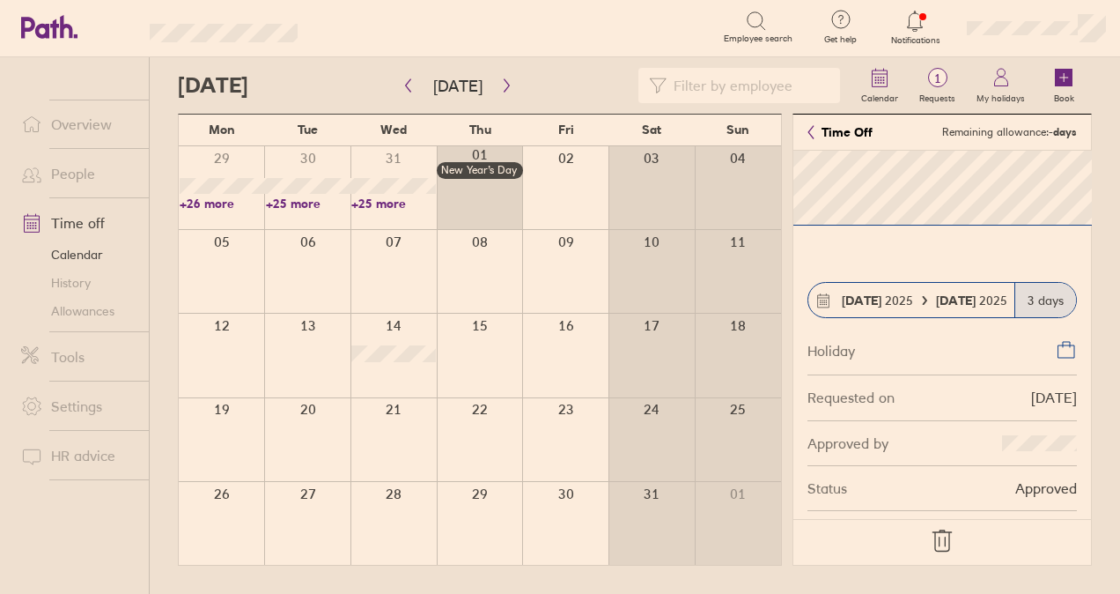
click at [299, 203] on link "+25 more" at bounding box center [308, 204] width 85 height 16
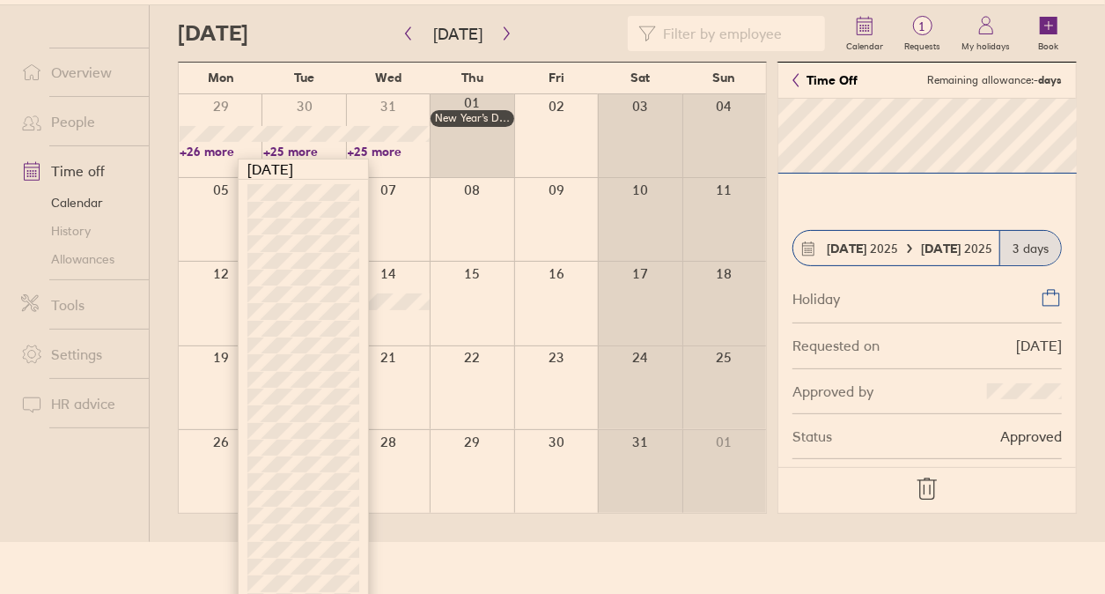
scroll to position [95, 0]
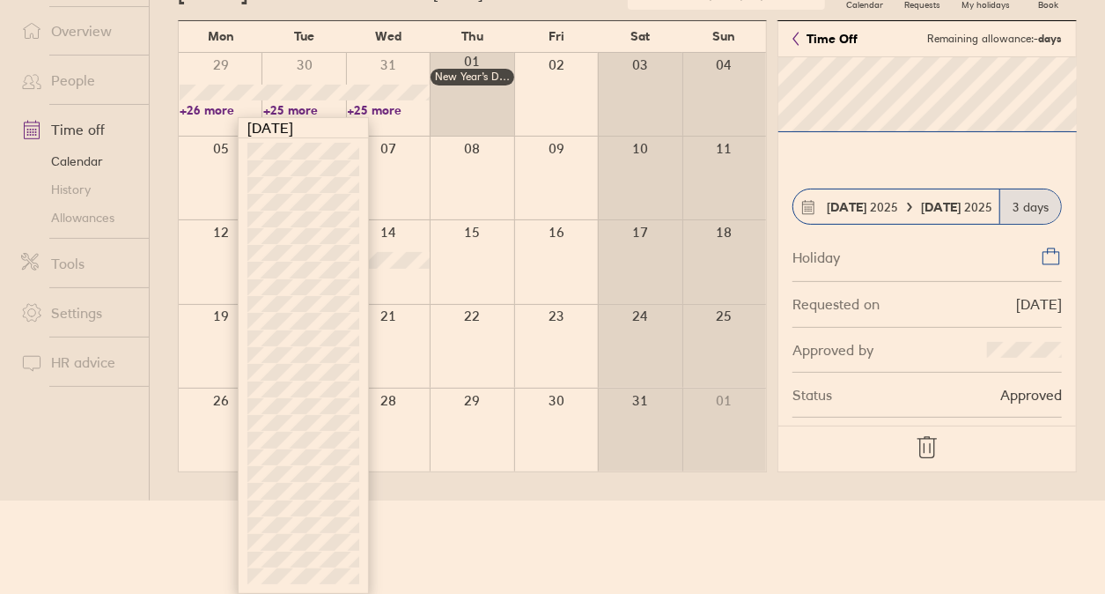
click at [498, 479] on main "Today January 2026 Mon Tue Wed Thu Fri Sat Sun 29 30 31 01 New Year’s Day 02 03…" at bounding box center [627, 232] width 899 height 536
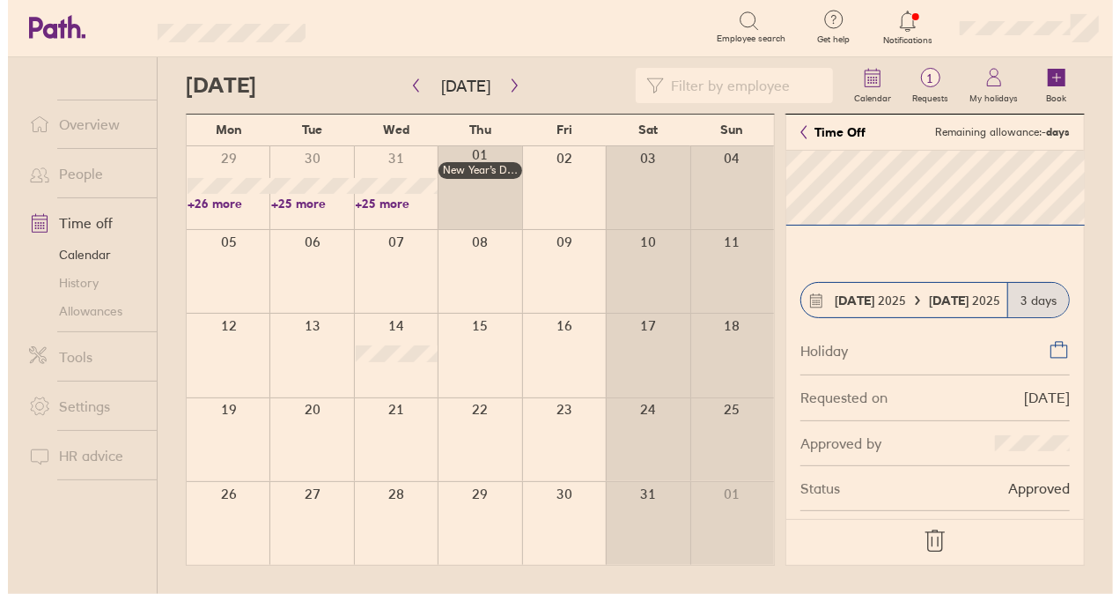
scroll to position [0, 0]
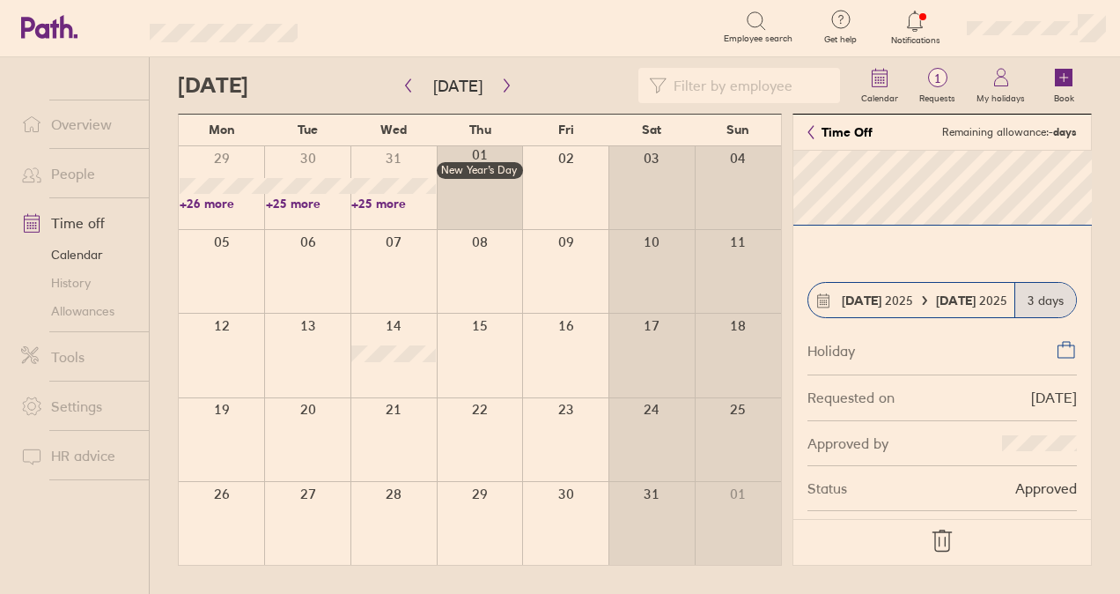
click at [294, 219] on div at bounding box center [307, 187] width 86 height 83
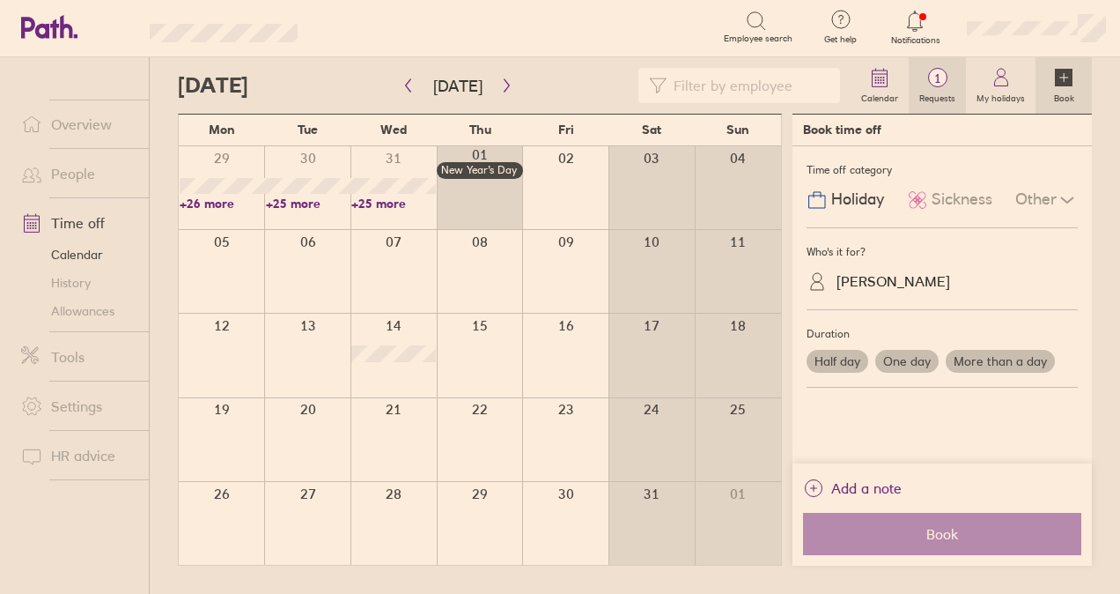
click at [922, 70] on link "1 Requests" at bounding box center [937, 85] width 57 height 56
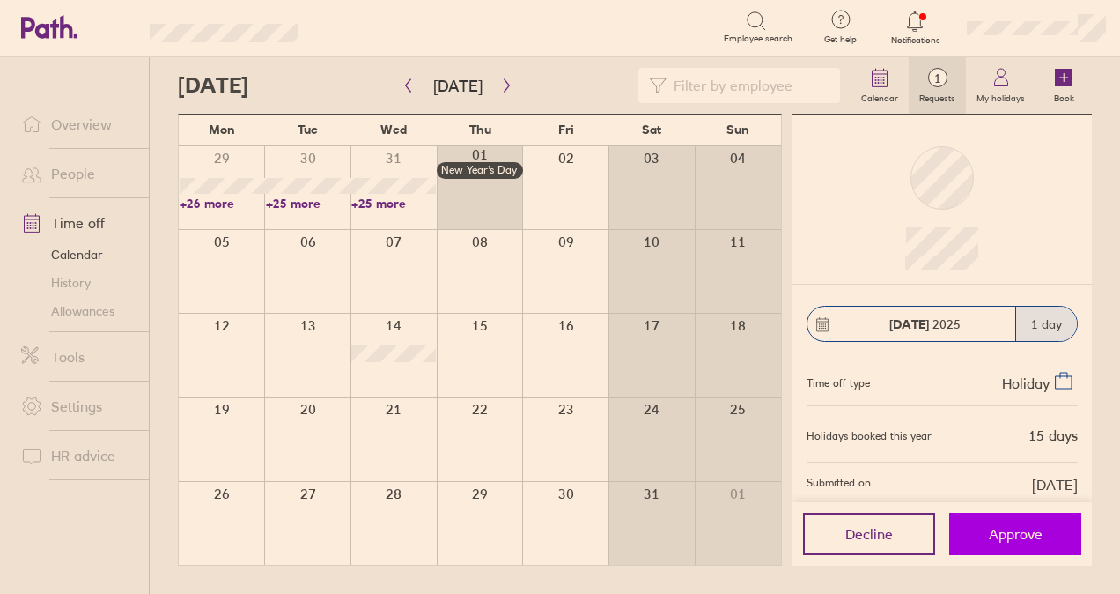
click at [1031, 545] on button "Approve" at bounding box center [1015, 534] width 132 height 42
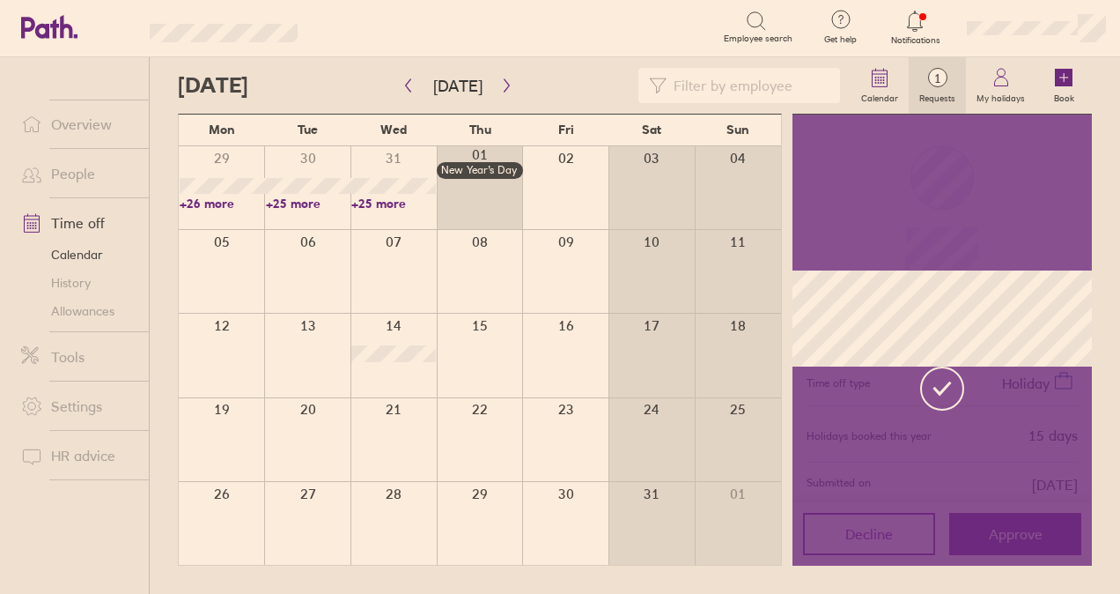
click at [79, 290] on link "History" at bounding box center [78, 283] width 142 height 28
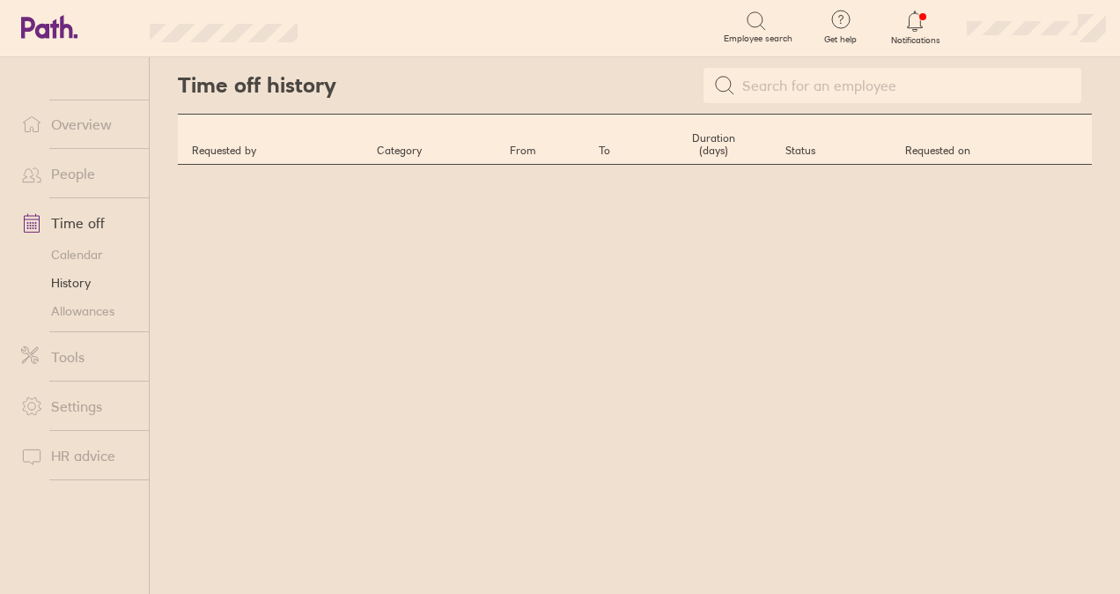
click at [76, 249] on link "Calendar" at bounding box center [78, 254] width 142 height 28
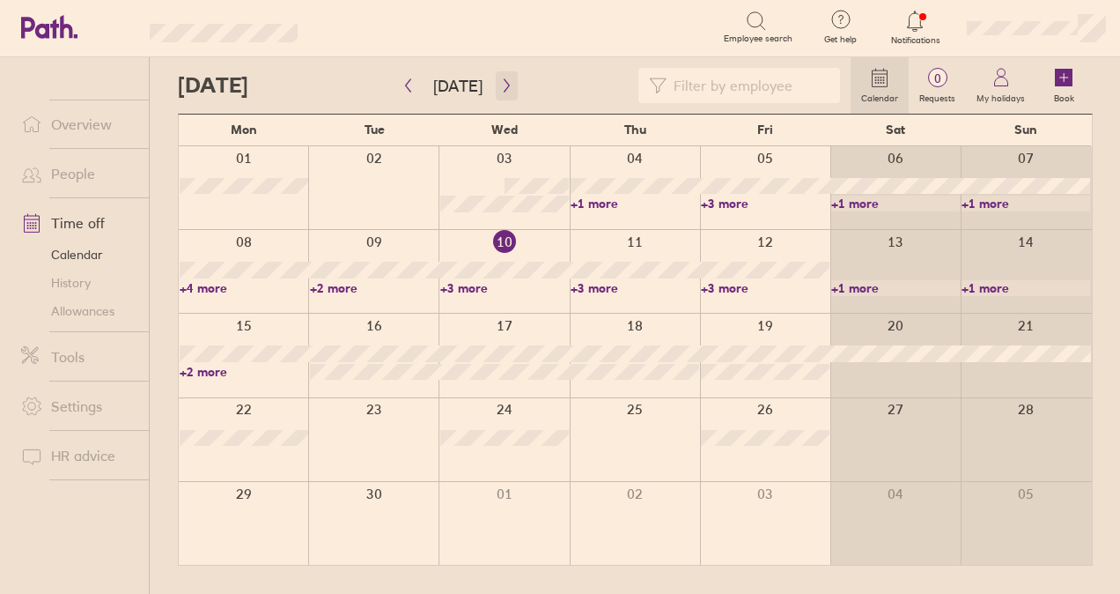
click at [500, 83] on icon "button" at bounding box center [506, 85] width 13 height 14
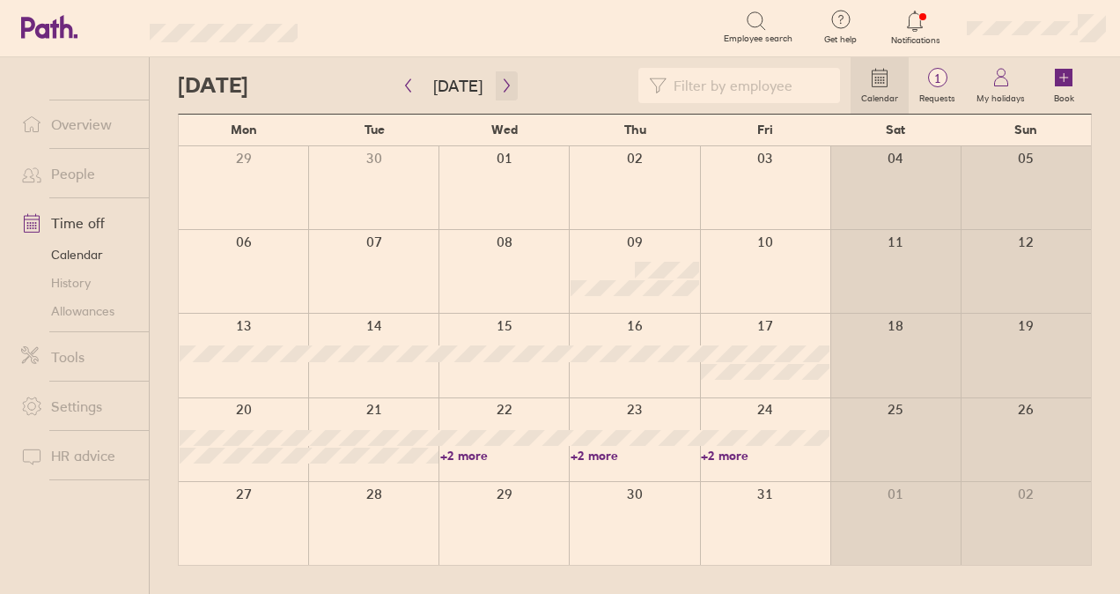
click at [500, 85] on icon "button" at bounding box center [506, 85] width 13 height 14
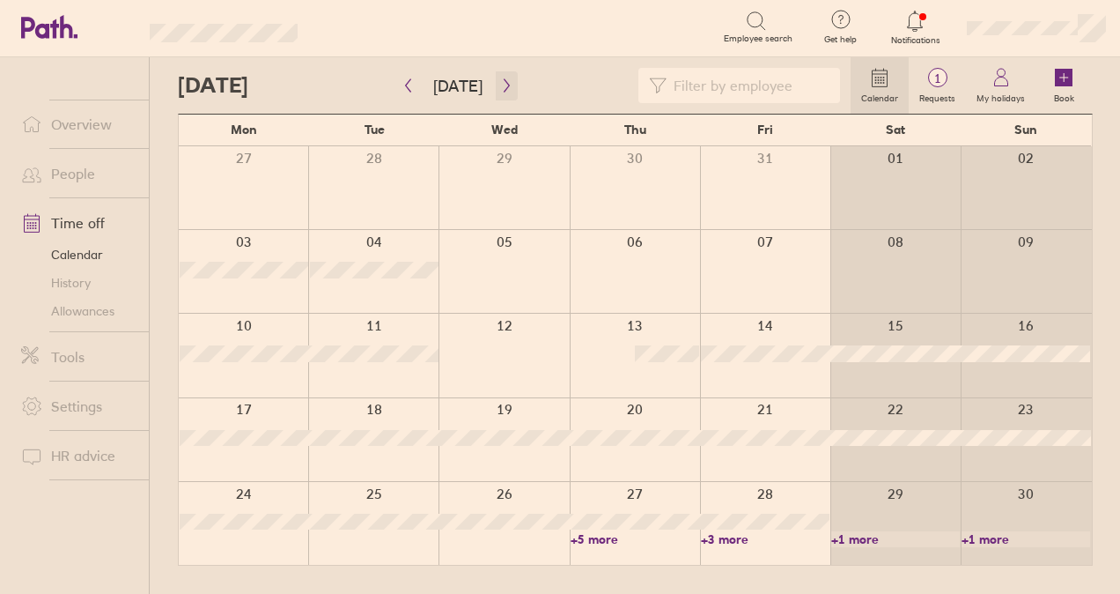
click at [500, 88] on icon "button" at bounding box center [506, 85] width 13 height 14
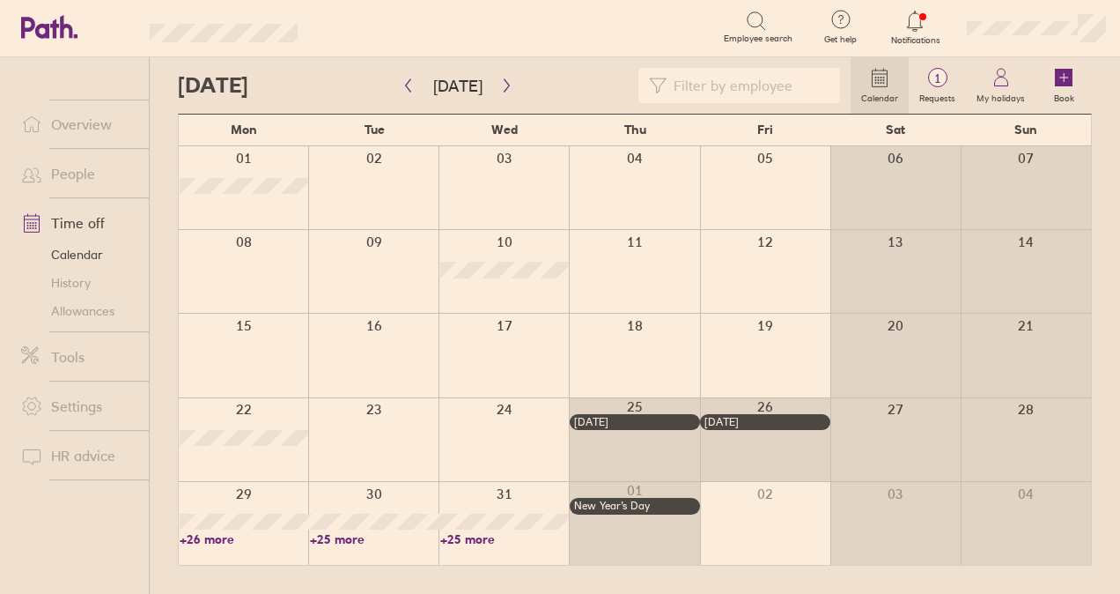
click at [376, 487] on div at bounding box center [373, 523] width 130 height 83
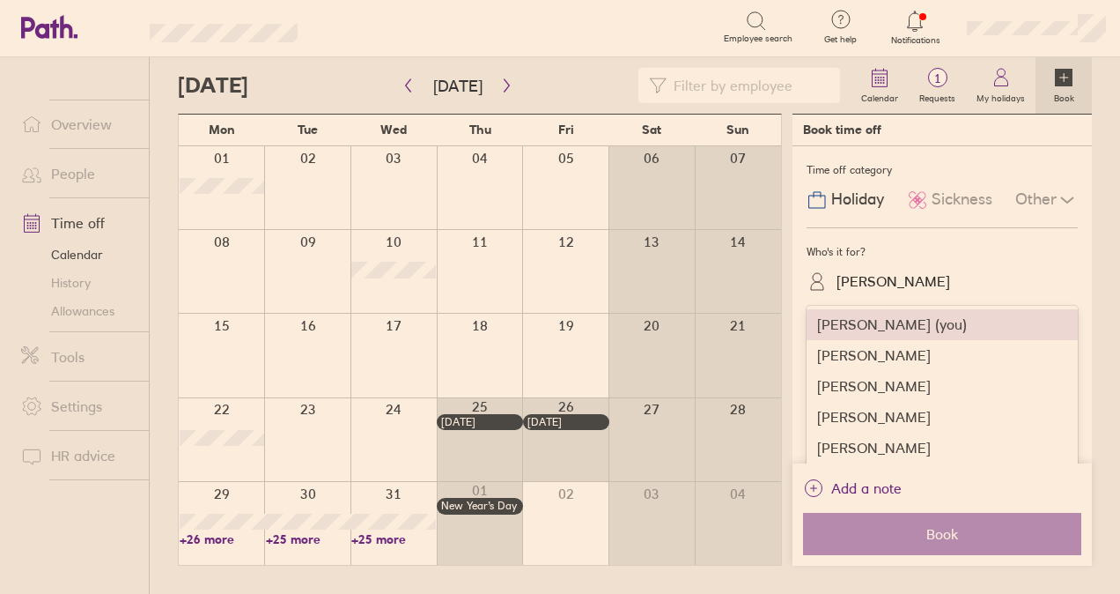
click at [876, 276] on div "Robbie Sturgess" at bounding box center [894, 281] width 114 height 17
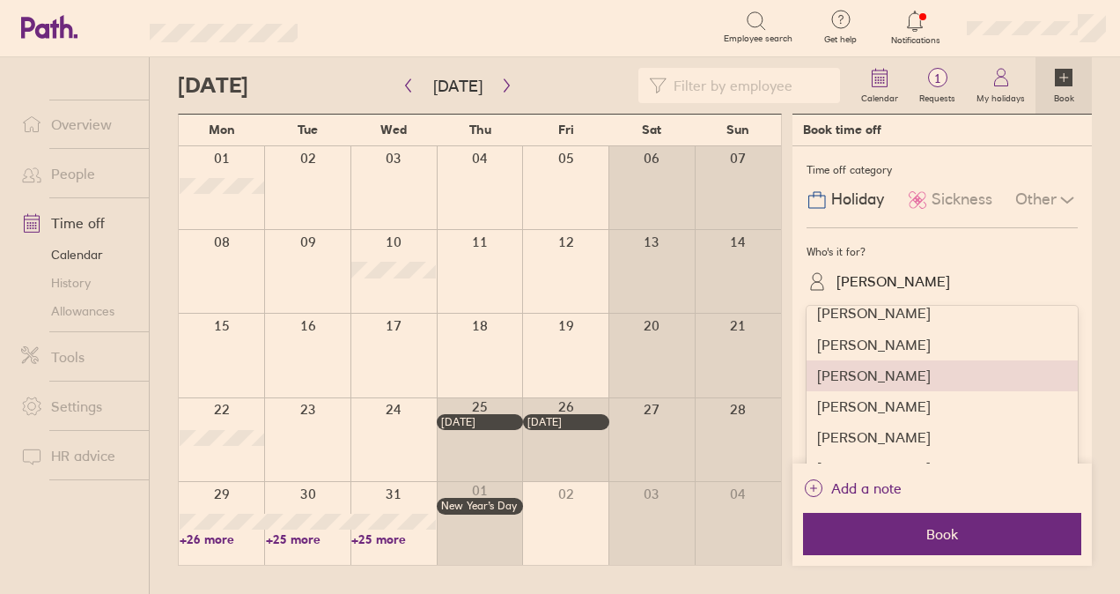
scroll to position [617, 0]
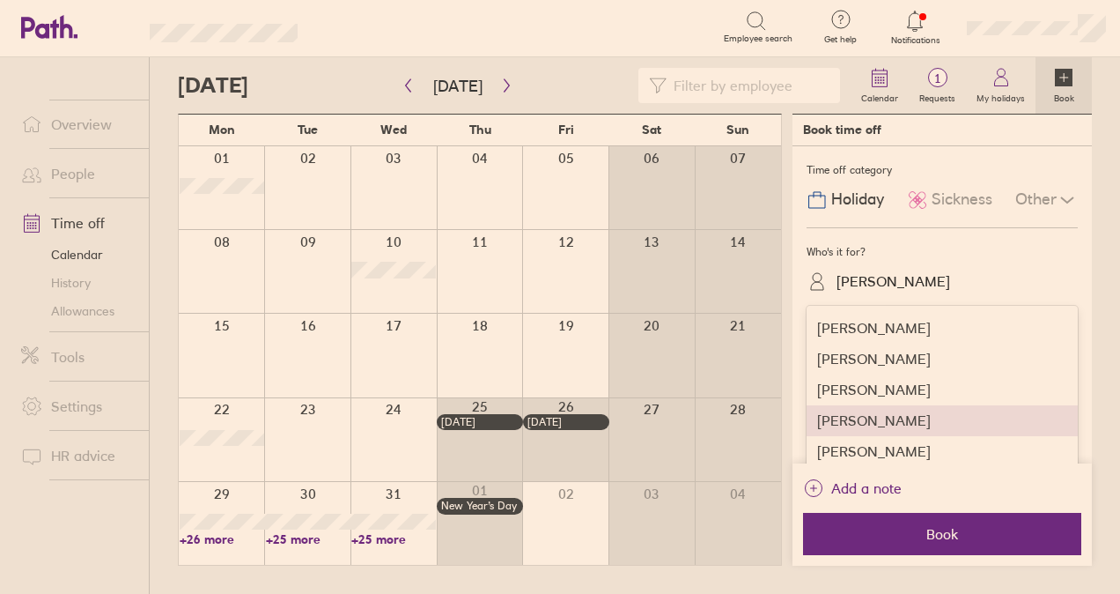
click at [872, 417] on div "Megan Grant" at bounding box center [942, 420] width 271 height 31
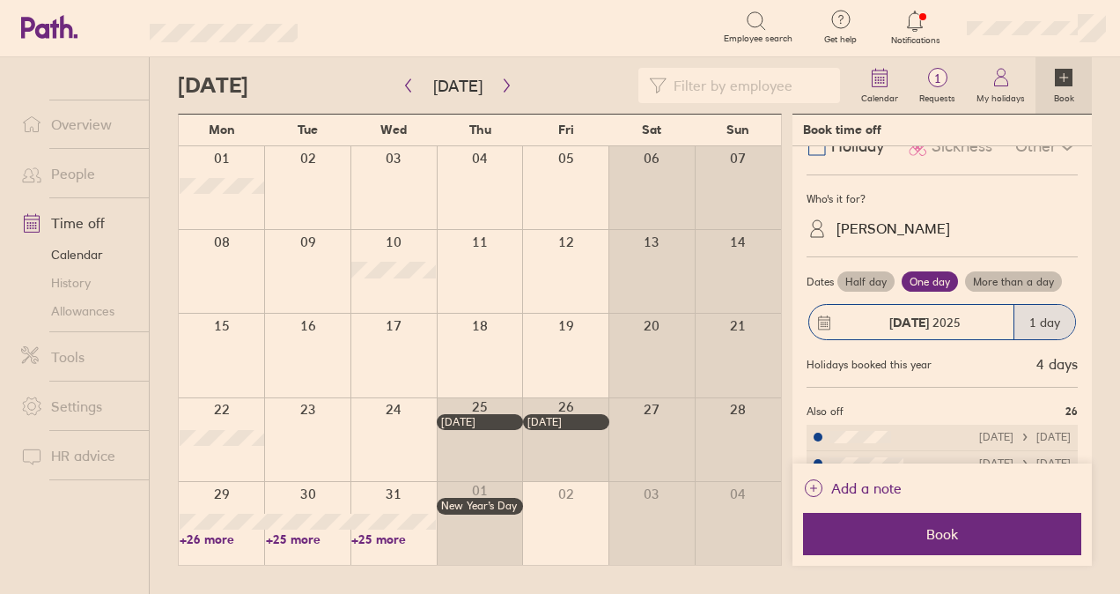
scroll to position [88, 0]
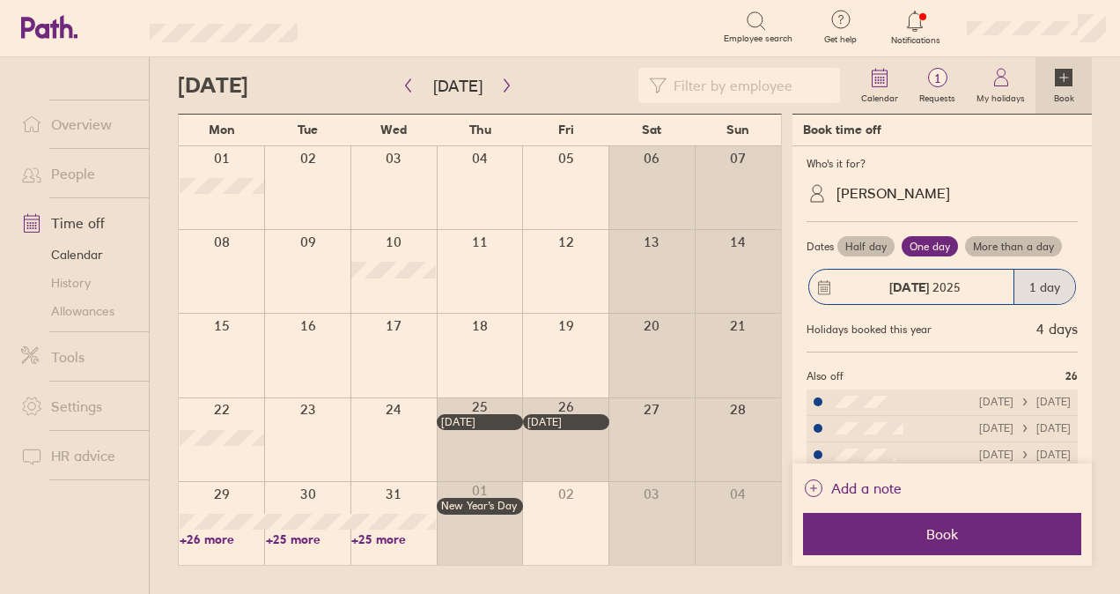
click at [978, 247] on label "More than a day" at bounding box center [1013, 246] width 97 height 21
click at [0, 0] on input "More than a day" at bounding box center [0, 0] width 0 height 0
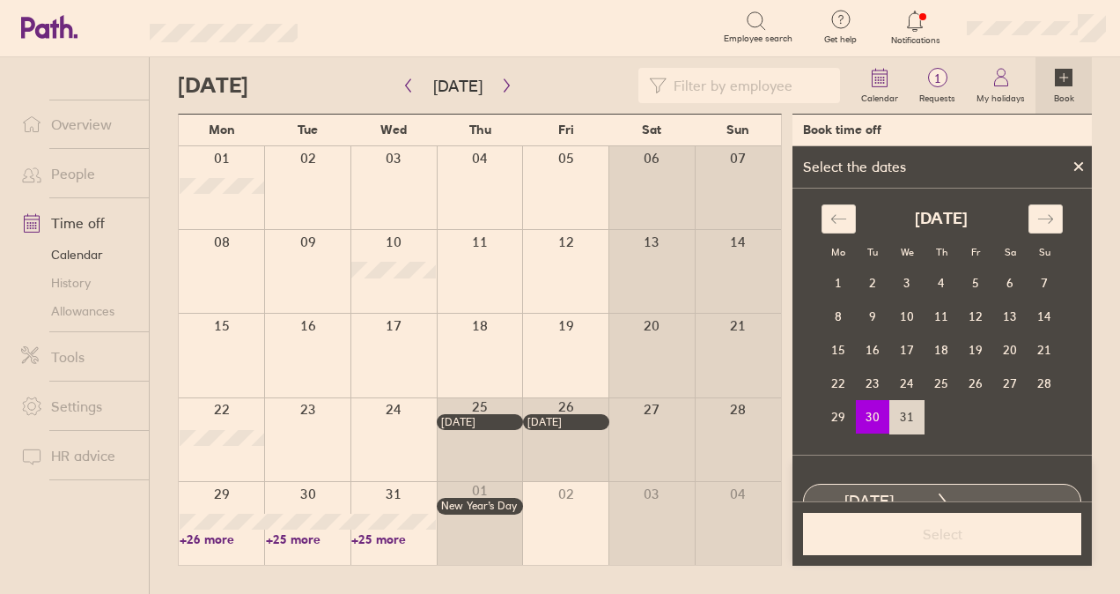
click at [908, 413] on td "31" at bounding box center [907, 416] width 34 height 33
click at [902, 530] on span "Select" at bounding box center [943, 534] width 254 height 16
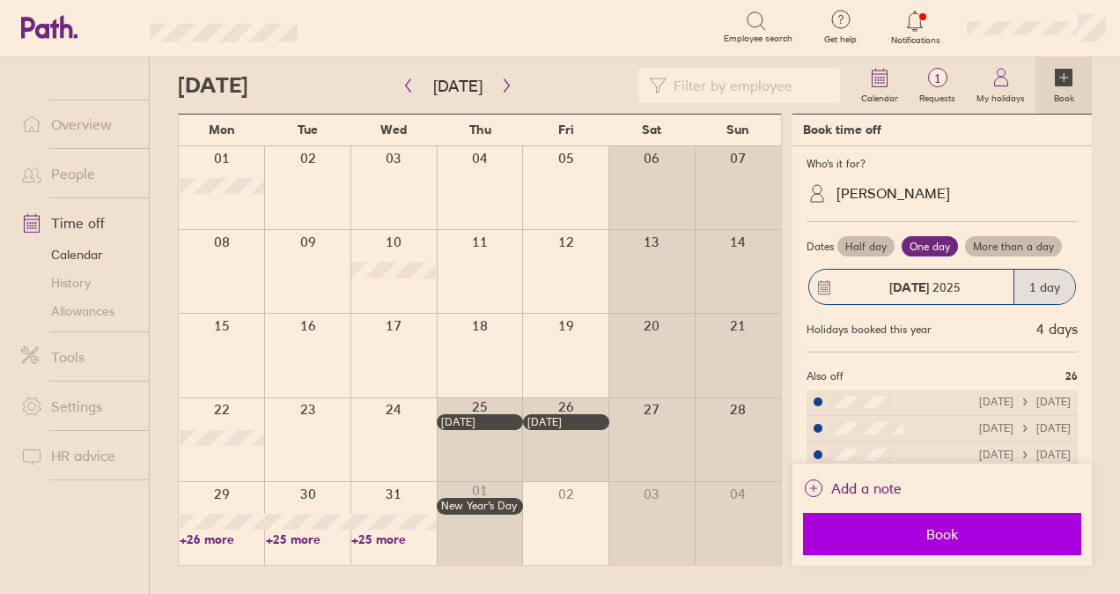
click at [916, 542] on button "Book" at bounding box center [942, 534] width 278 height 42
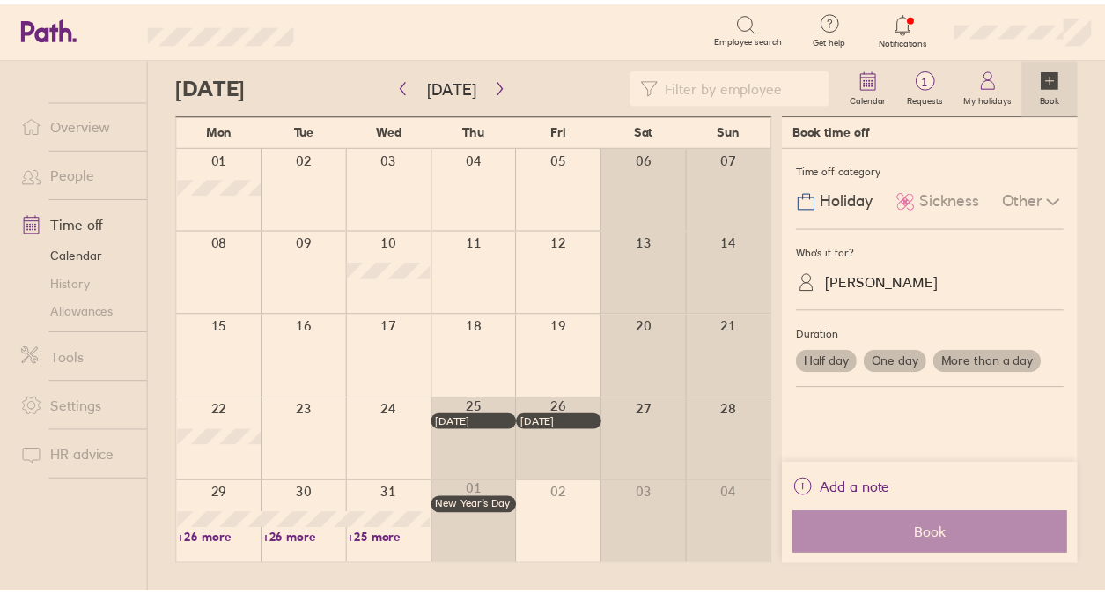
scroll to position [0, 0]
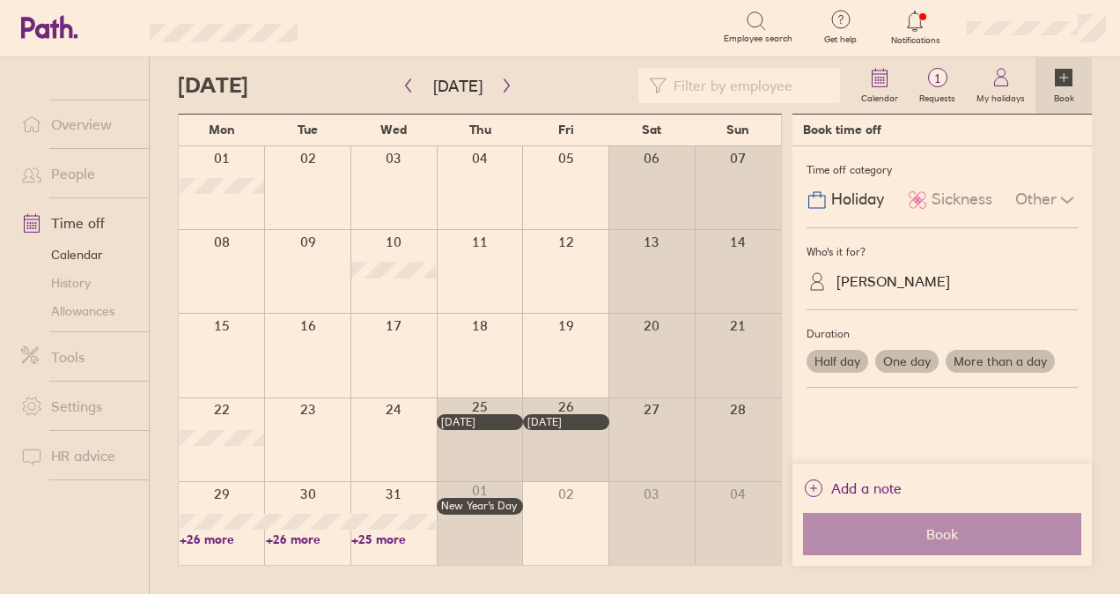
click at [393, 544] on link "+25 more" at bounding box center [393, 539] width 85 height 16
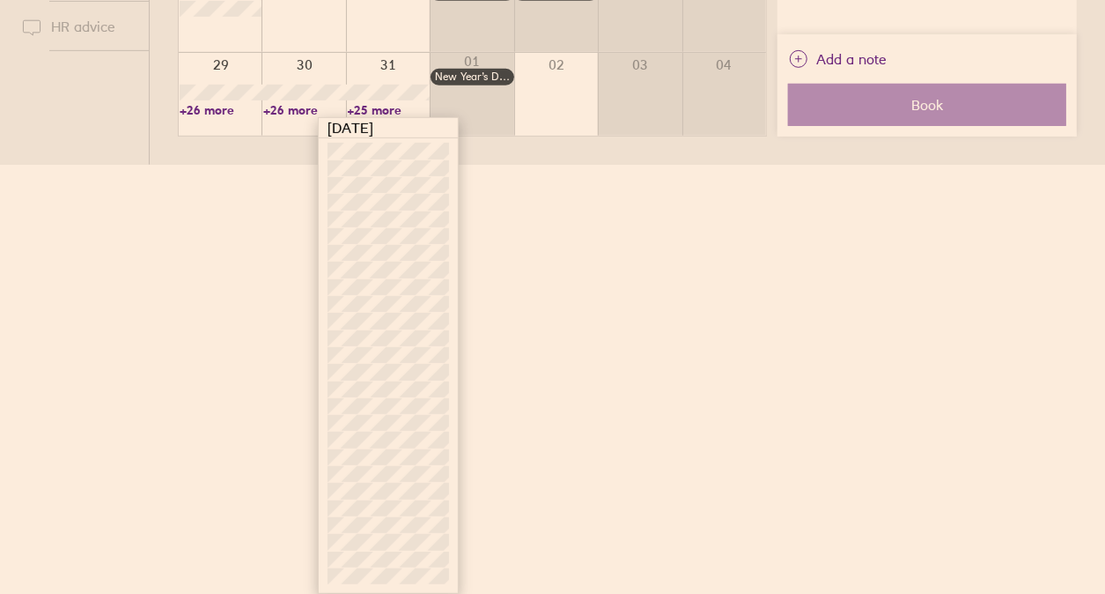
scroll to position [254, 0]
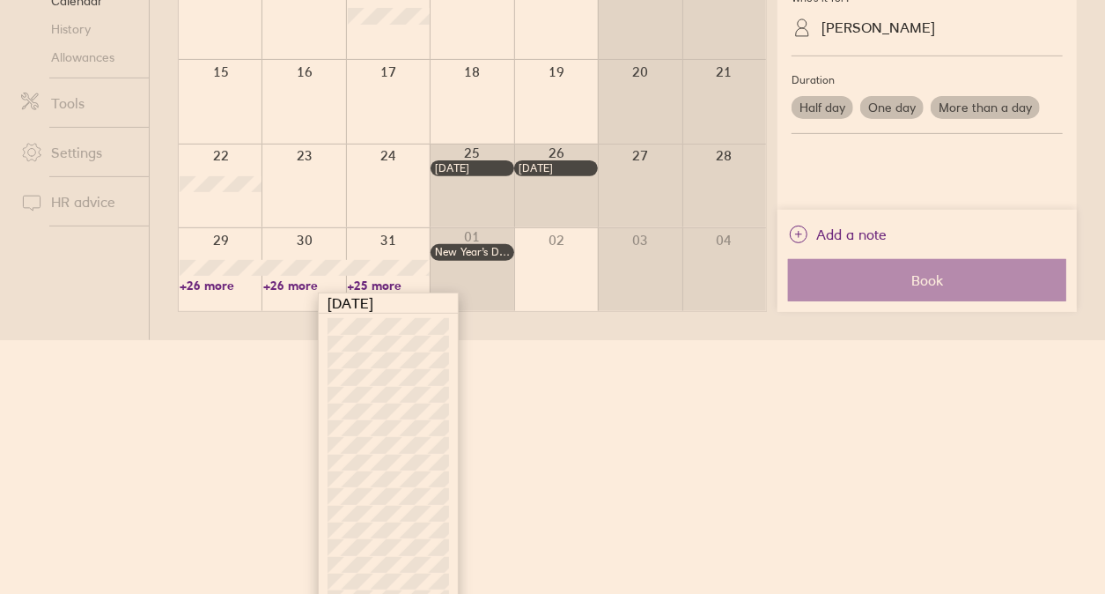
click at [870, 340] on html "Search Employee search Get help FAQs Contact us Notifications My profile Sign o…" at bounding box center [552, 43] width 1105 height 594
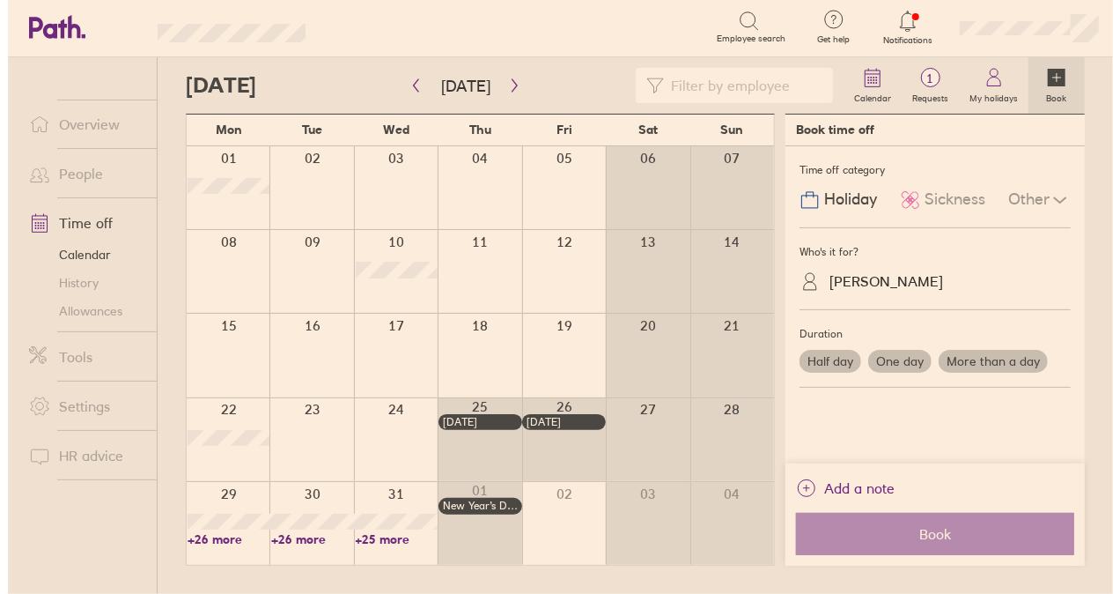
scroll to position [0, 0]
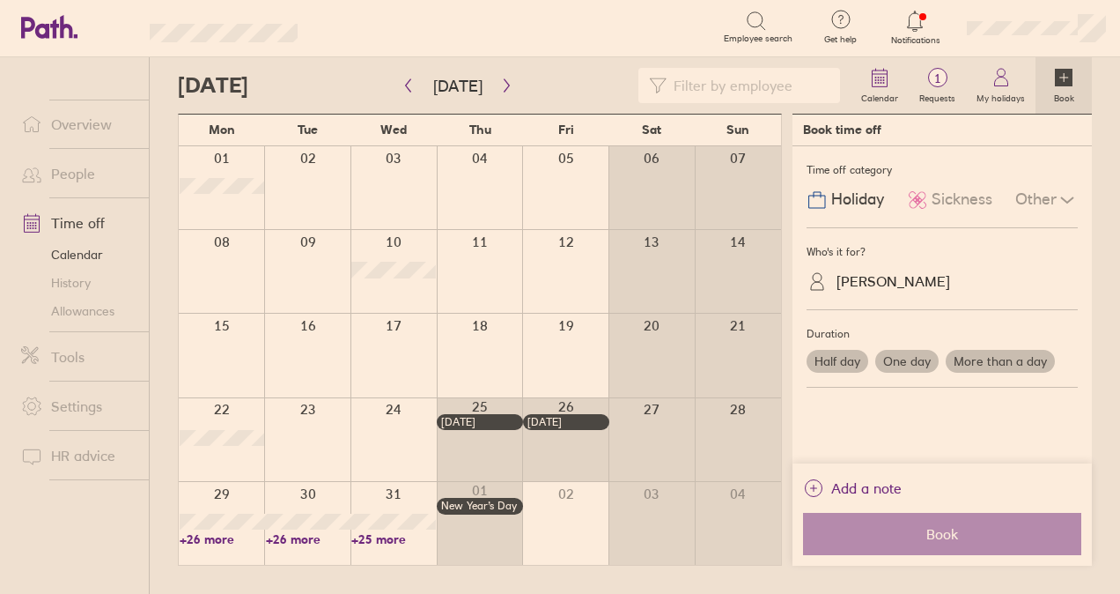
click at [357, 537] on link "+25 more" at bounding box center [393, 539] width 85 height 16
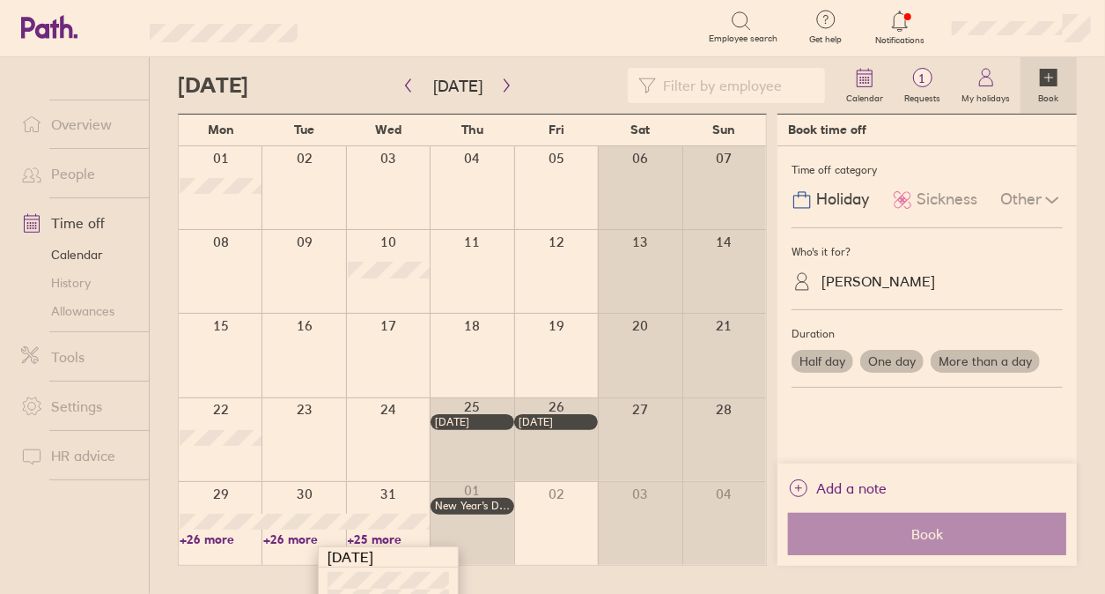
click at [393, 491] on div at bounding box center [388, 523] width 84 height 83
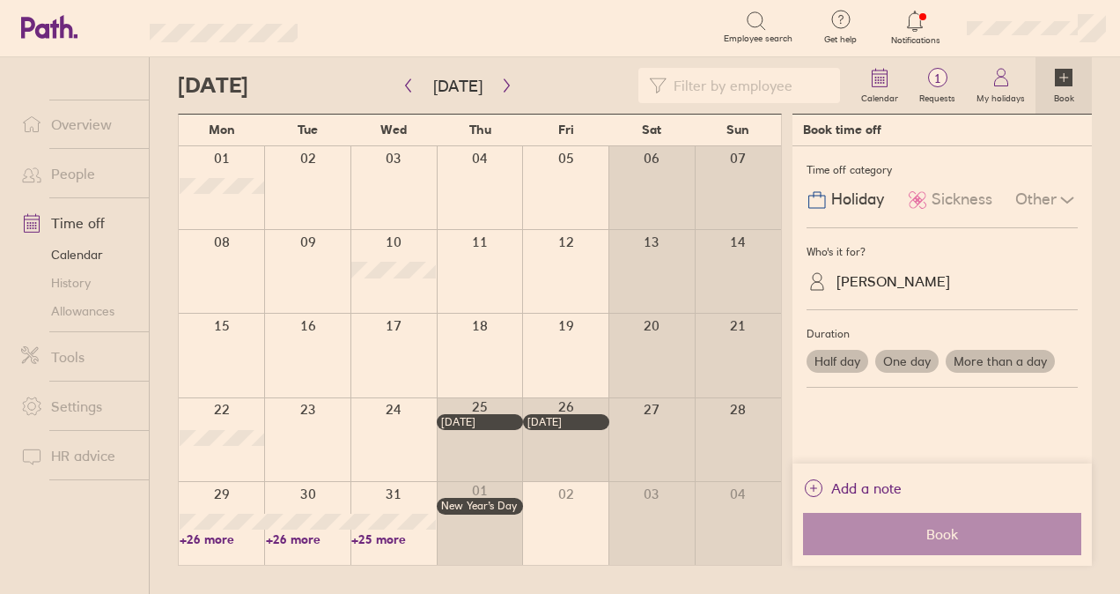
click at [937, 363] on label "One day" at bounding box center [907, 361] width 63 height 23
click at [0, 0] on input "One day" at bounding box center [0, 0] width 0 height 0
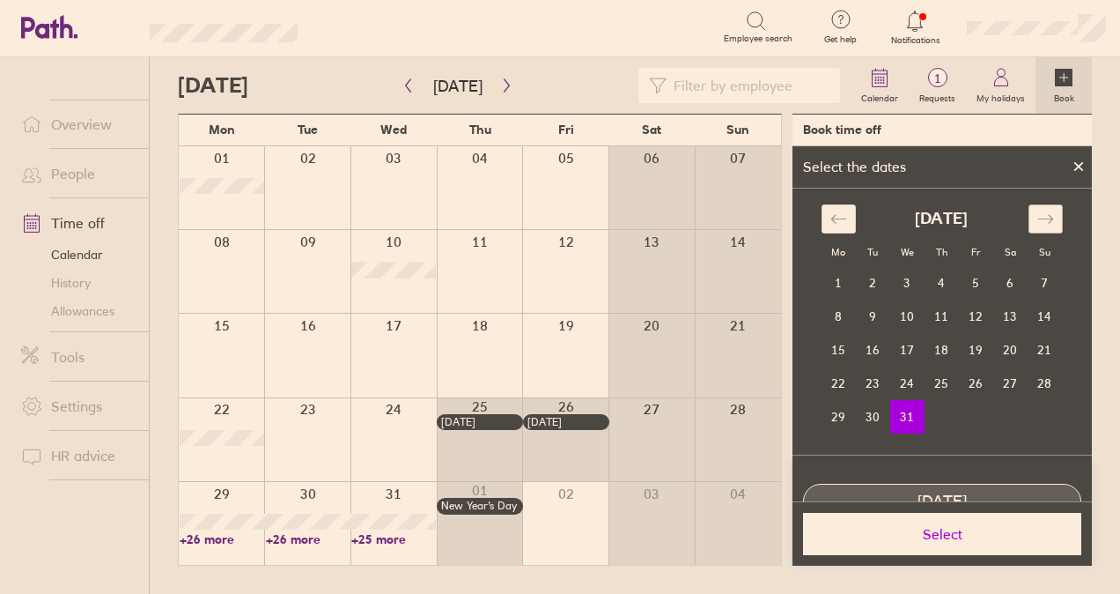
click at [1039, 217] on icon "Move forward to switch to the next month." at bounding box center [1046, 219] width 17 height 17
click at [831, 218] on icon "Move backward to switch to the previous month." at bounding box center [839, 219] width 17 height 17
click at [898, 417] on td "31" at bounding box center [907, 416] width 34 height 33
click at [916, 526] on span "Select" at bounding box center [943, 534] width 254 height 16
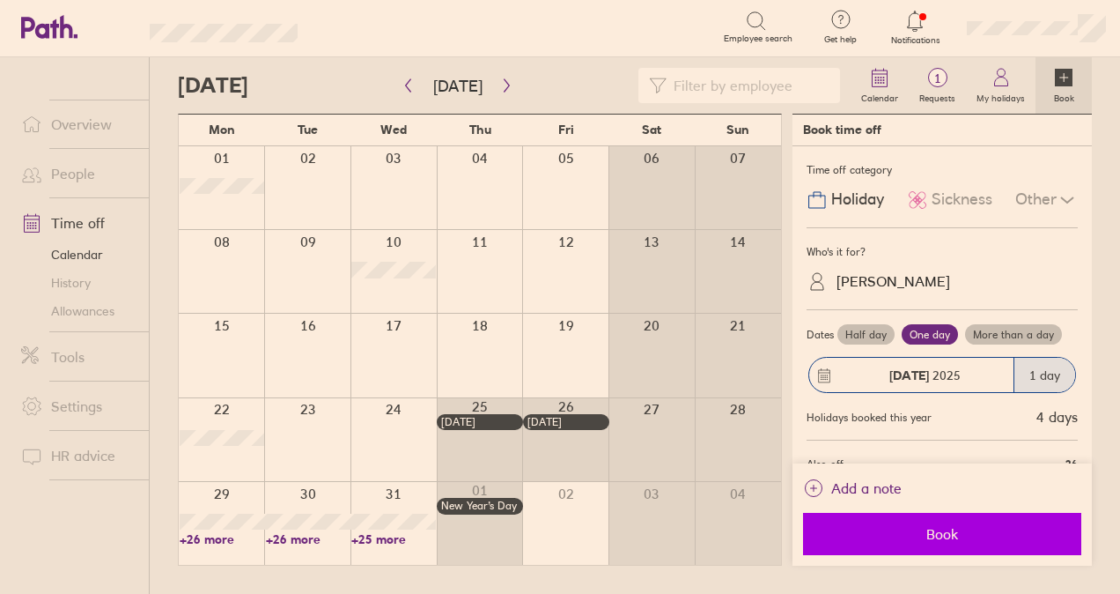
click at [965, 536] on span "Book" at bounding box center [943, 534] width 254 height 16
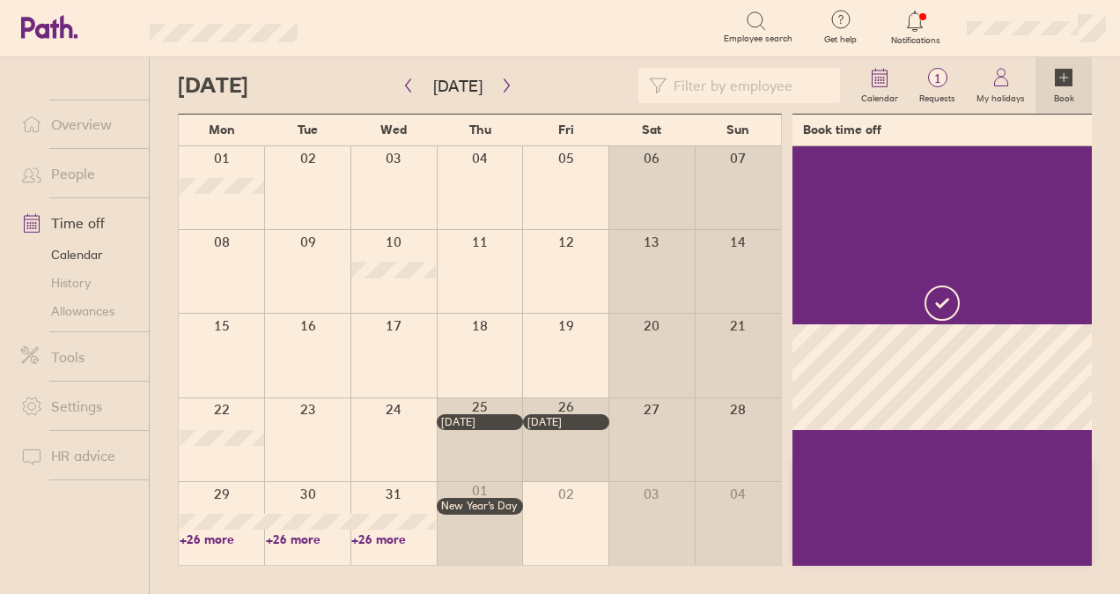
click at [581, 499] on div at bounding box center [565, 523] width 86 height 83
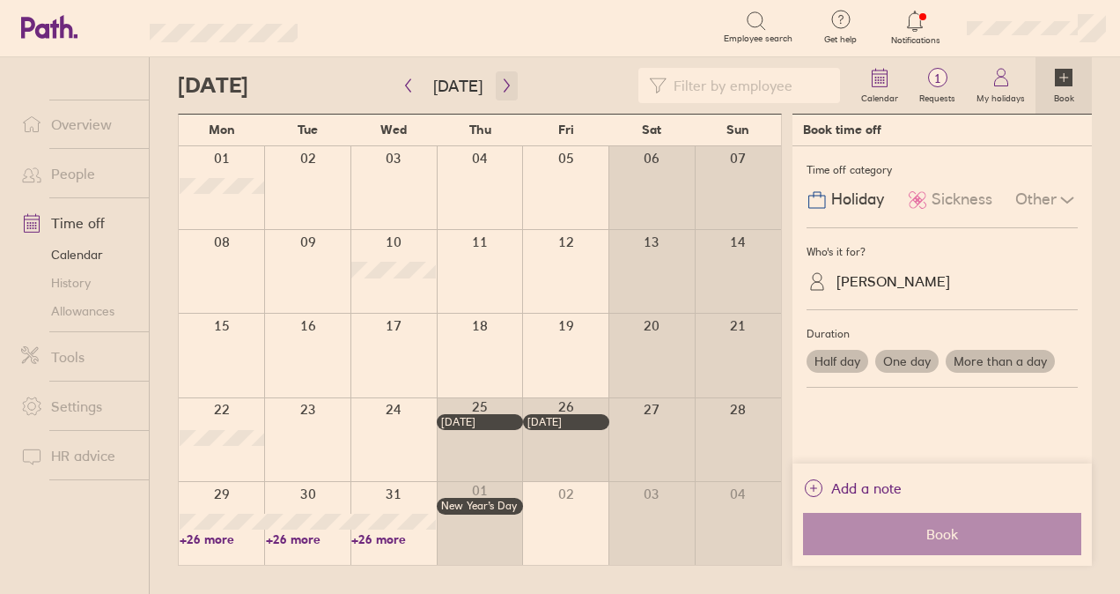
click at [504, 90] on icon "button" at bounding box center [506, 85] width 5 height 13
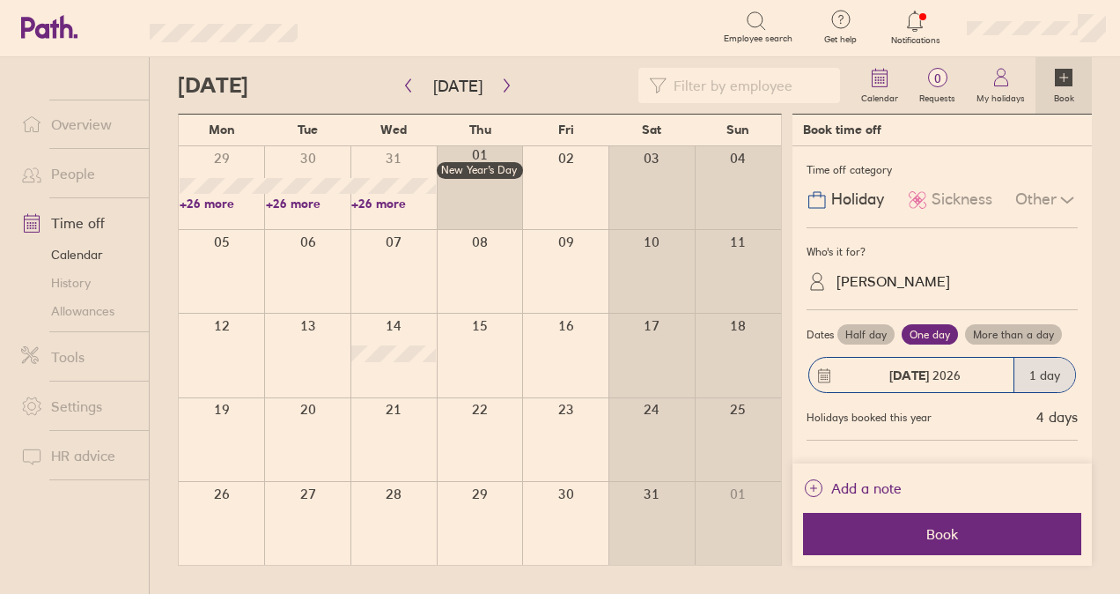
click at [544, 187] on div at bounding box center [565, 187] width 86 height 83
click at [574, 152] on div at bounding box center [565, 187] width 86 height 83
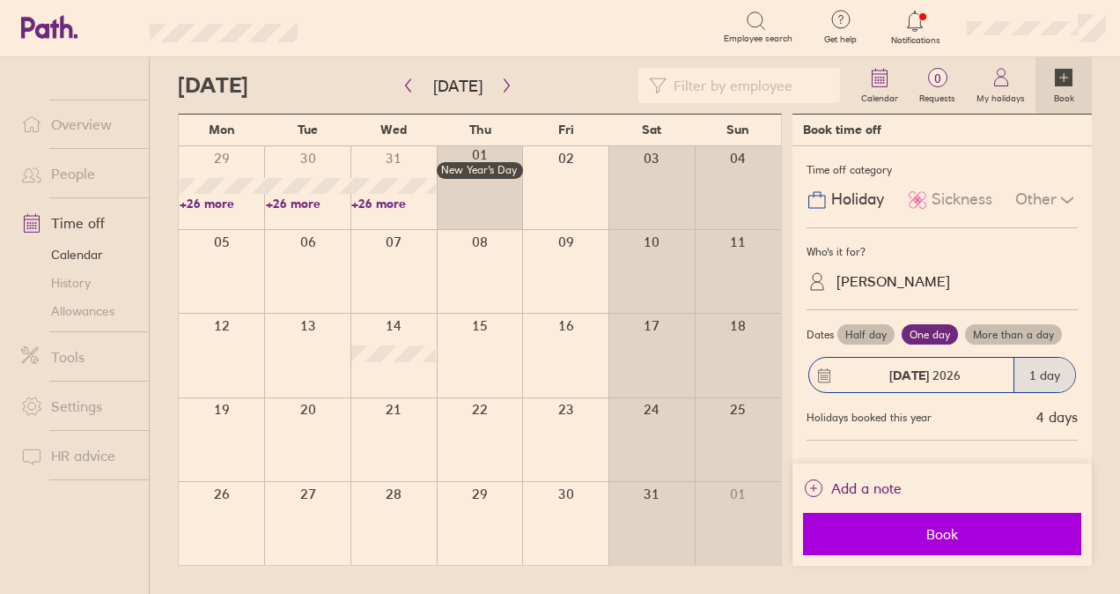
click at [971, 536] on span "Book" at bounding box center [943, 534] width 254 height 16
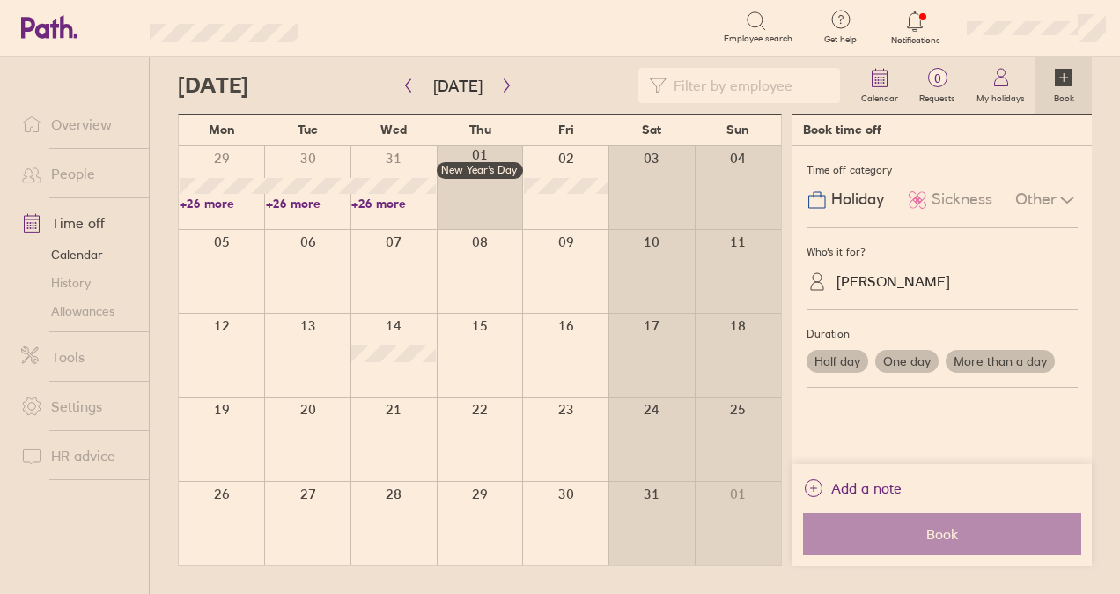
click at [117, 310] on link "Allowances" at bounding box center [78, 311] width 142 height 28
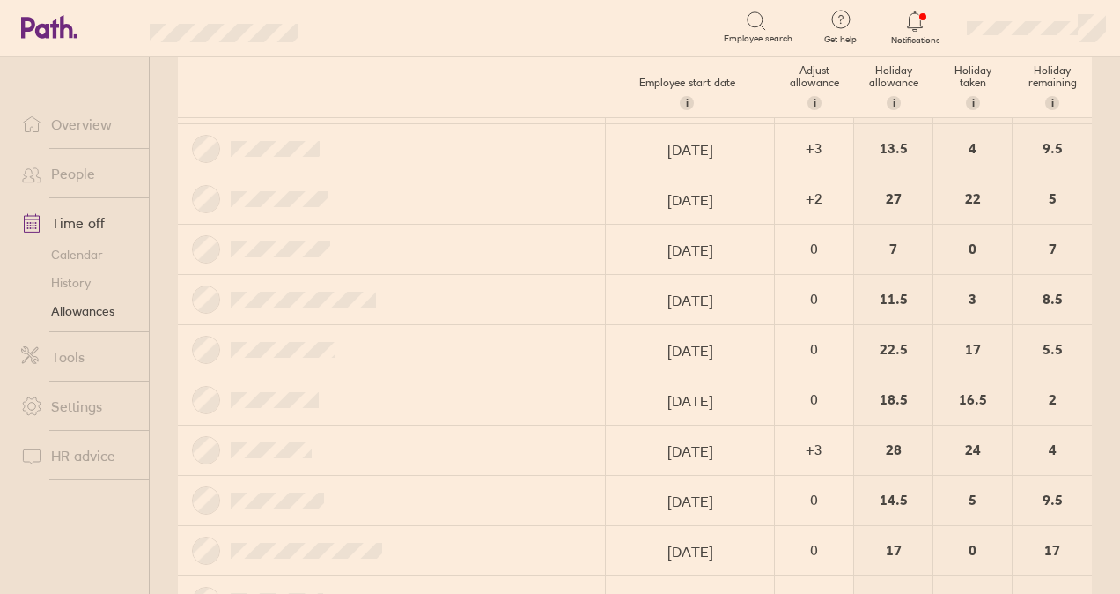
scroll to position [1115, 0]
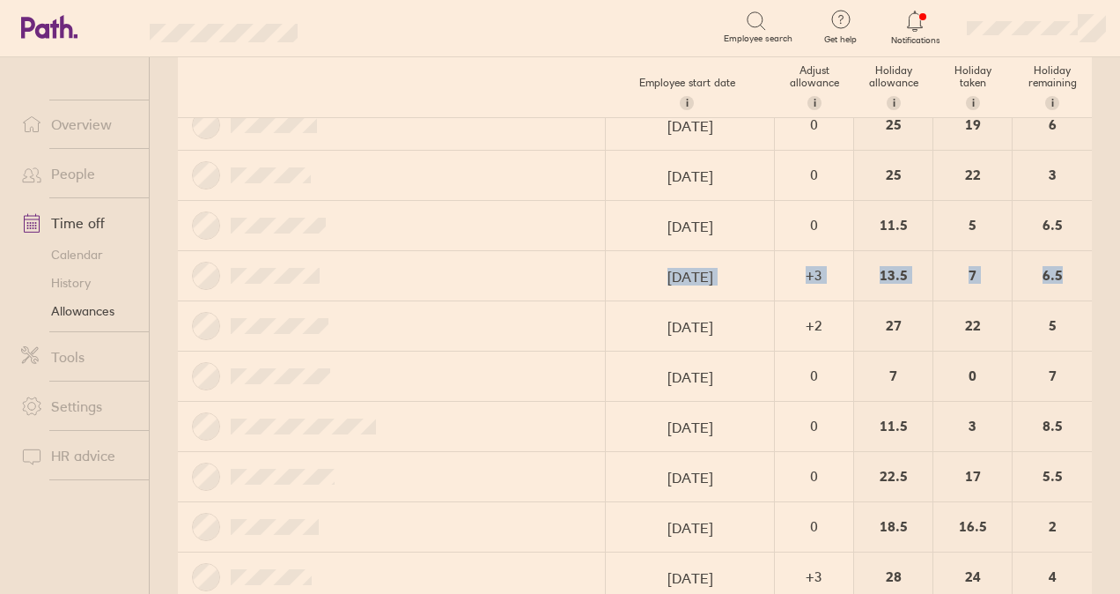
drag, startPoint x: 1109, startPoint y: 277, endPoint x: 1088, endPoint y: 271, distance: 21.8
click at [1102, 272] on main "Holiday allowances 1 Jan 2025 - 31 Dec 2025 Last year Current year Next year Em…" at bounding box center [635, 325] width 971 height 536
click at [1067, 268] on div "6.5" at bounding box center [1052, 275] width 79 height 49
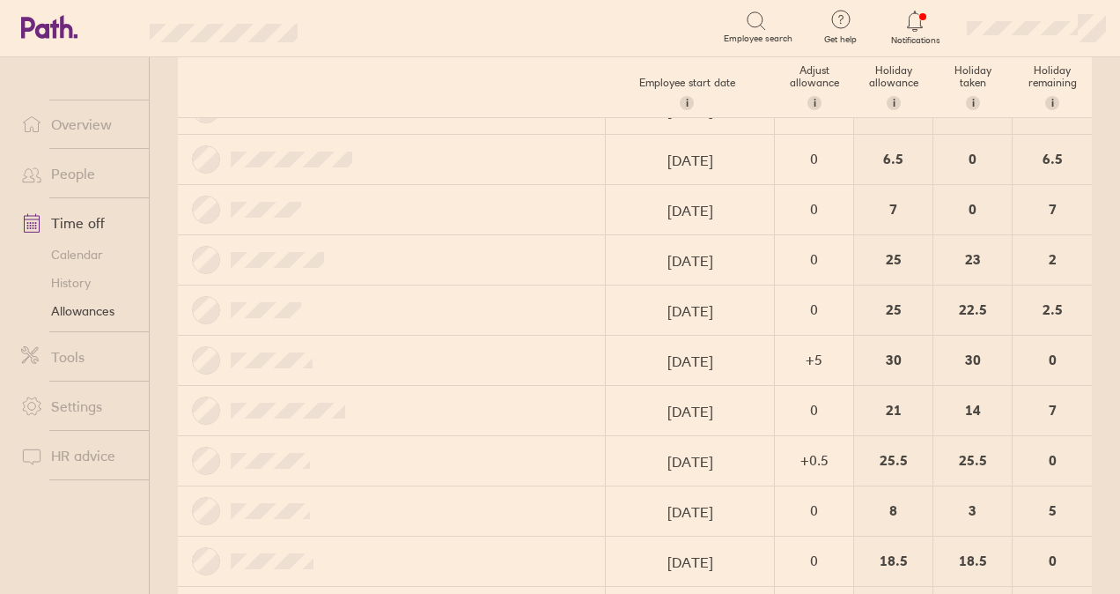
scroll to position [322, 0]
